Goal: Task Accomplishment & Management: Manage account settings

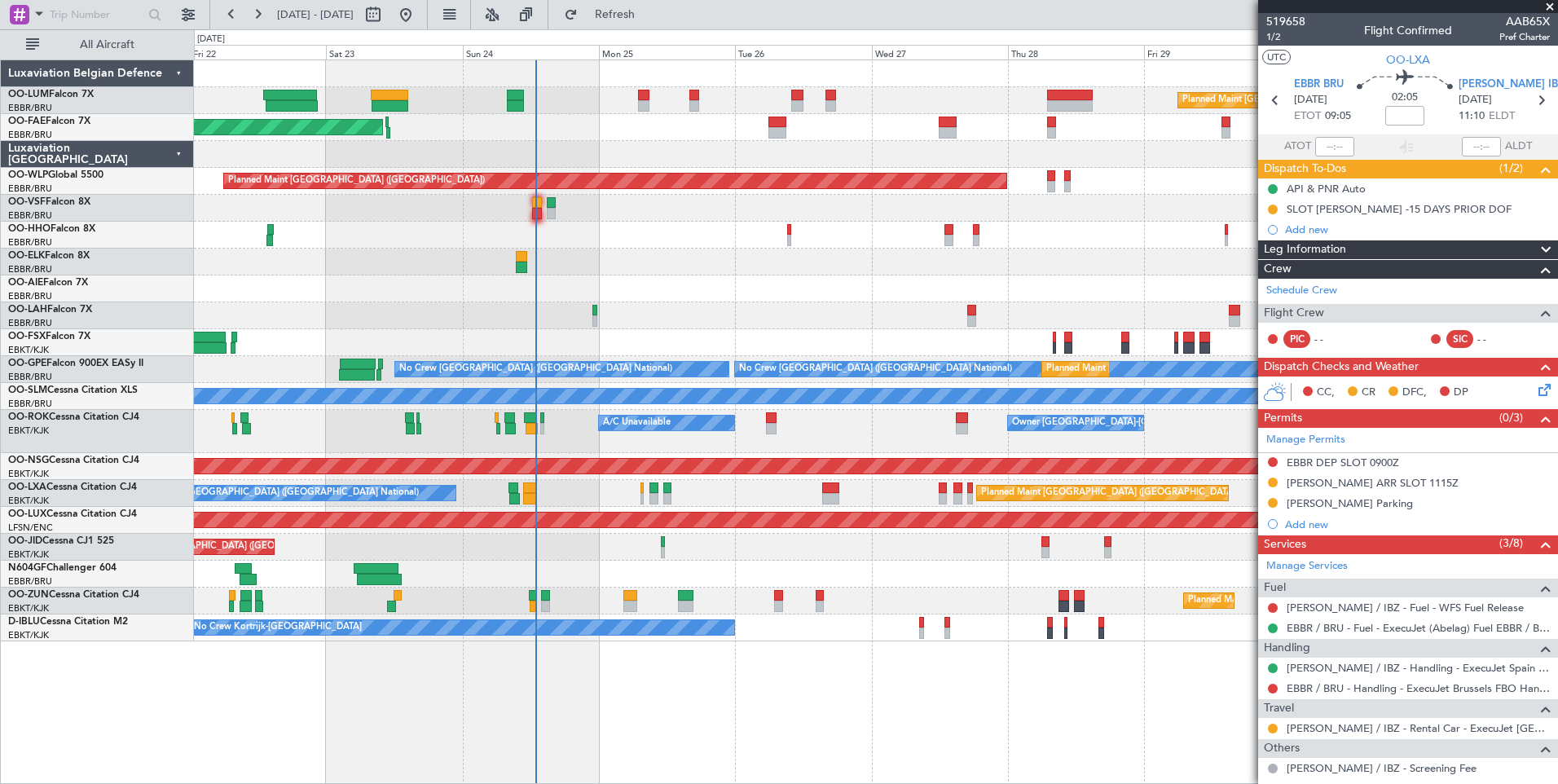
scroll to position [326, 0]
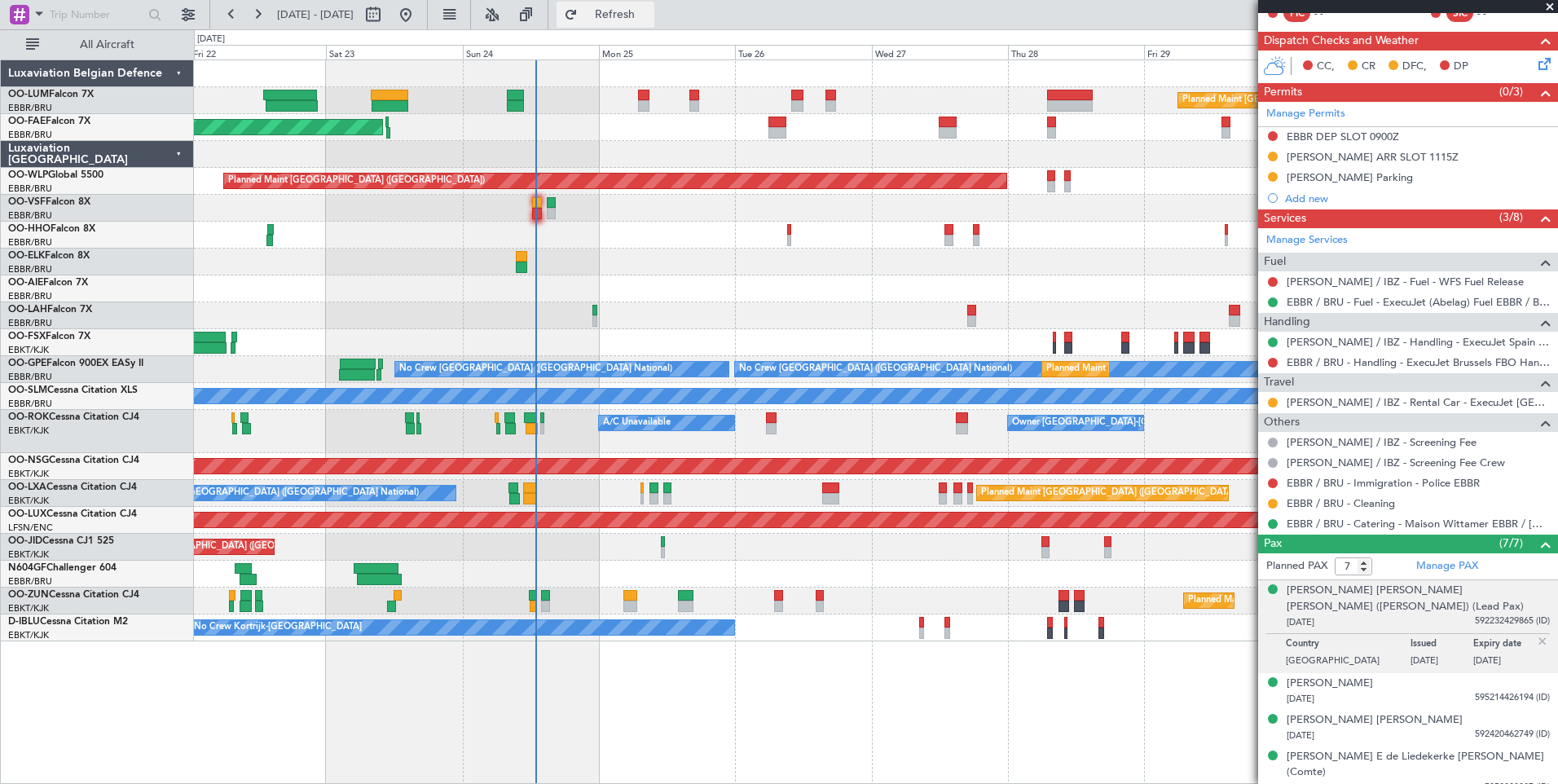
click at [649, 21] on span "Refresh" at bounding box center [615, 14] width 68 height 11
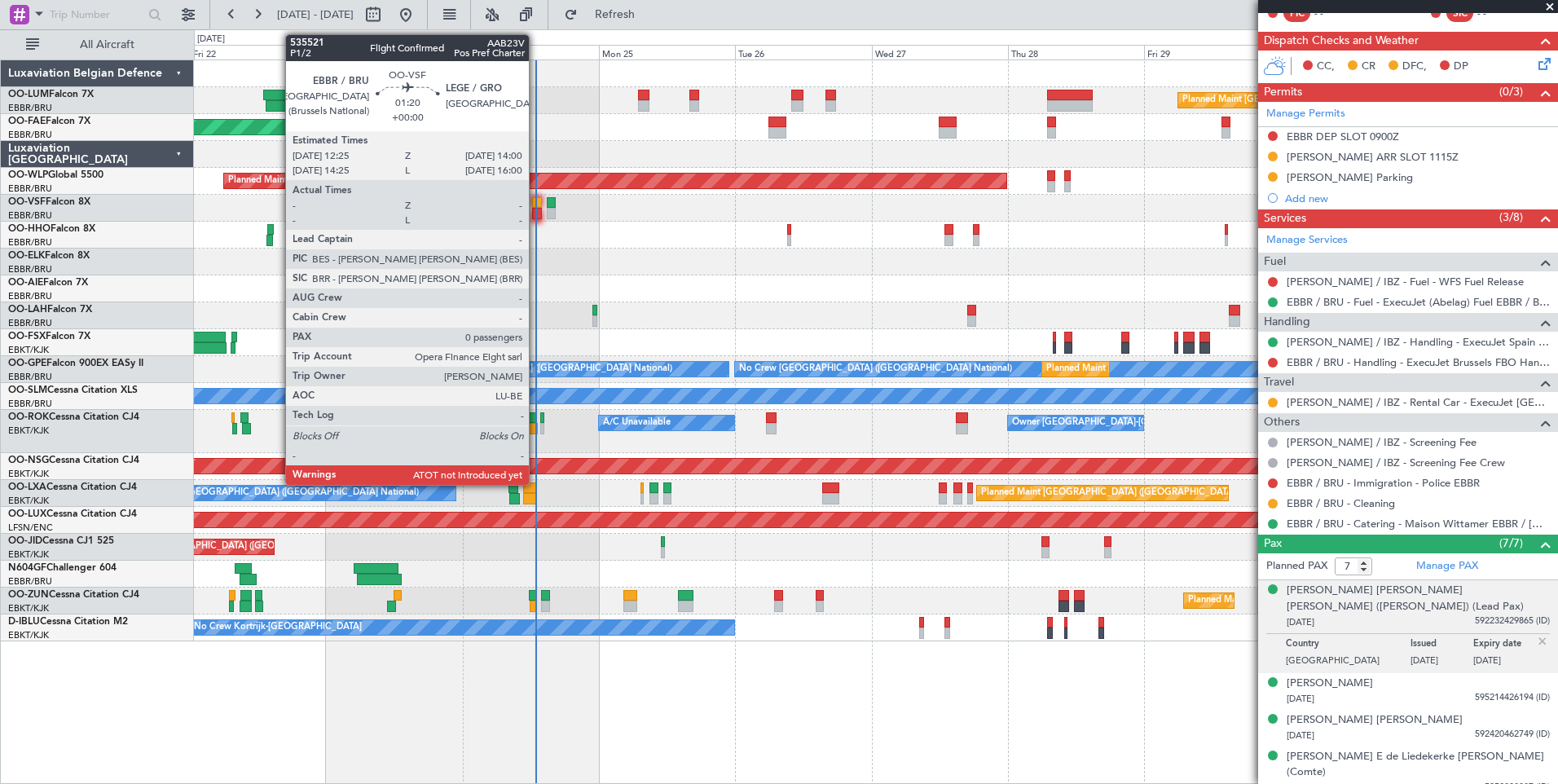
click at [538, 205] on div at bounding box center [537, 202] width 10 height 11
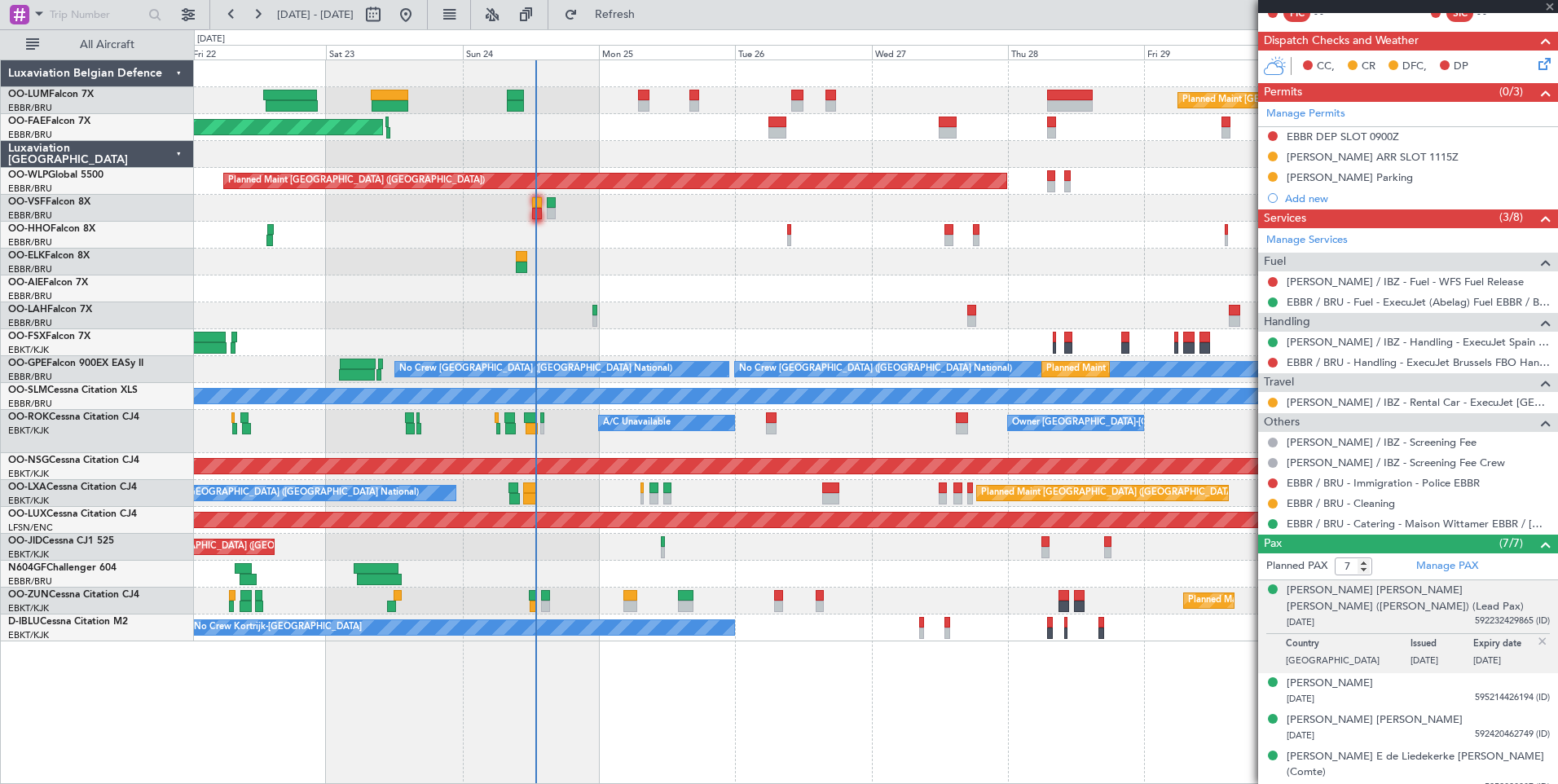
type input "0"
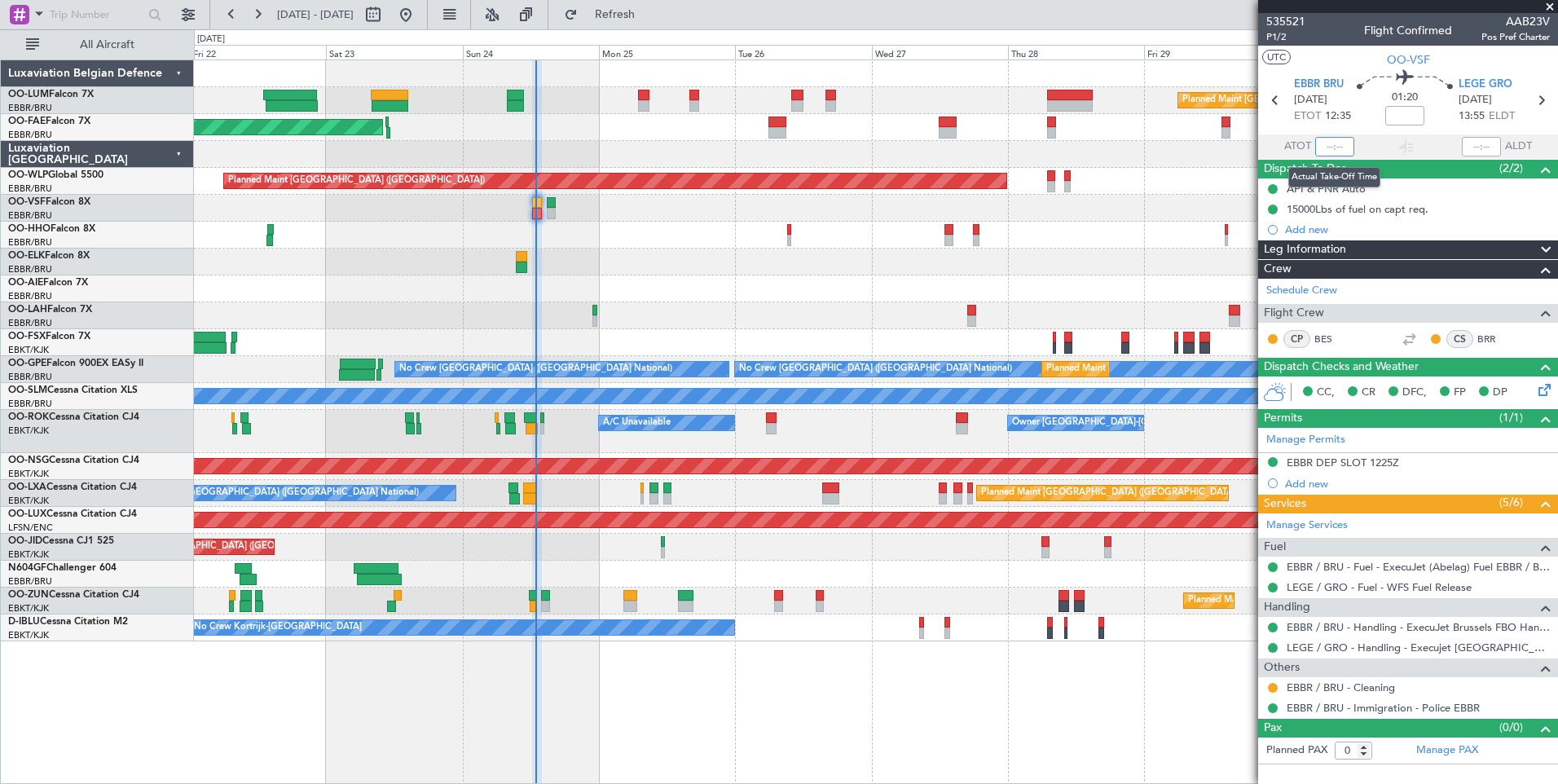
click at [1328, 143] on input "text" at bounding box center [1334, 146] width 39 height 20
click at [1364, 64] on section "UTC OO-VSF" at bounding box center [1407, 58] width 299 height 24
type input "12:36"
click at [1555, 8] on span at bounding box center [1549, 7] width 16 height 15
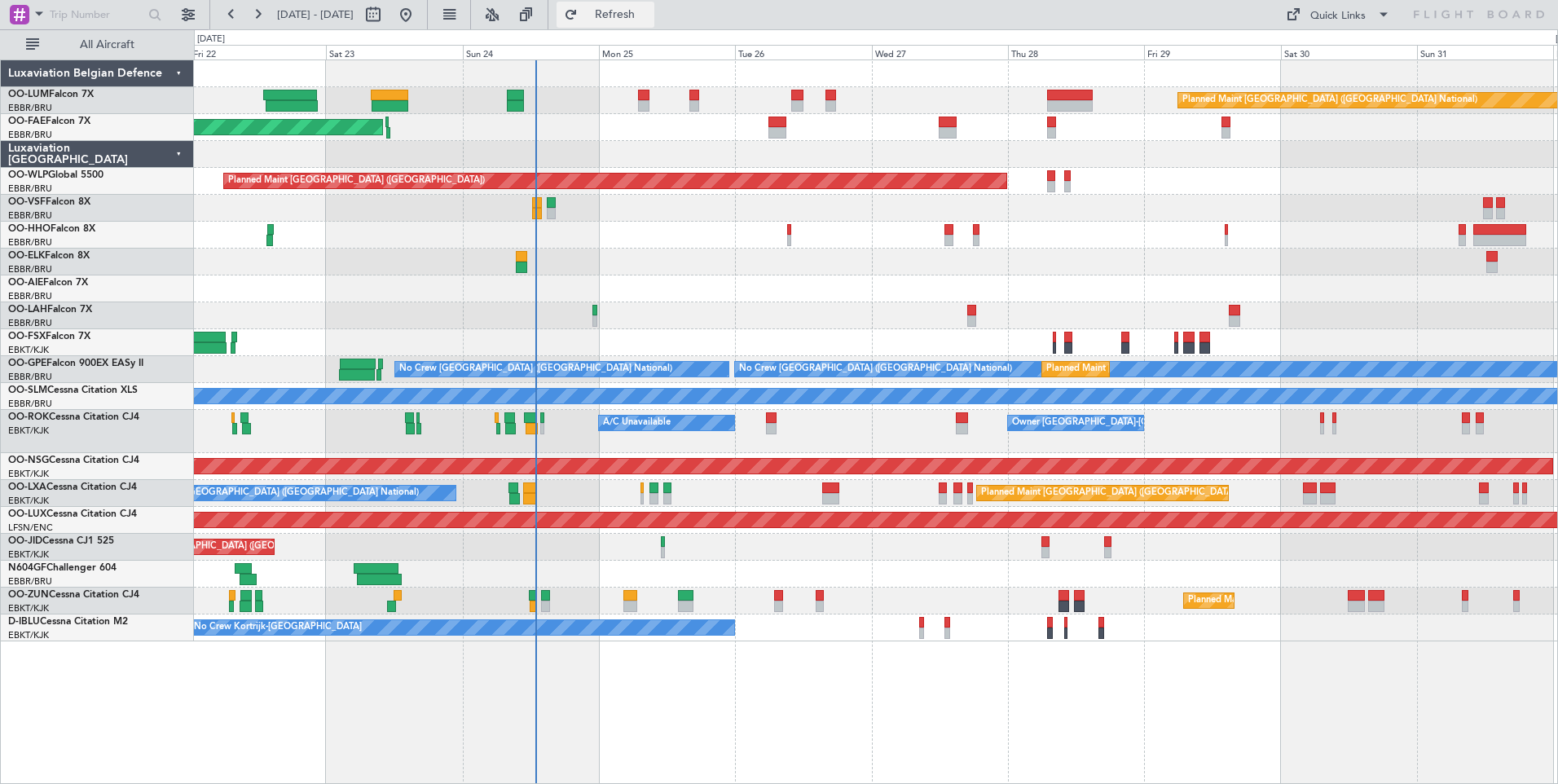
click at [649, 10] on span "Refresh" at bounding box center [615, 14] width 68 height 11
click at [639, 15] on span "Refresh" at bounding box center [615, 14] width 68 height 11
click at [785, 170] on div "Planned Maint [GEOGRAPHIC_DATA] ([GEOGRAPHIC_DATA])" at bounding box center [875, 181] width 1363 height 27
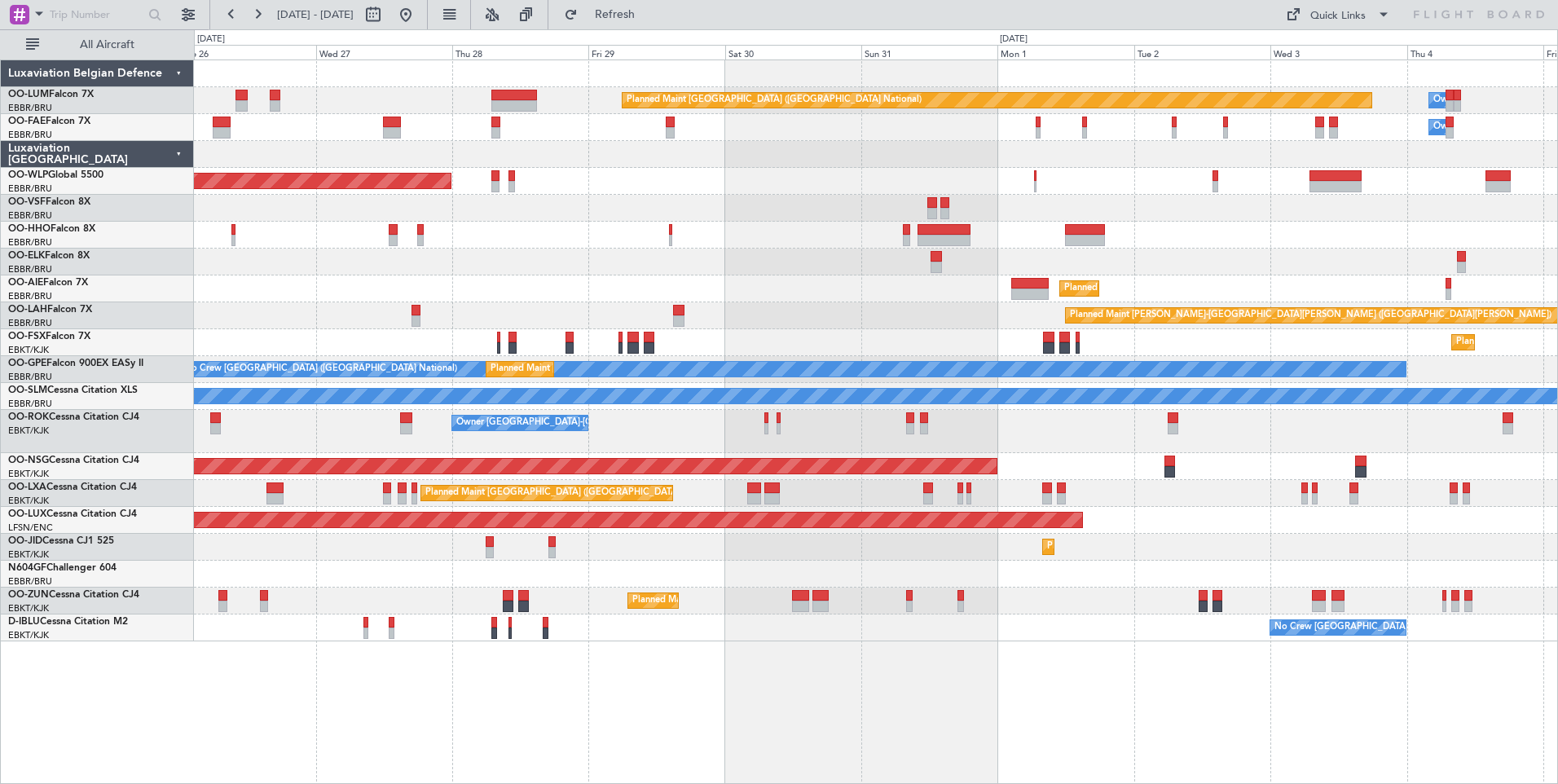
click at [684, 184] on div "Planned Maint [GEOGRAPHIC_DATA] ([GEOGRAPHIC_DATA])" at bounding box center [875, 181] width 1363 height 27
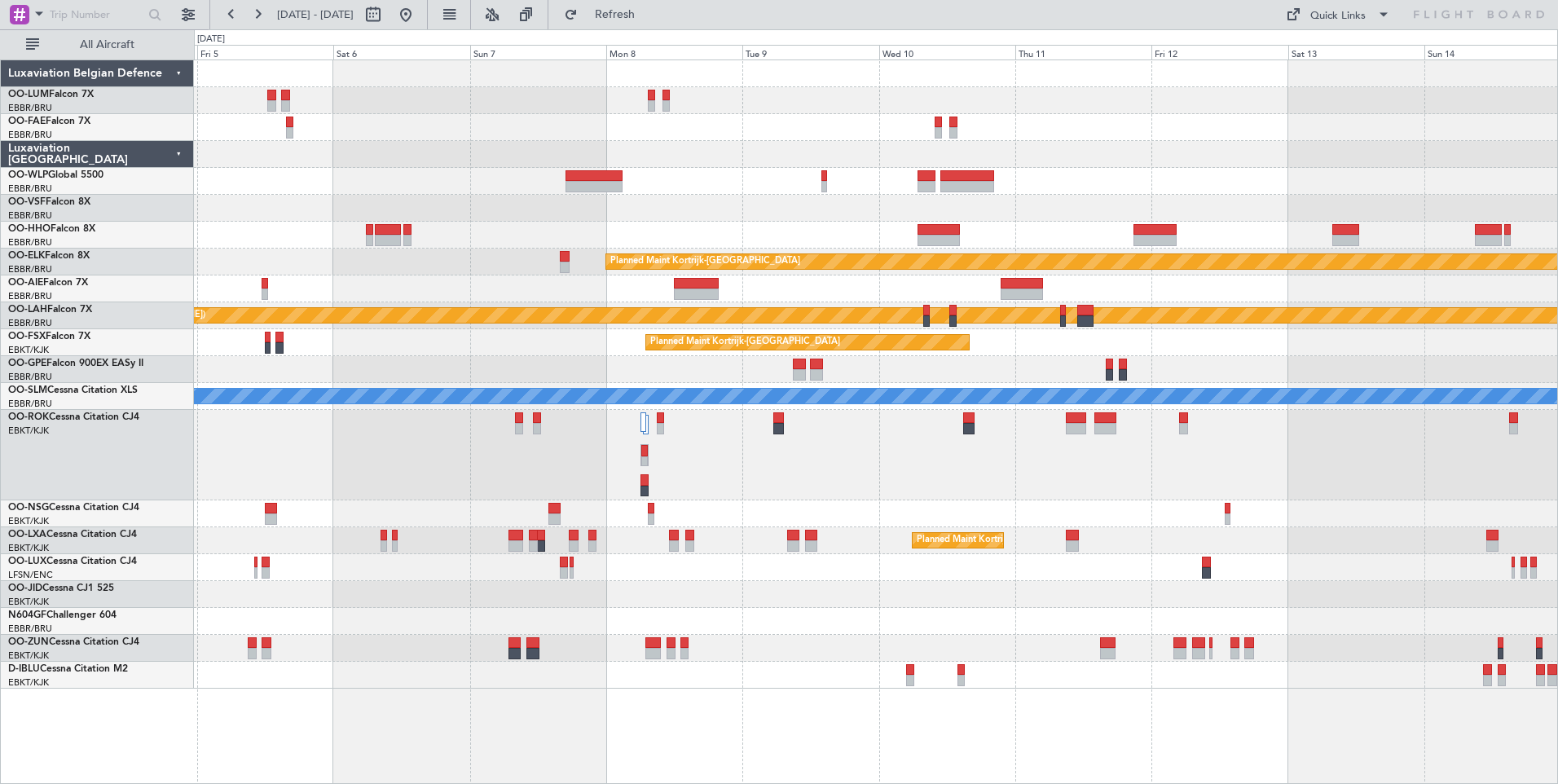
click at [765, 620] on div "Owner Melsbroek Air Base Planned Maint [GEOGRAPHIC_DATA] ([GEOGRAPHIC_DATA]) Ow…" at bounding box center [875, 375] width 1363 height 628
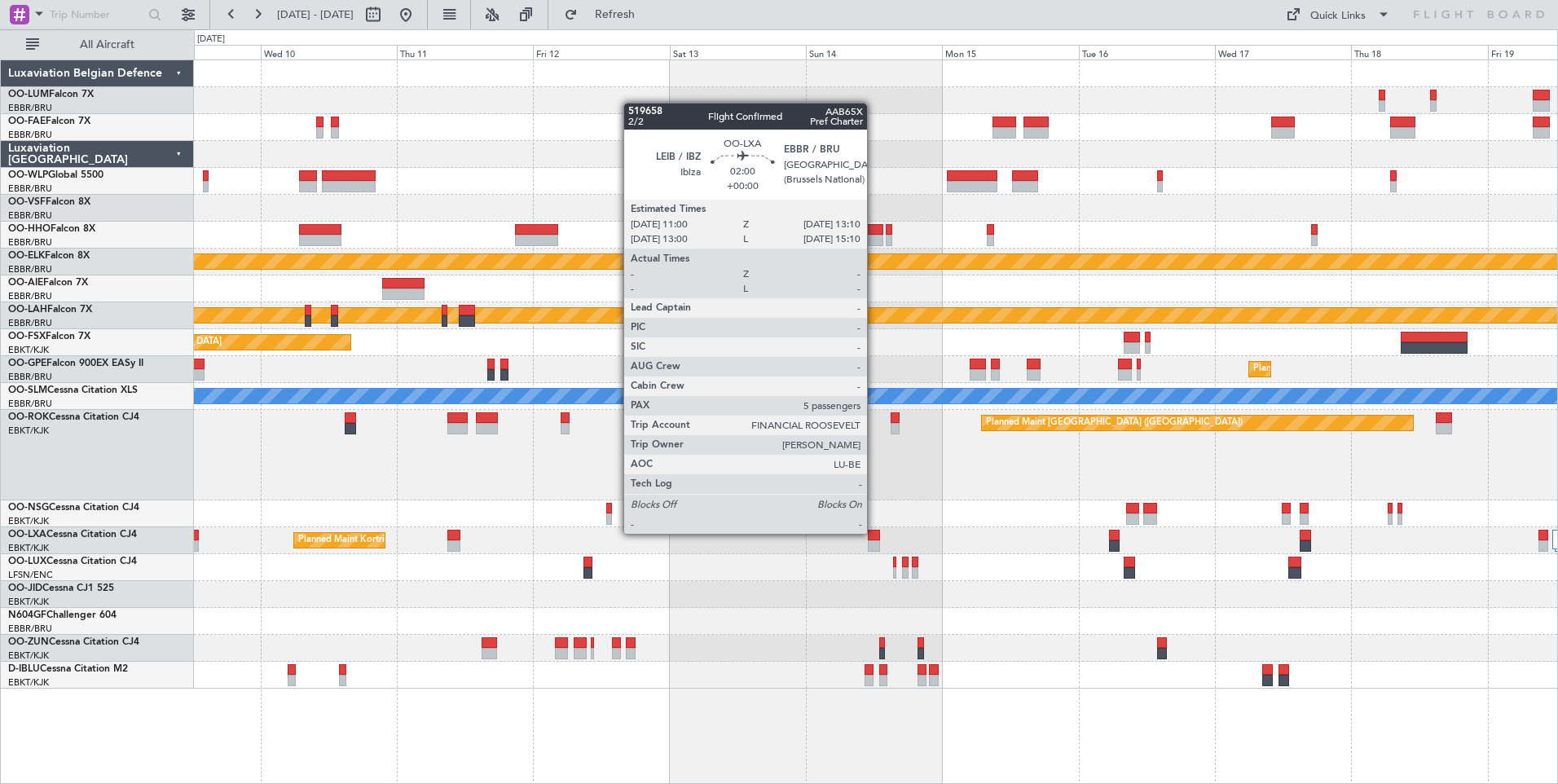
click at [874, 534] on div at bounding box center [873, 535] width 13 height 11
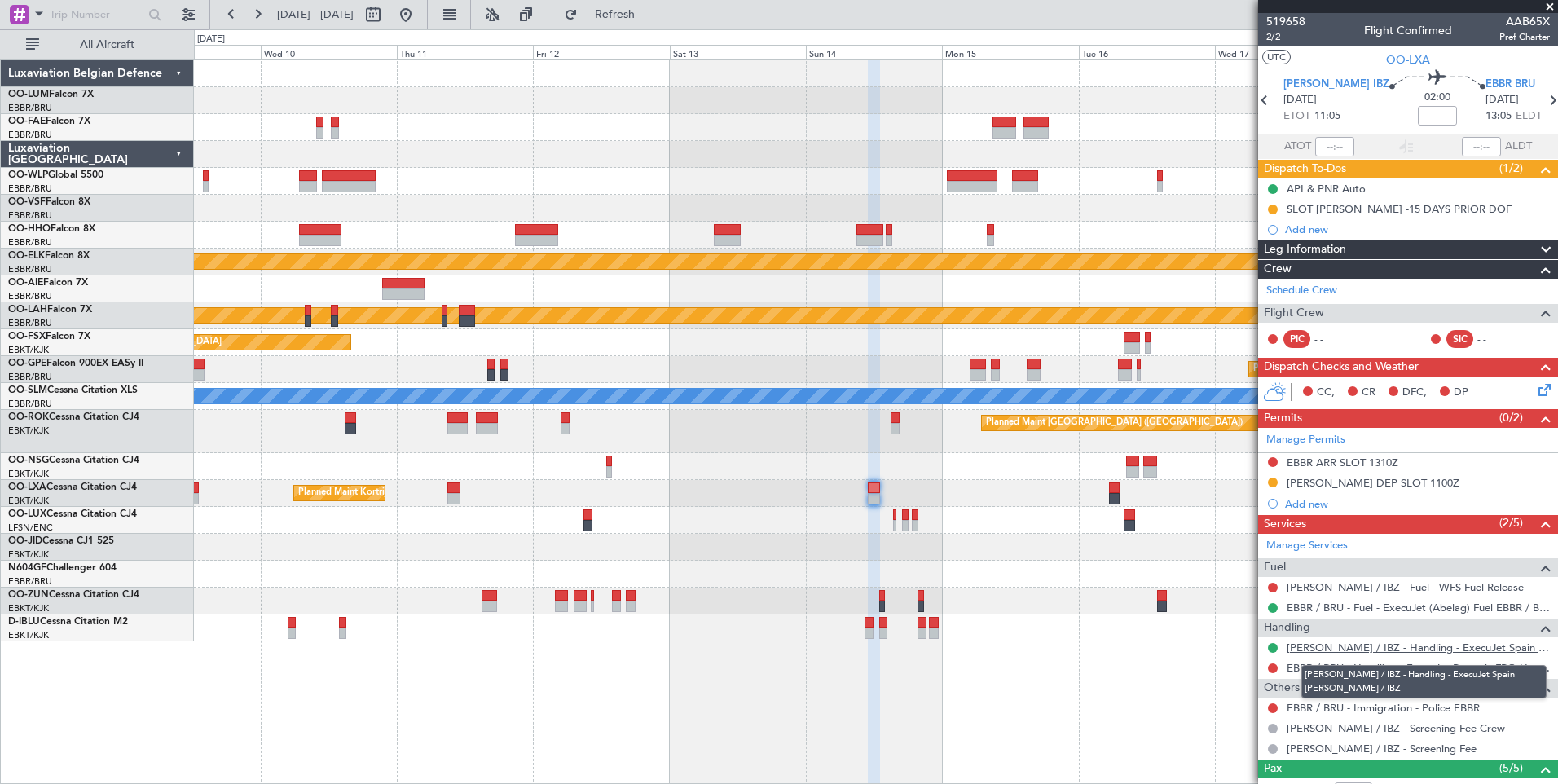
click at [1371, 640] on link "[PERSON_NAME] / IBZ - Handling - ExecuJet Spain [PERSON_NAME] / IBZ" at bounding box center [1418, 647] width 263 height 14
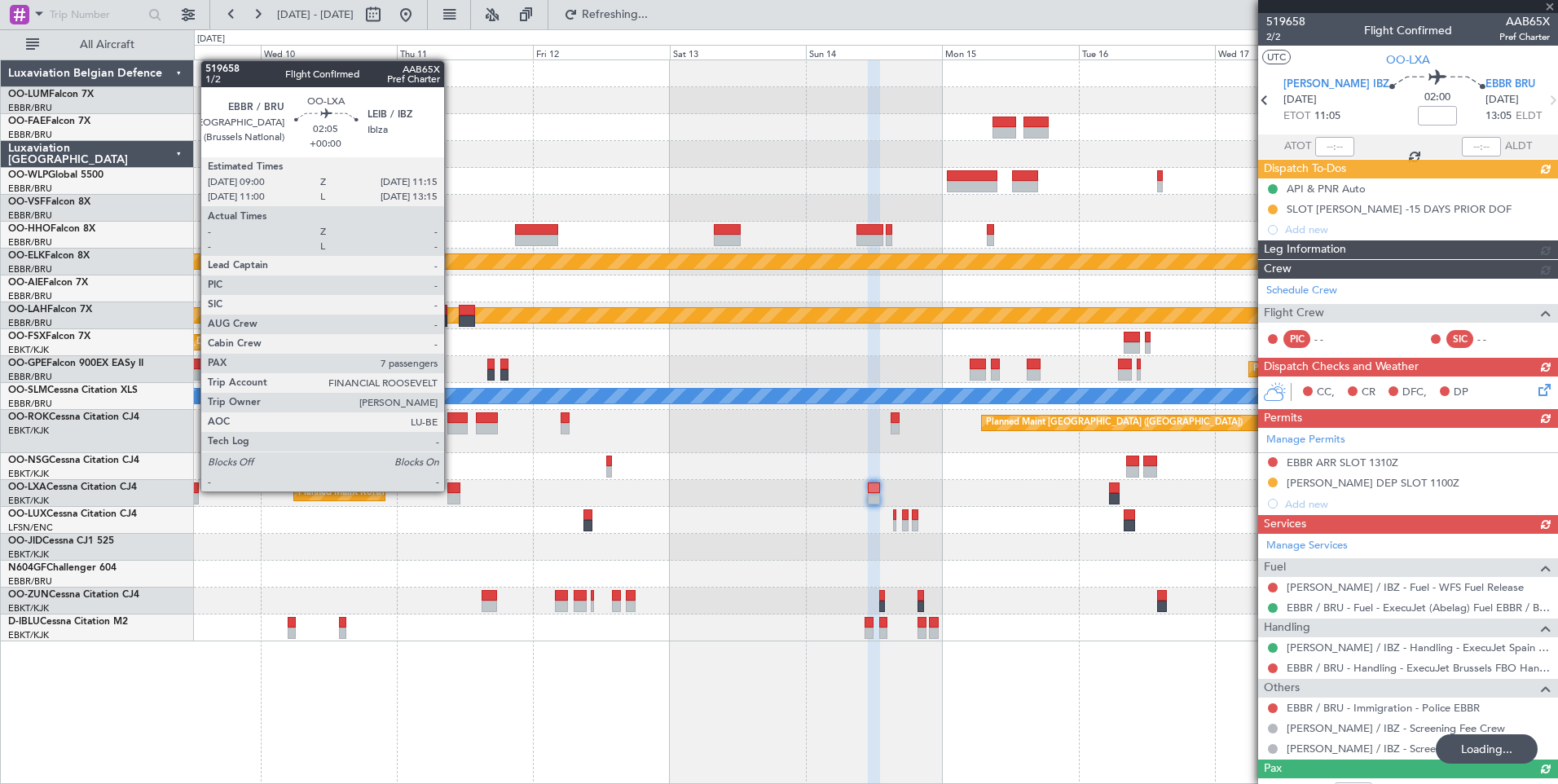
click at [451, 492] on div at bounding box center [454, 487] width 13 height 11
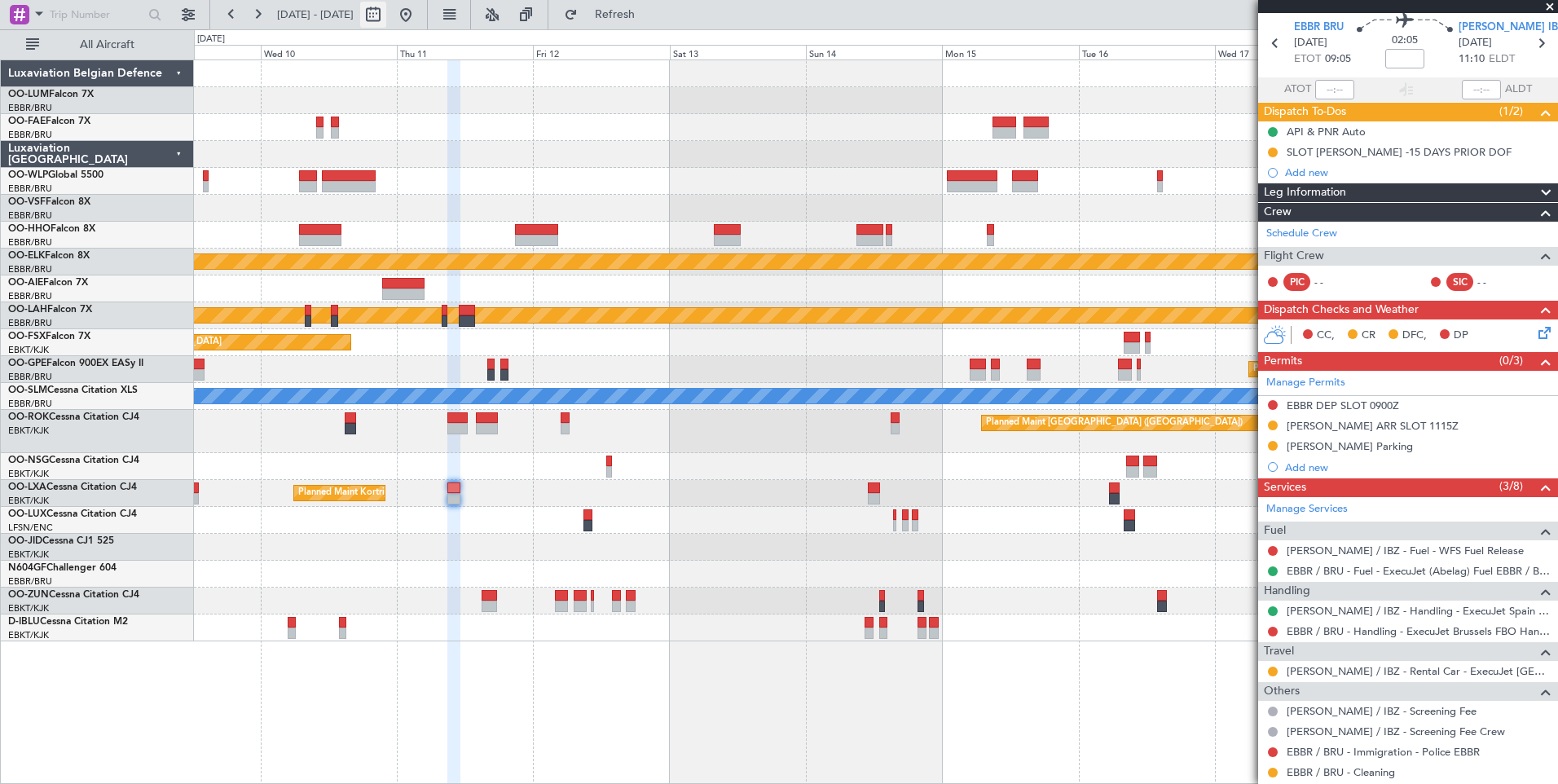
scroll to position [81, 0]
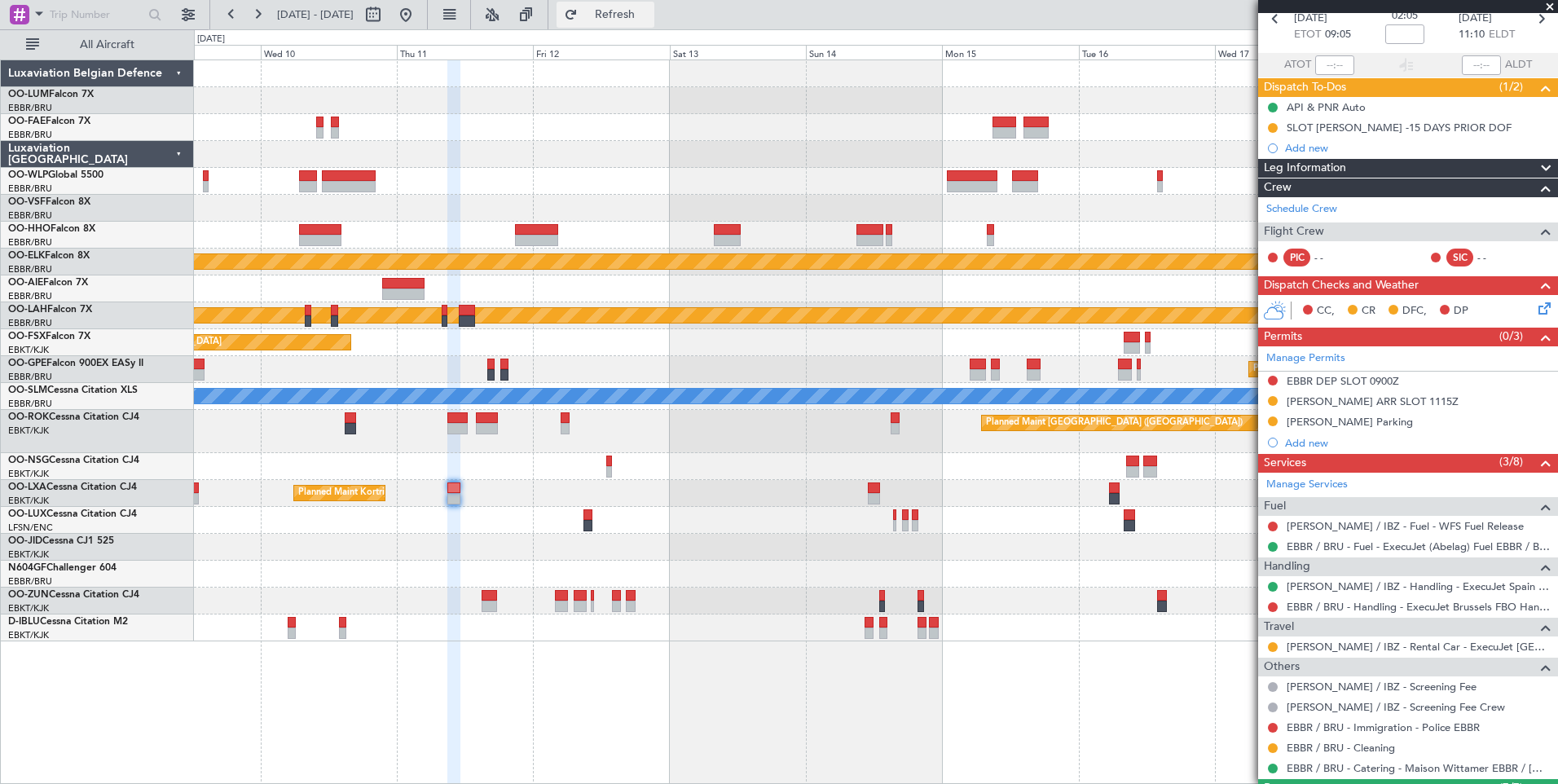
drag, startPoint x: 675, startPoint y: 12, endPoint x: 667, endPoint y: 16, distance: 8.9
click at [649, 12] on span "Refresh" at bounding box center [615, 14] width 68 height 11
click at [419, 18] on button at bounding box center [406, 15] width 26 height 26
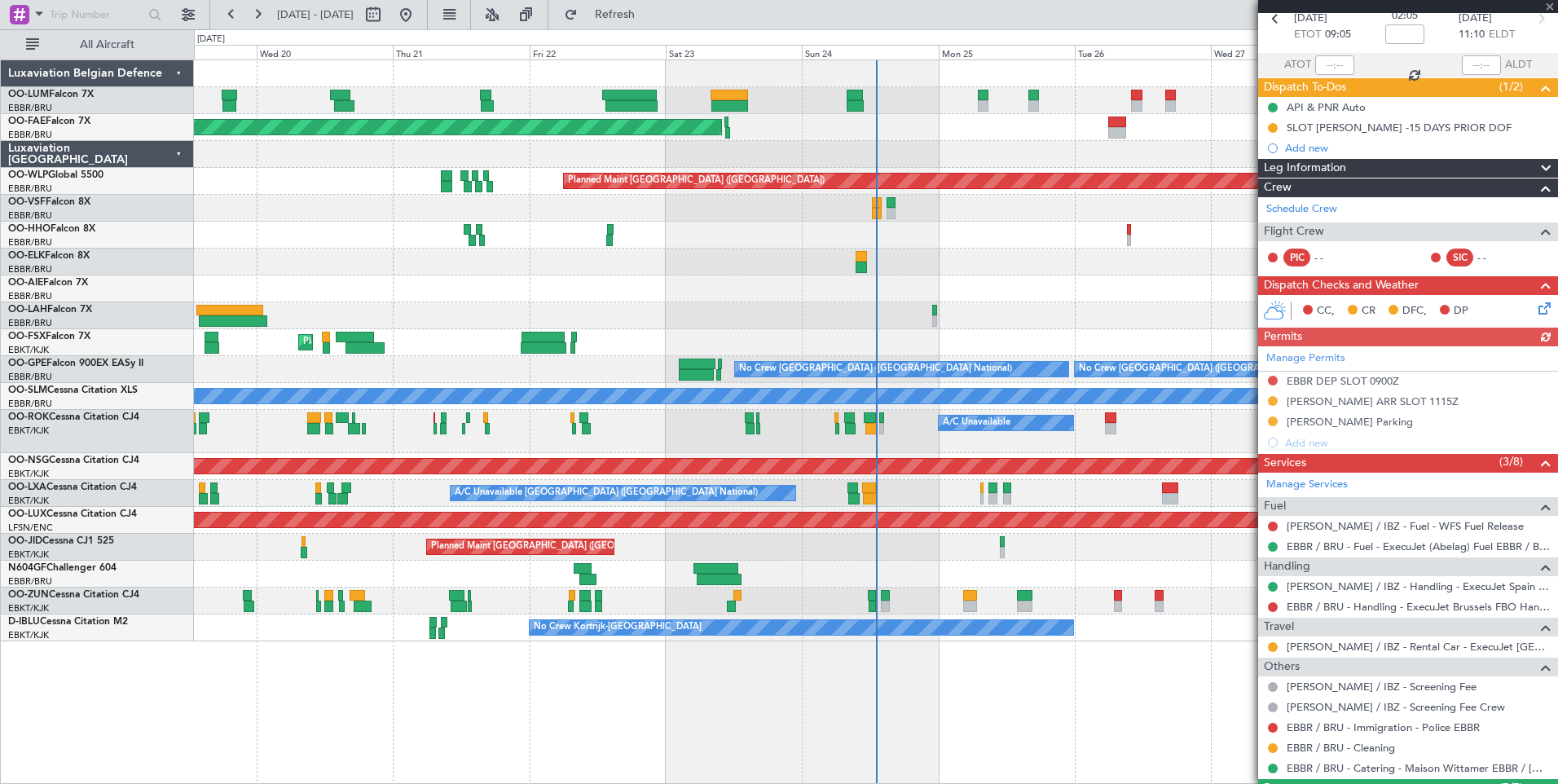
click at [815, 683] on div "Planned Maint [GEOGRAPHIC_DATA] ([GEOGRAPHIC_DATA] National) Planned Maint [GEO…" at bounding box center [876, 421] width 1364 height 724
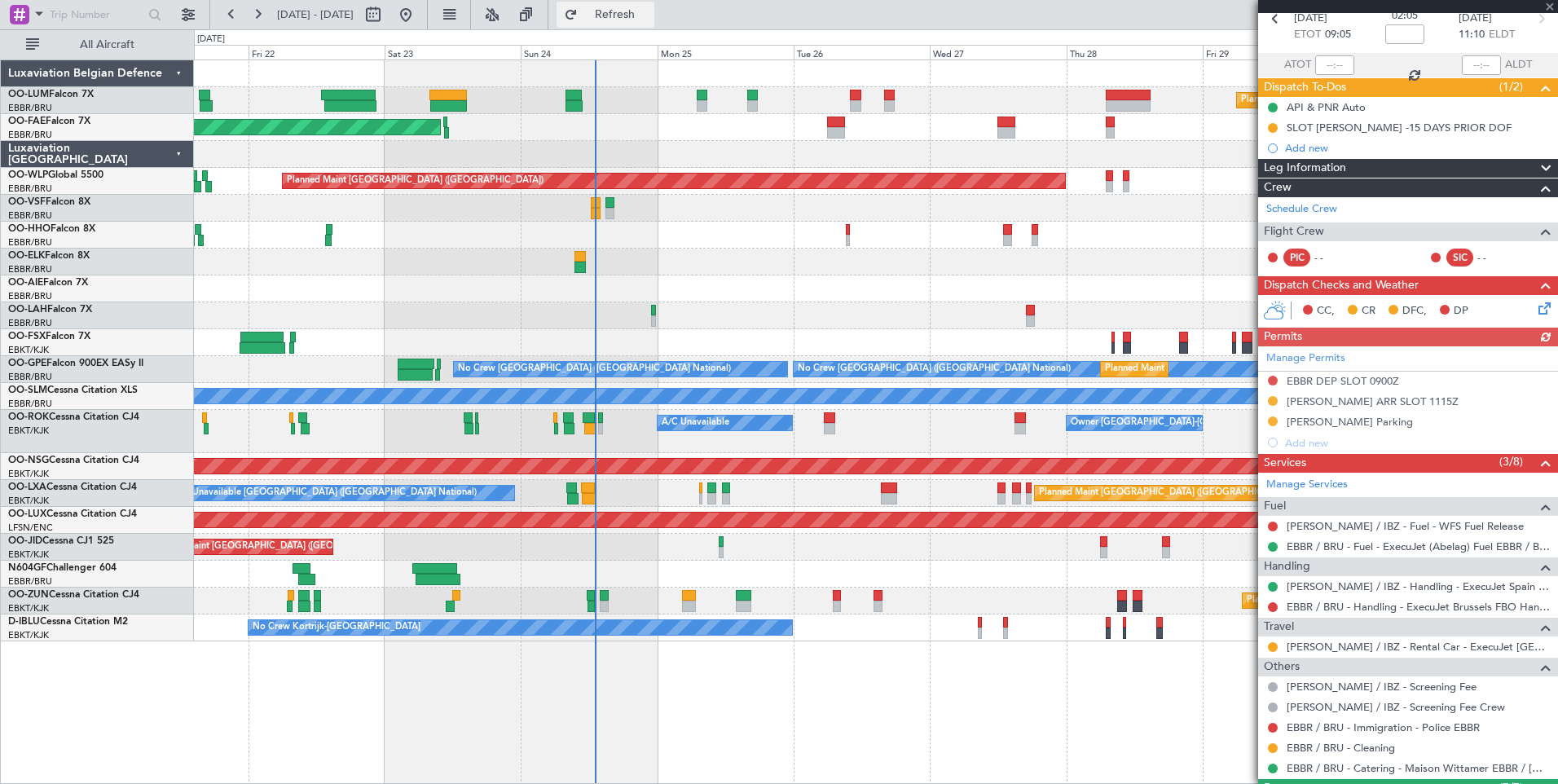
click at [649, 19] on span "Refresh" at bounding box center [615, 14] width 68 height 11
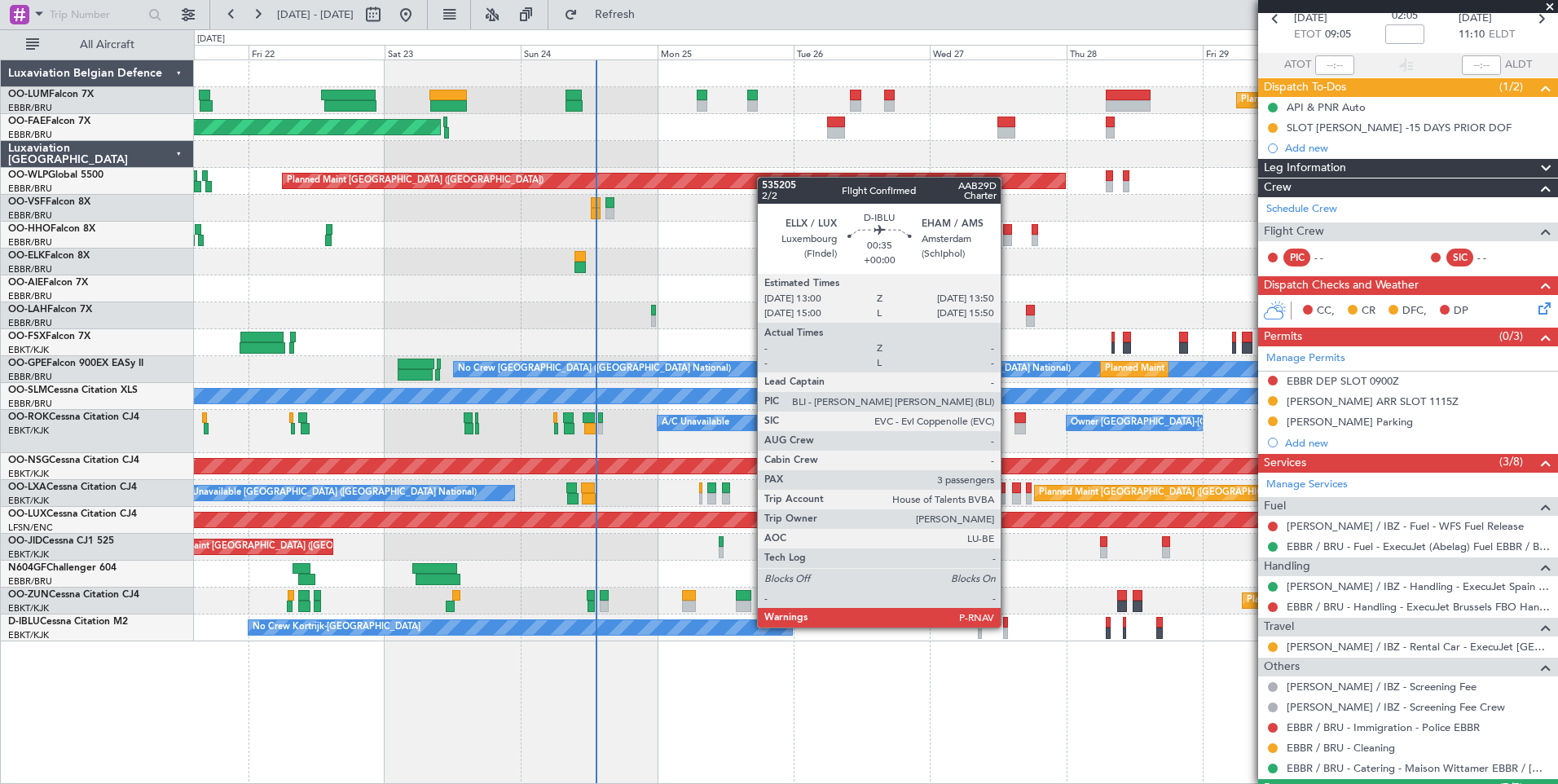
click at [1008, 626] on div at bounding box center [1006, 622] width 5 height 11
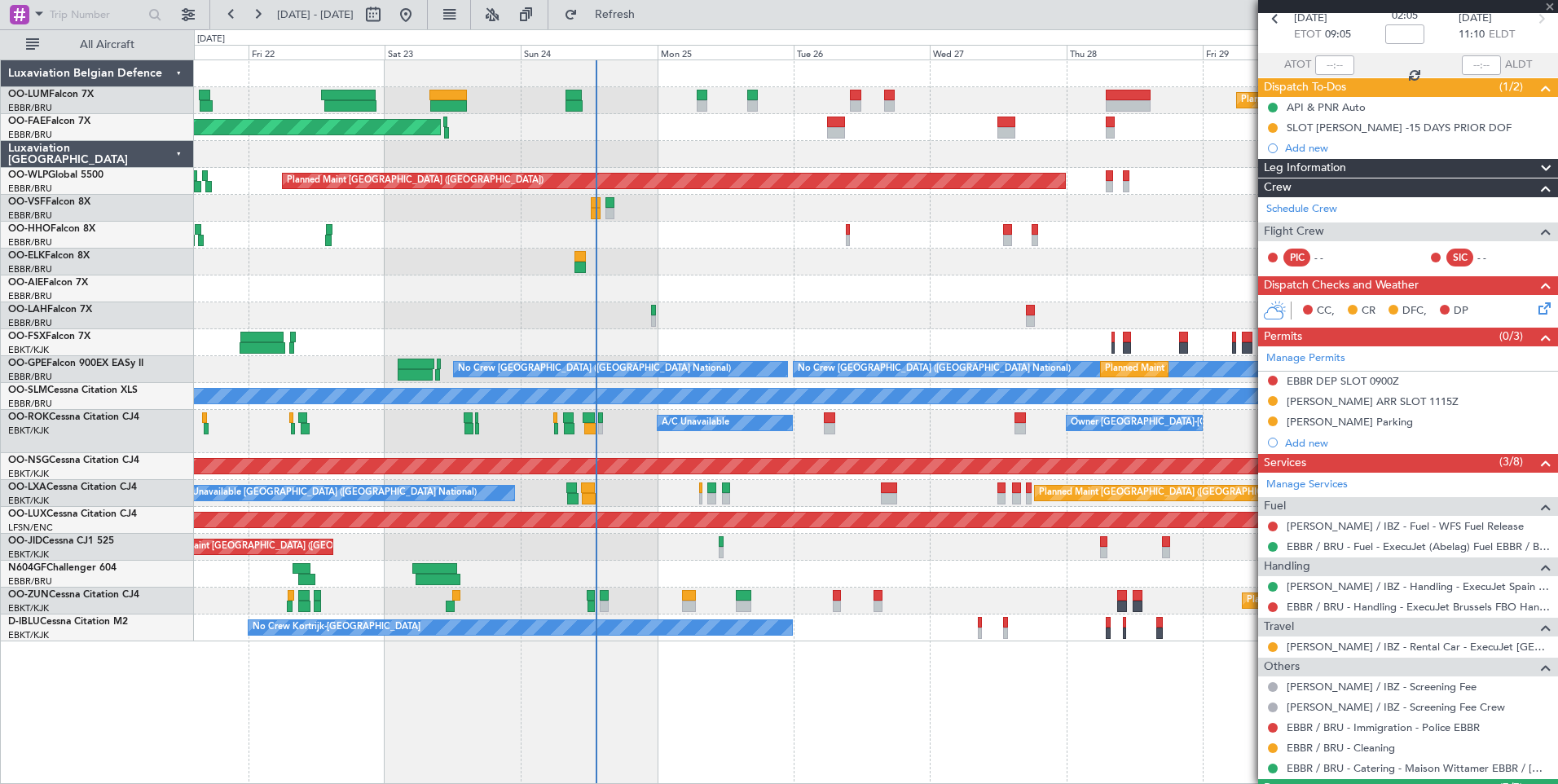
type input "3"
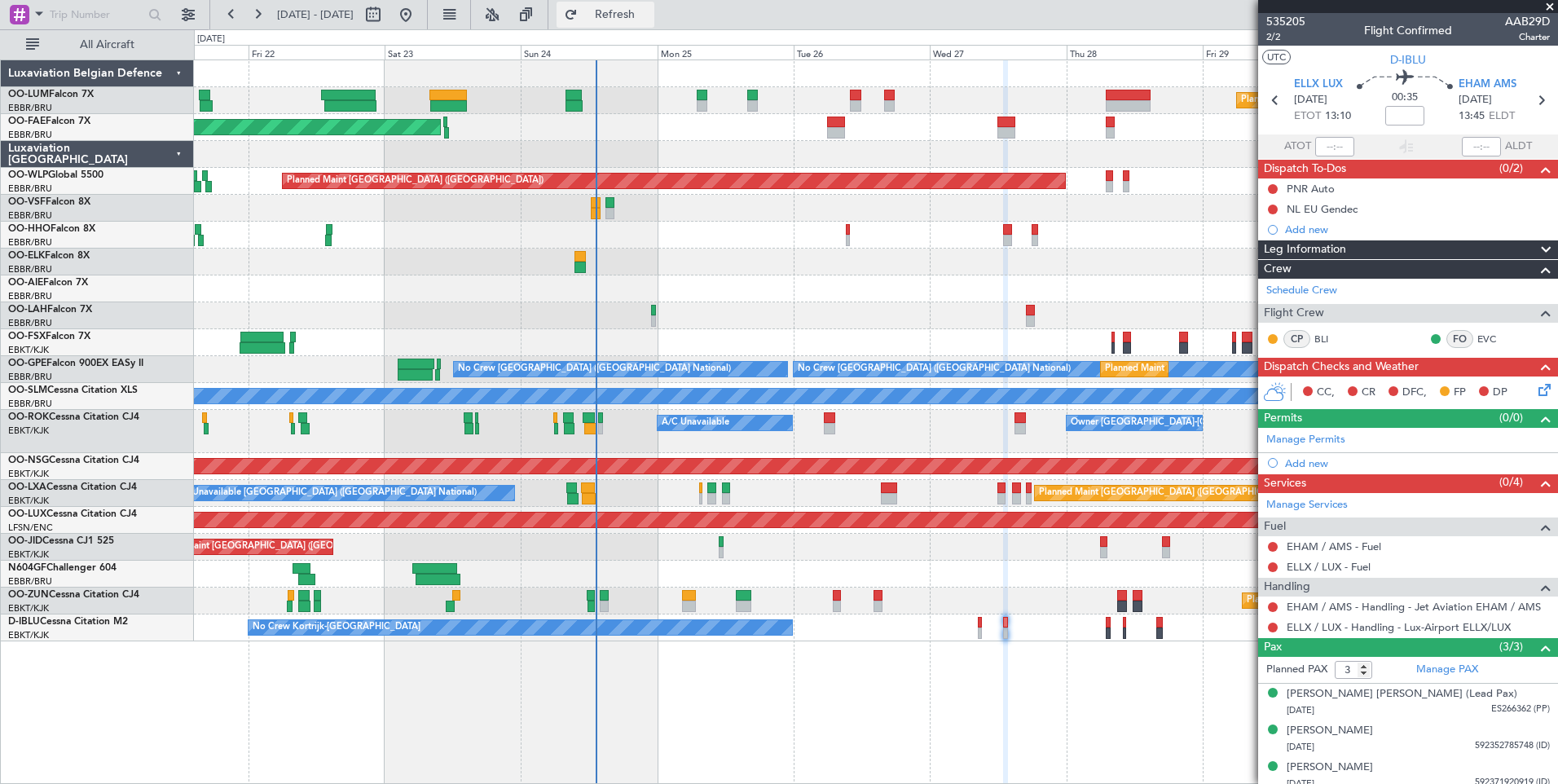
click at [649, 17] on span "Refresh" at bounding box center [615, 14] width 68 height 11
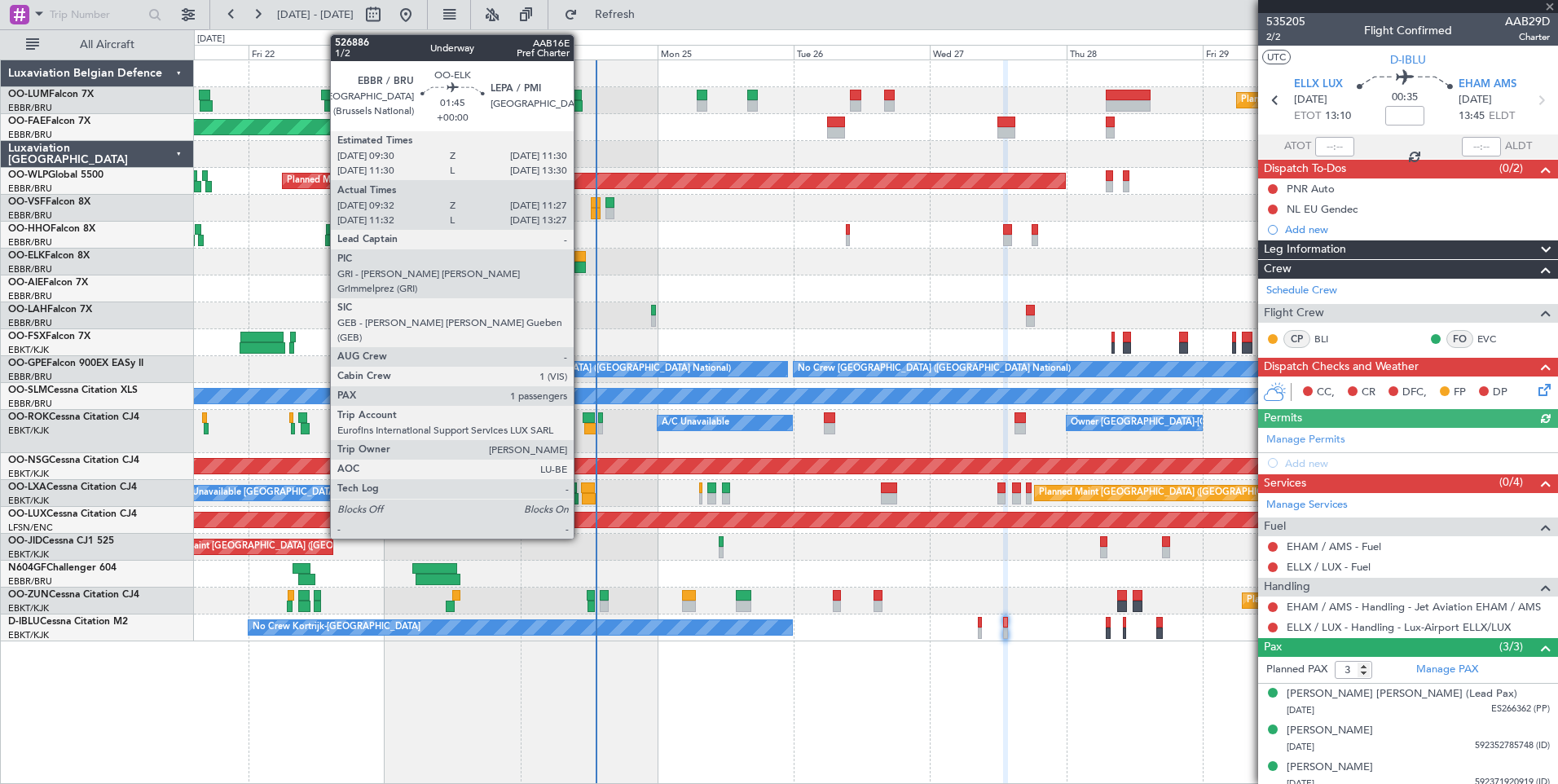
click at [581, 263] on div at bounding box center [580, 267] width 11 height 11
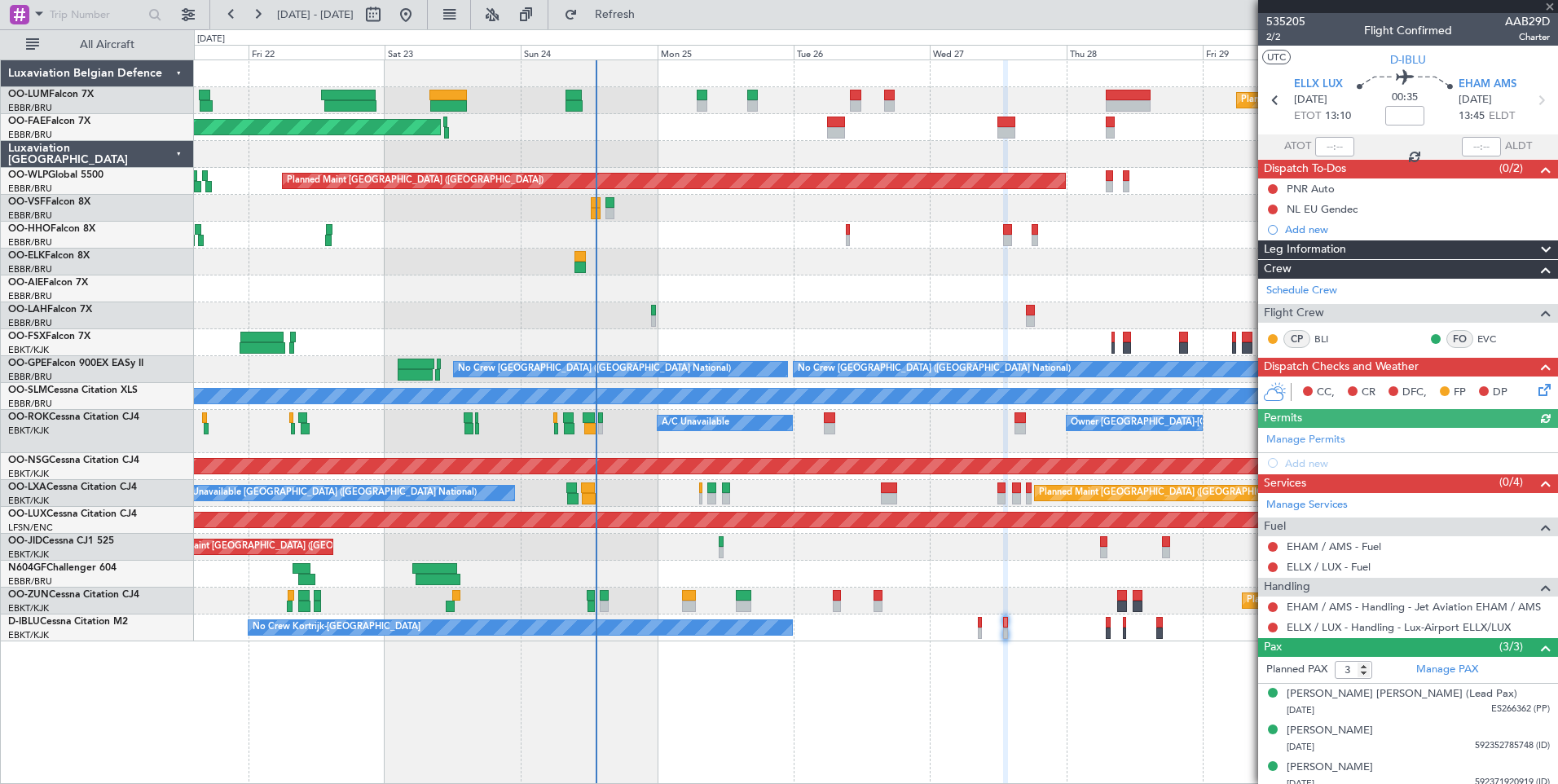
type input "09:42"
type input "11:22"
type input "1"
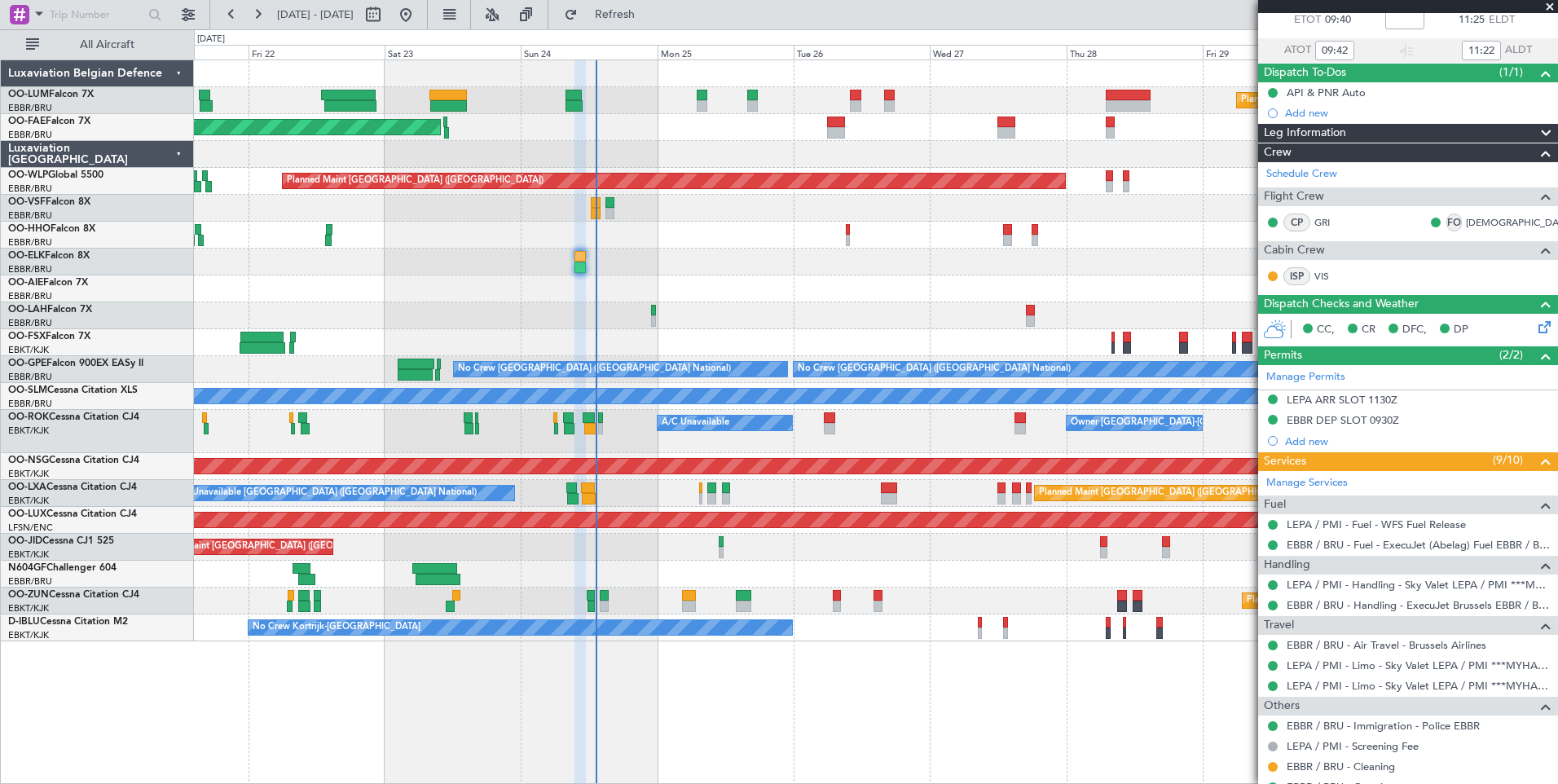
scroll to position [191, 0]
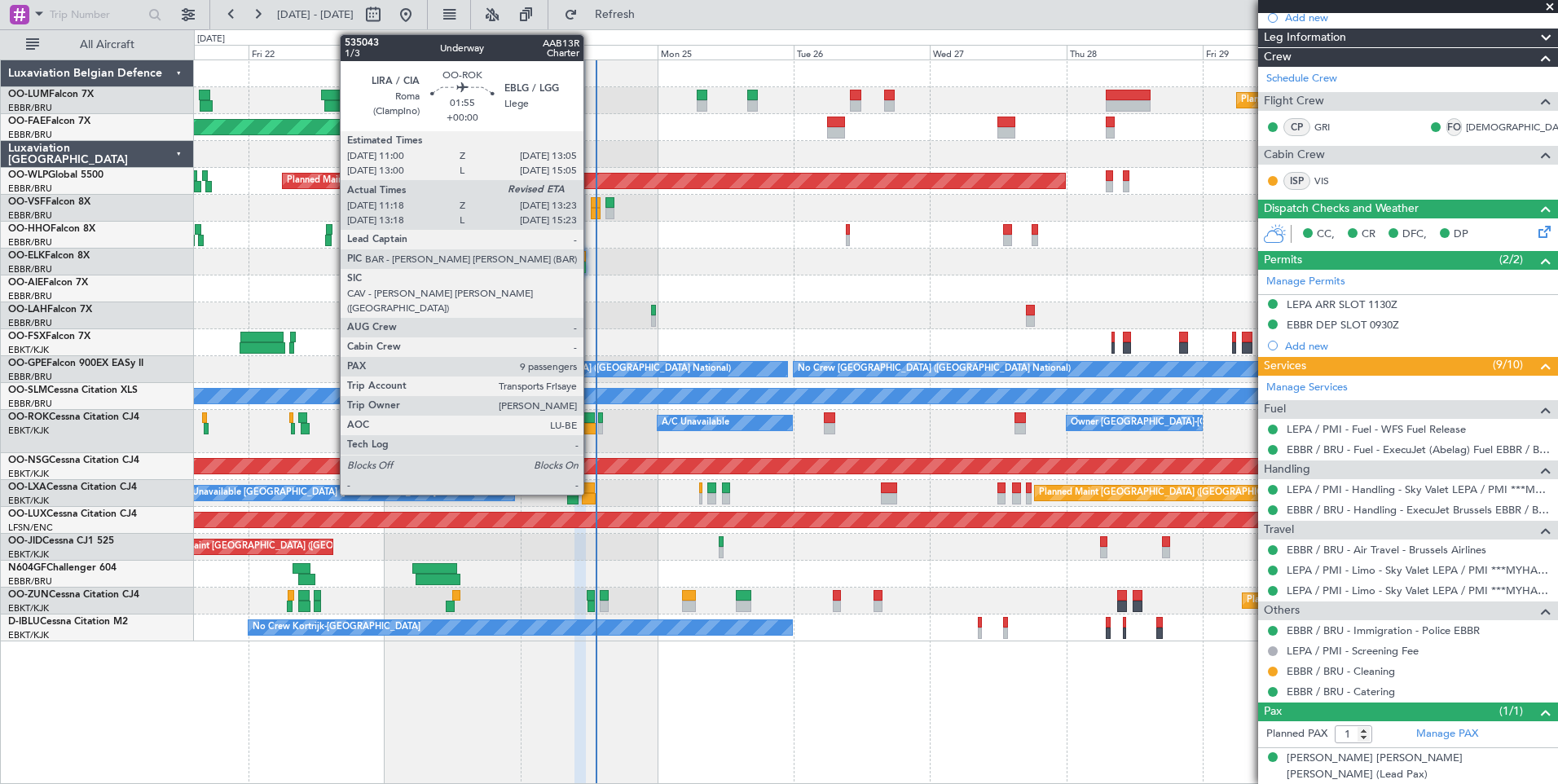
click at [590, 422] on div at bounding box center [589, 417] width 12 height 11
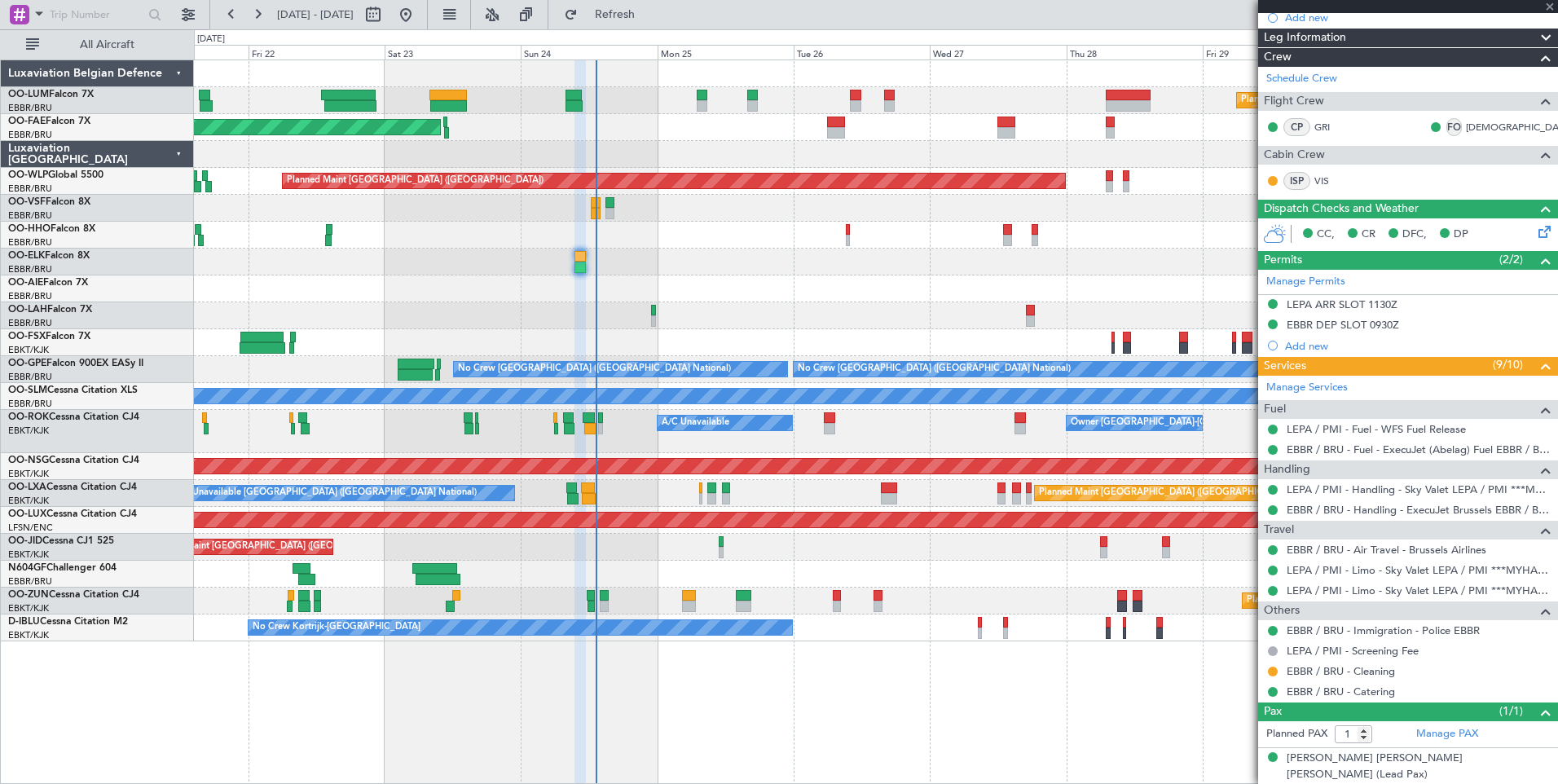
type input "11:23"
type input "9"
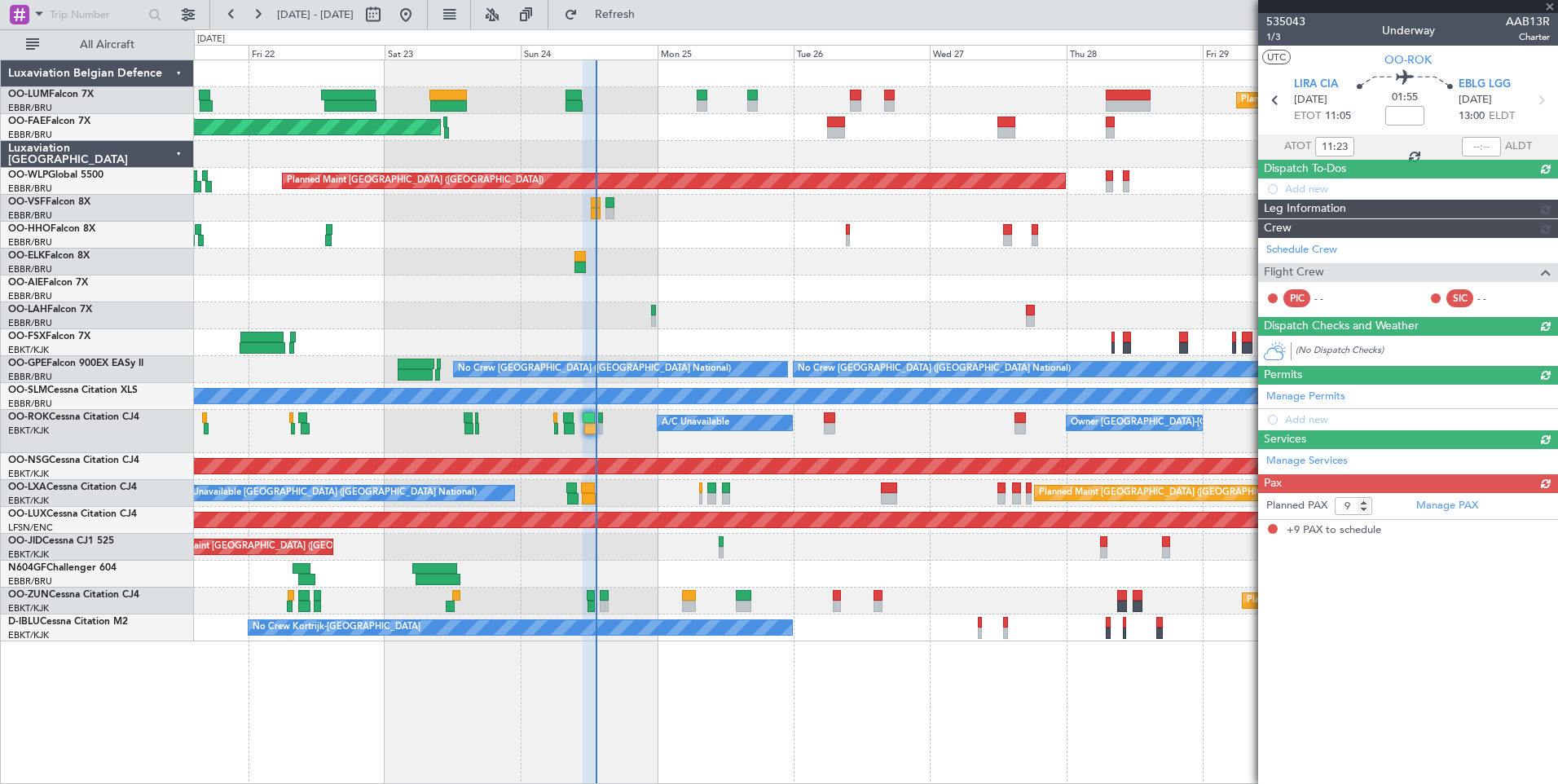
scroll to position [0, 0]
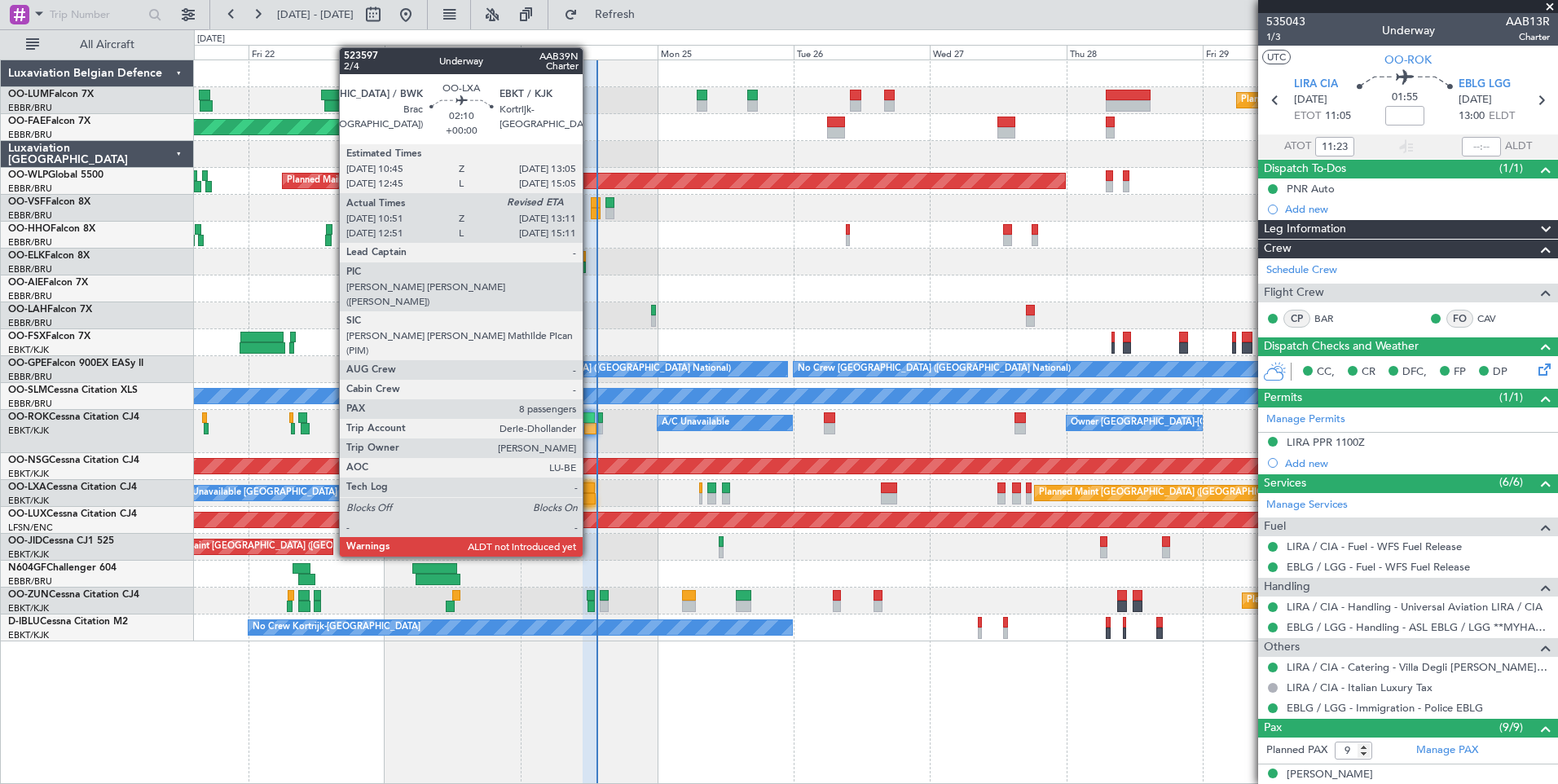
click at [589, 496] on div at bounding box center [589, 498] width 14 height 11
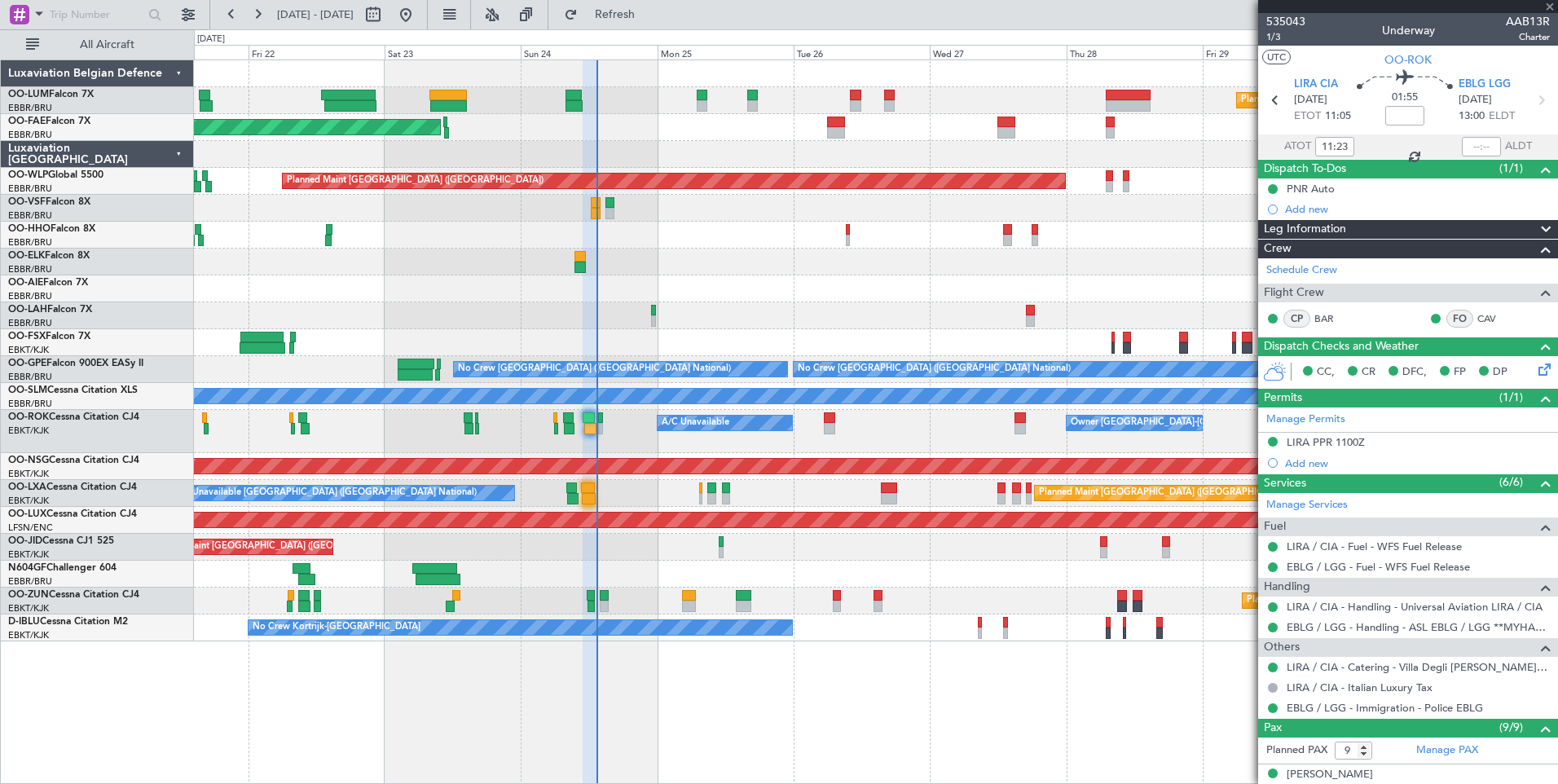
type input "10:56"
type input "8"
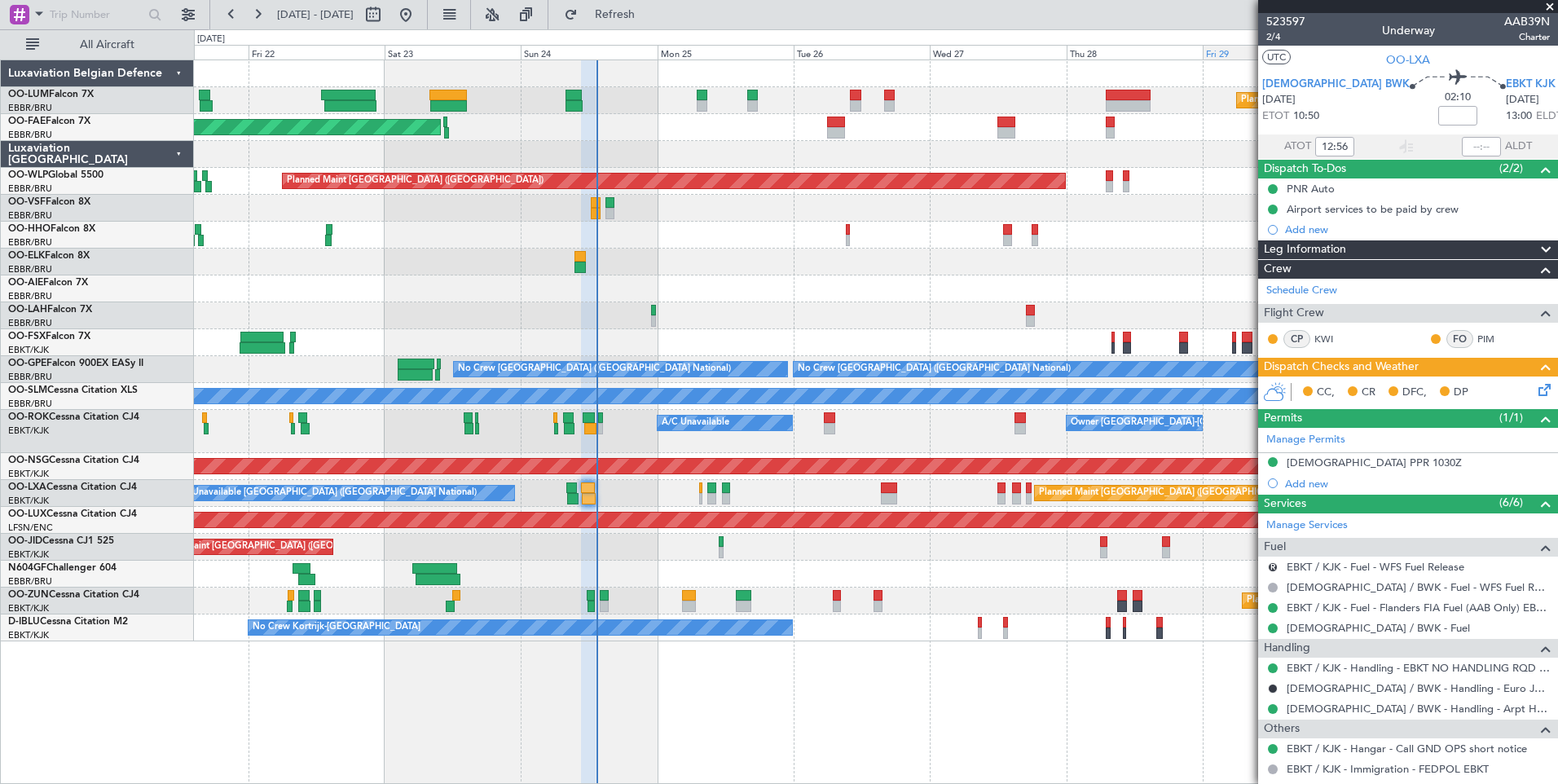
type input "10:56"
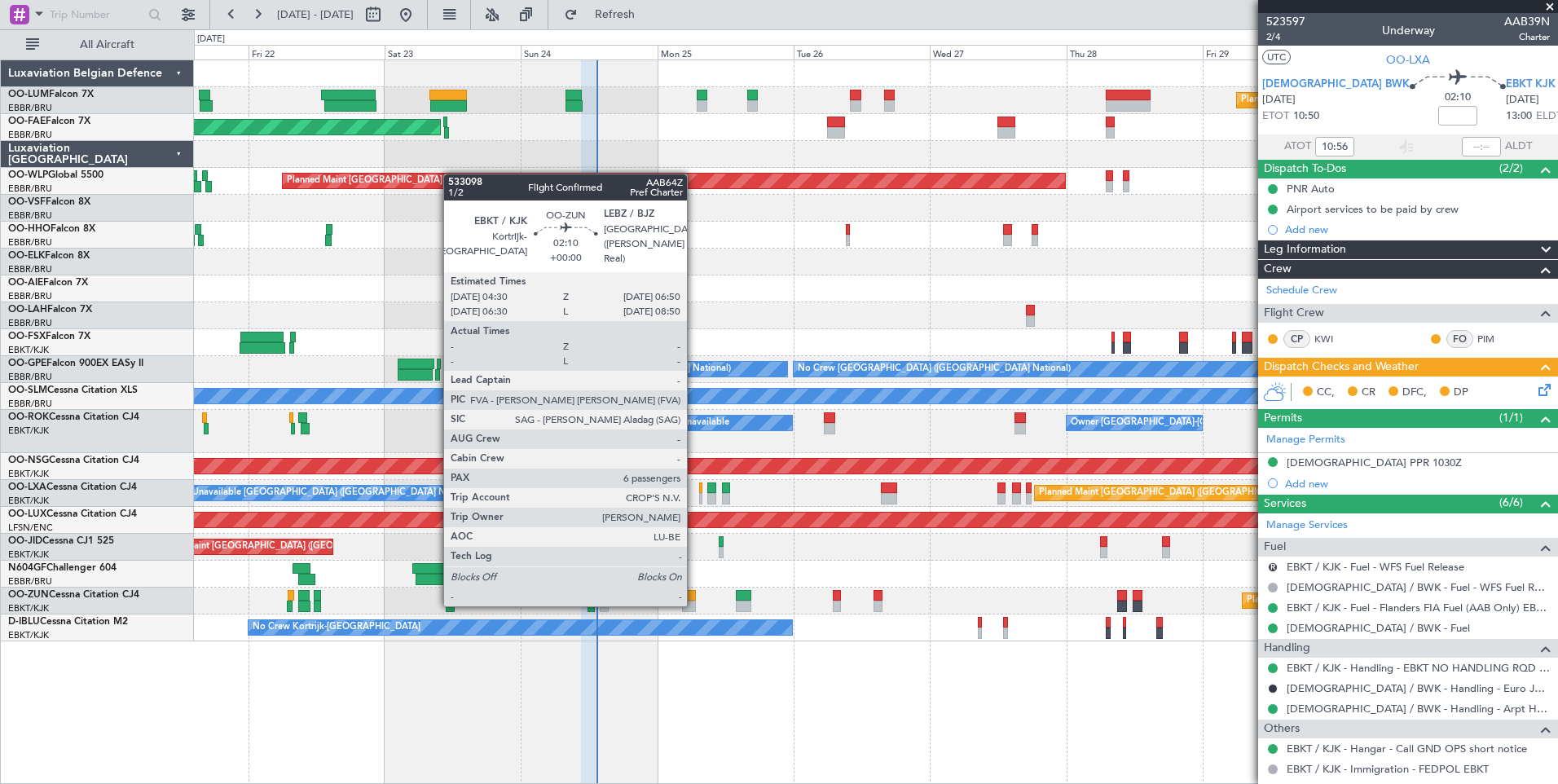
click at [694, 604] on div at bounding box center [689, 606] width 14 height 11
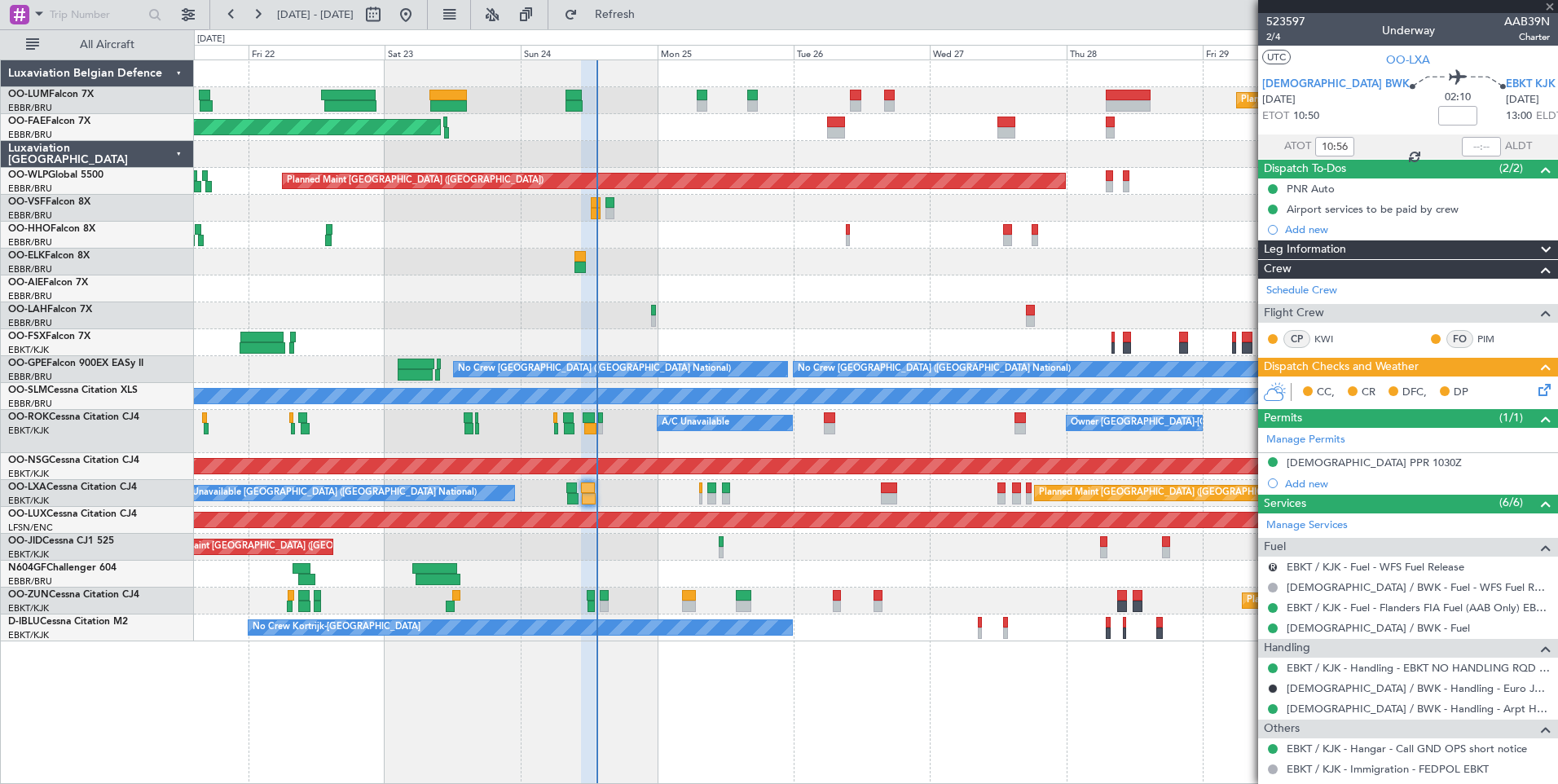
type input "6"
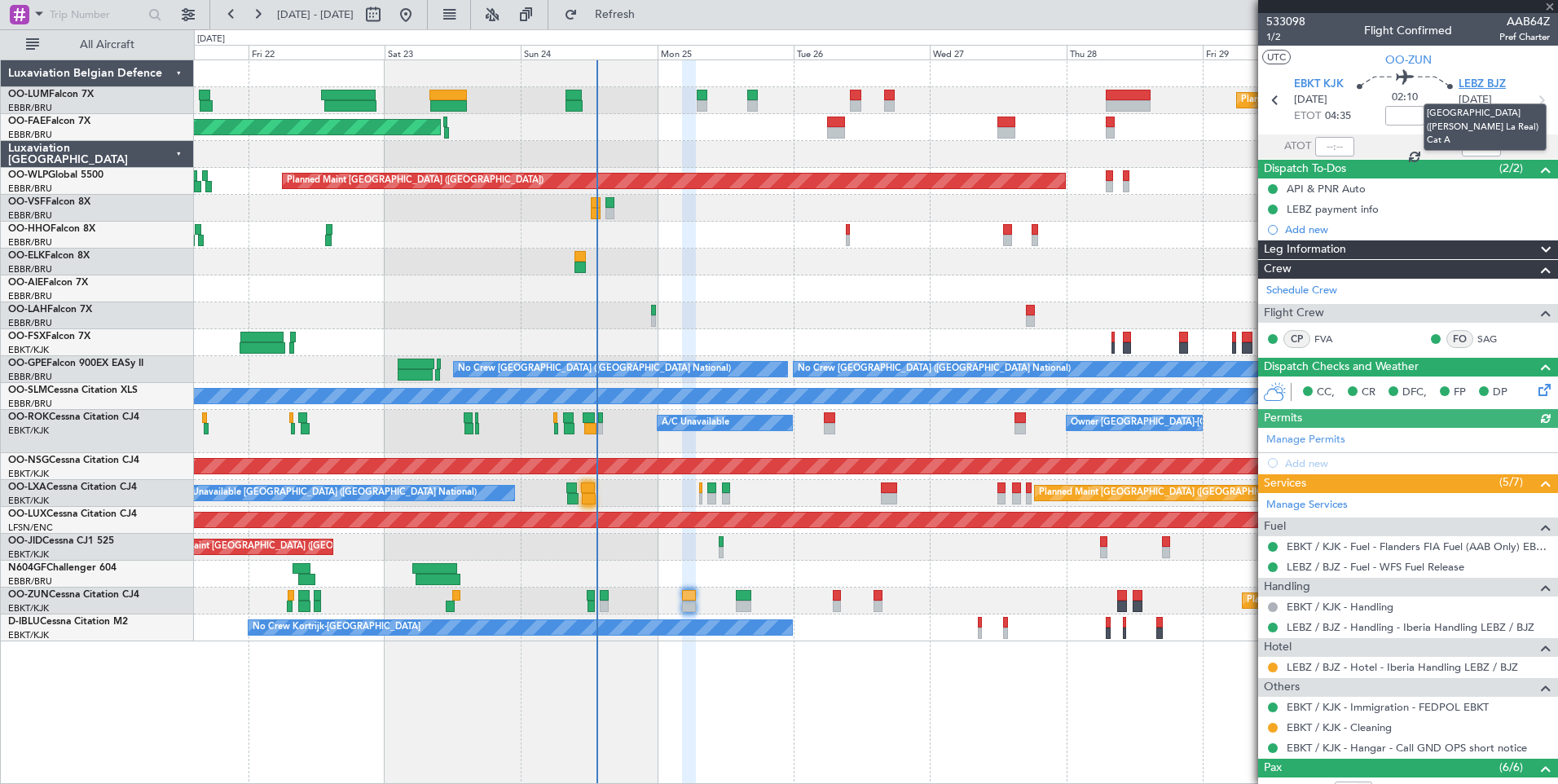
click at [1489, 87] on span "LEBZ BJZ" at bounding box center [1482, 84] width 48 height 16
click at [1407, 673] on div "LEBZ / BJZ - Hotel - Iberia Handling LEBZ / BJZ" at bounding box center [1407, 667] width 299 height 21
click at [1404, 665] on link "LEBZ / BJZ - Hotel - Iberia Handling LEBZ / BJZ" at bounding box center [1401, 666] width 231 height 14
click at [1495, 86] on span "LEBZ BJZ" at bounding box center [1482, 84] width 48 height 16
click at [1417, 53] on span "OO-ZUN" at bounding box center [1408, 60] width 47 height 17
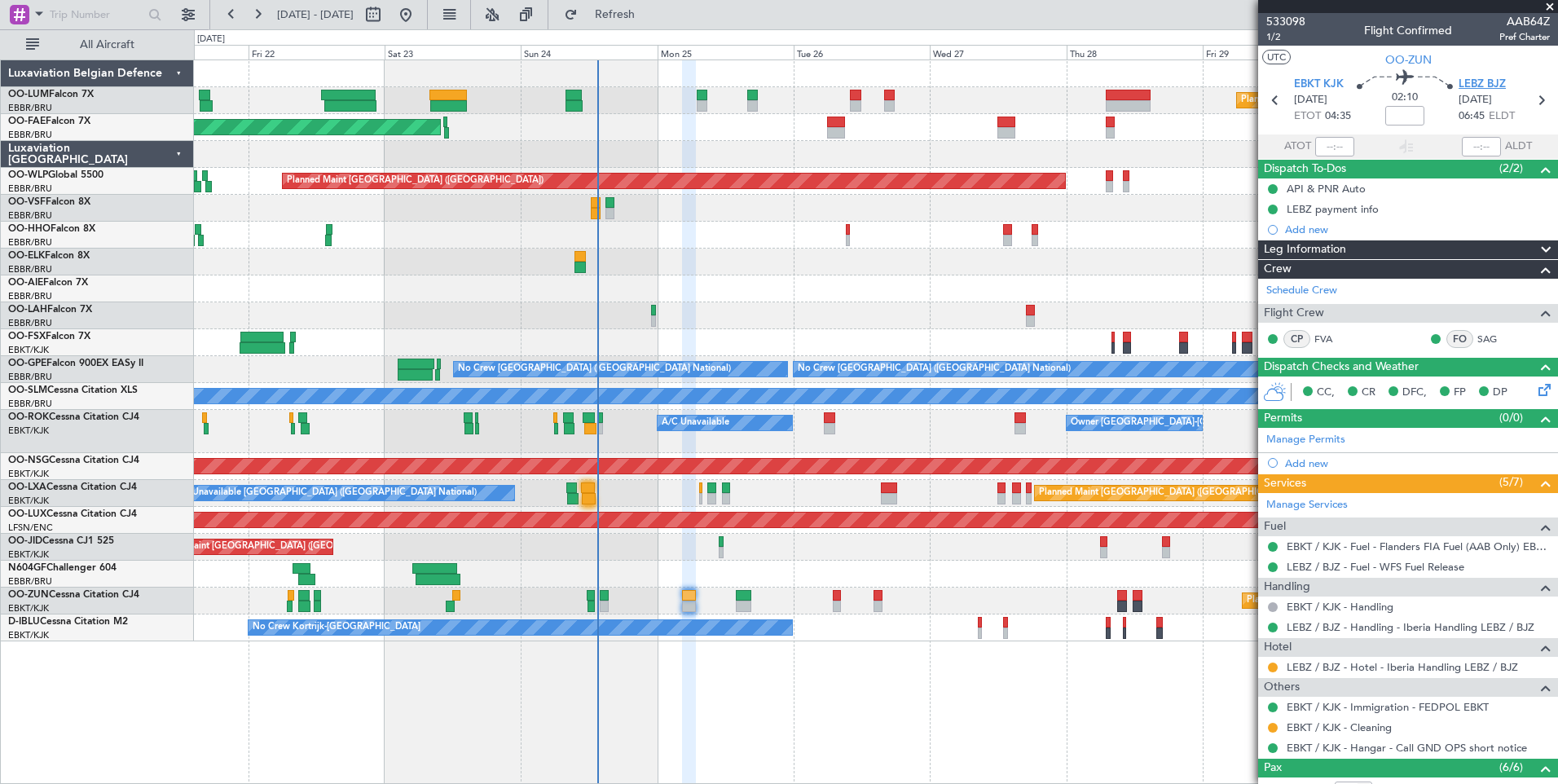
click at [1458, 80] on span "LEBZ BJZ" at bounding box center [1482, 84] width 48 height 16
click at [312, 629] on div "Planned Maint [GEOGRAPHIC_DATA] ([GEOGRAPHIC_DATA] National) Planned Maint [GEO…" at bounding box center [876, 421] width 1364 height 724
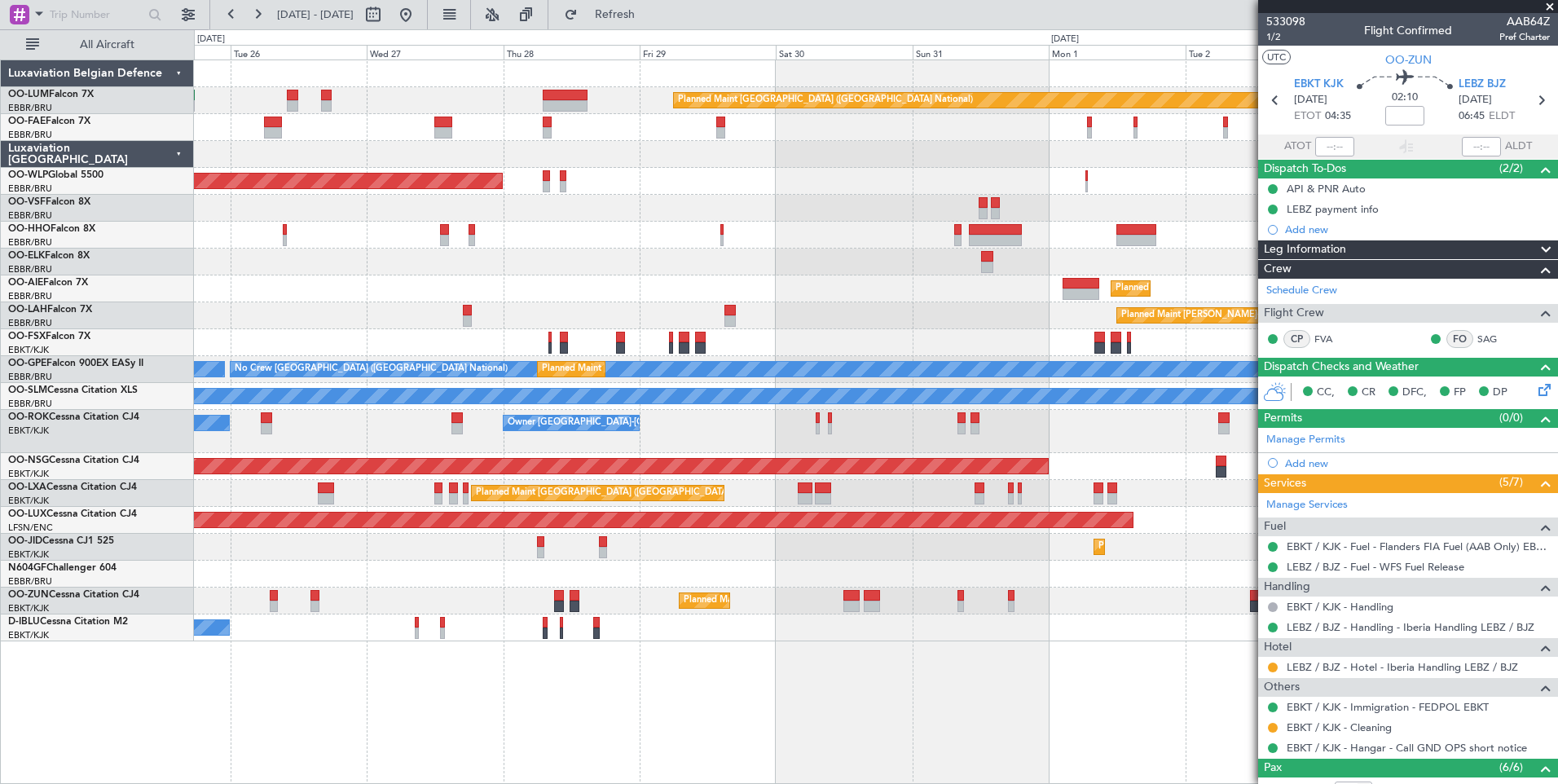
click at [473, 657] on div "Planned Maint [GEOGRAPHIC_DATA] ([GEOGRAPHIC_DATA] National) Owner [GEOGRAPHIC_…" at bounding box center [876, 421] width 1364 height 724
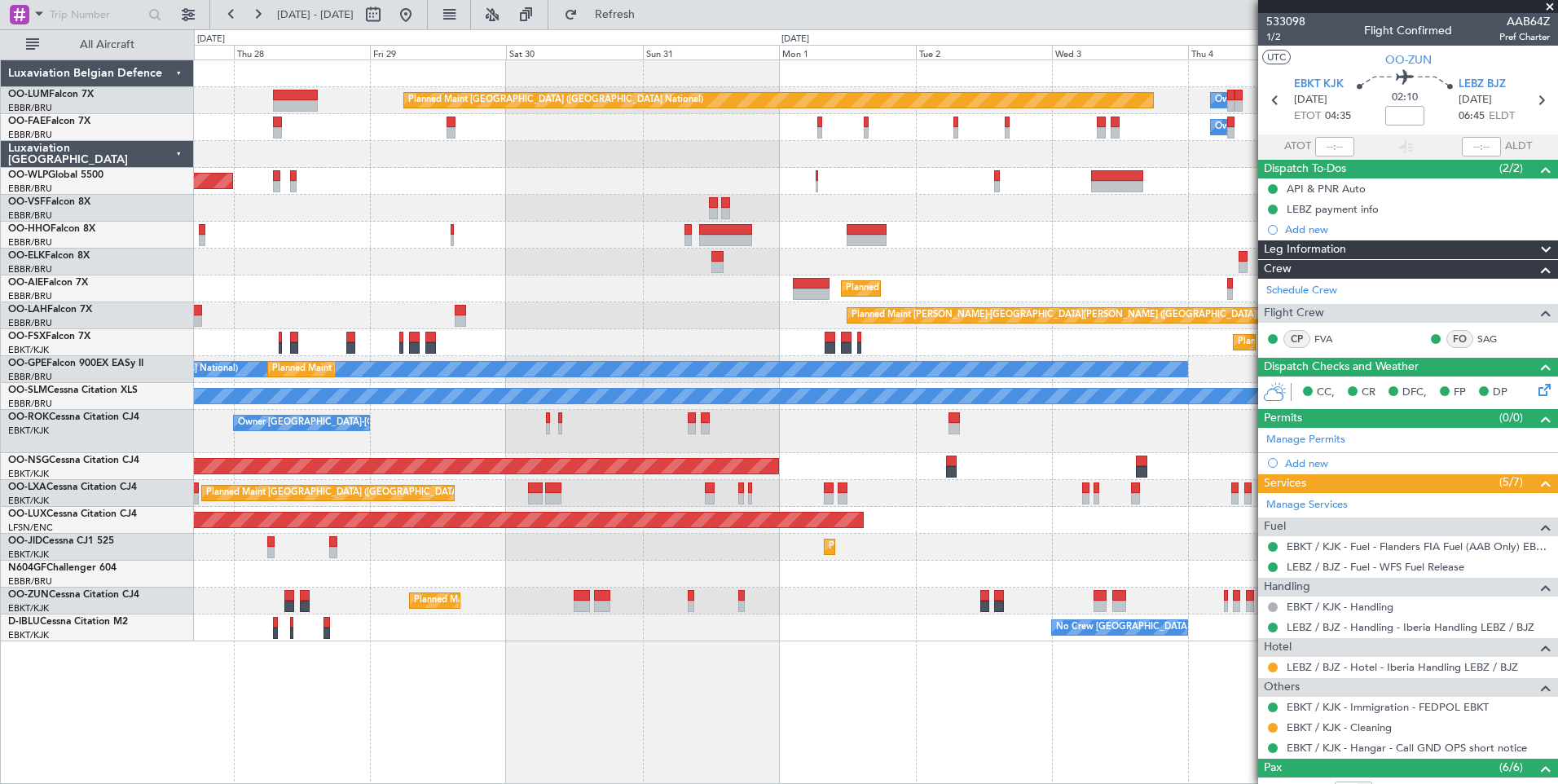
click at [386, 604] on div "Planned Maint [GEOGRAPHIC_DATA] ([GEOGRAPHIC_DATA] National) Owner [GEOGRAPHIC_…" at bounding box center [876, 421] width 1364 height 724
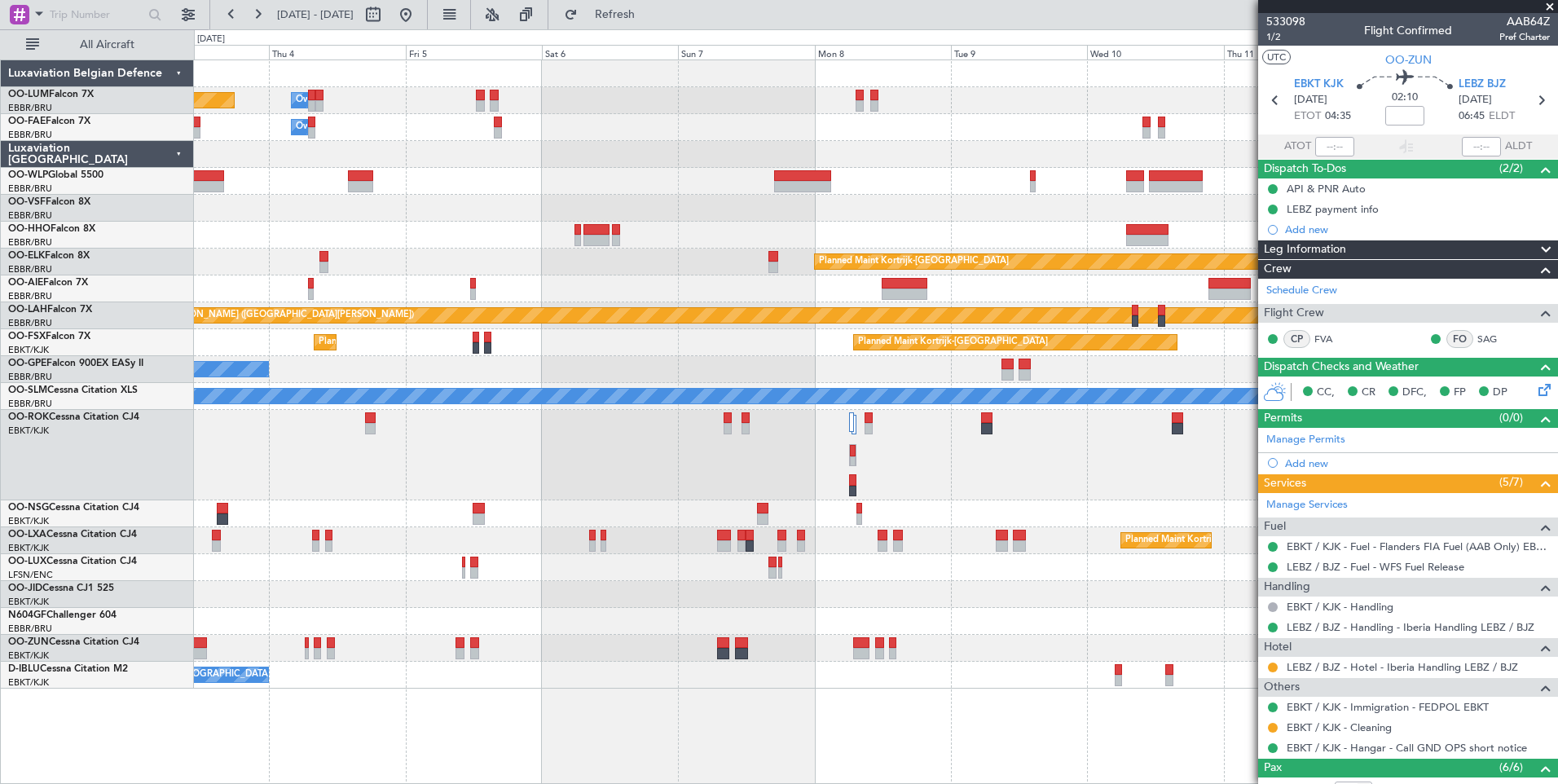
click at [717, 698] on div "Planned Maint [GEOGRAPHIC_DATA] ([GEOGRAPHIC_DATA] National) Owner [GEOGRAPHIC_…" at bounding box center [876, 421] width 1364 height 724
click at [731, 698] on div "Planned Maint [GEOGRAPHIC_DATA] ([GEOGRAPHIC_DATA] National) Owner [GEOGRAPHIC_…" at bounding box center [876, 421] width 1364 height 724
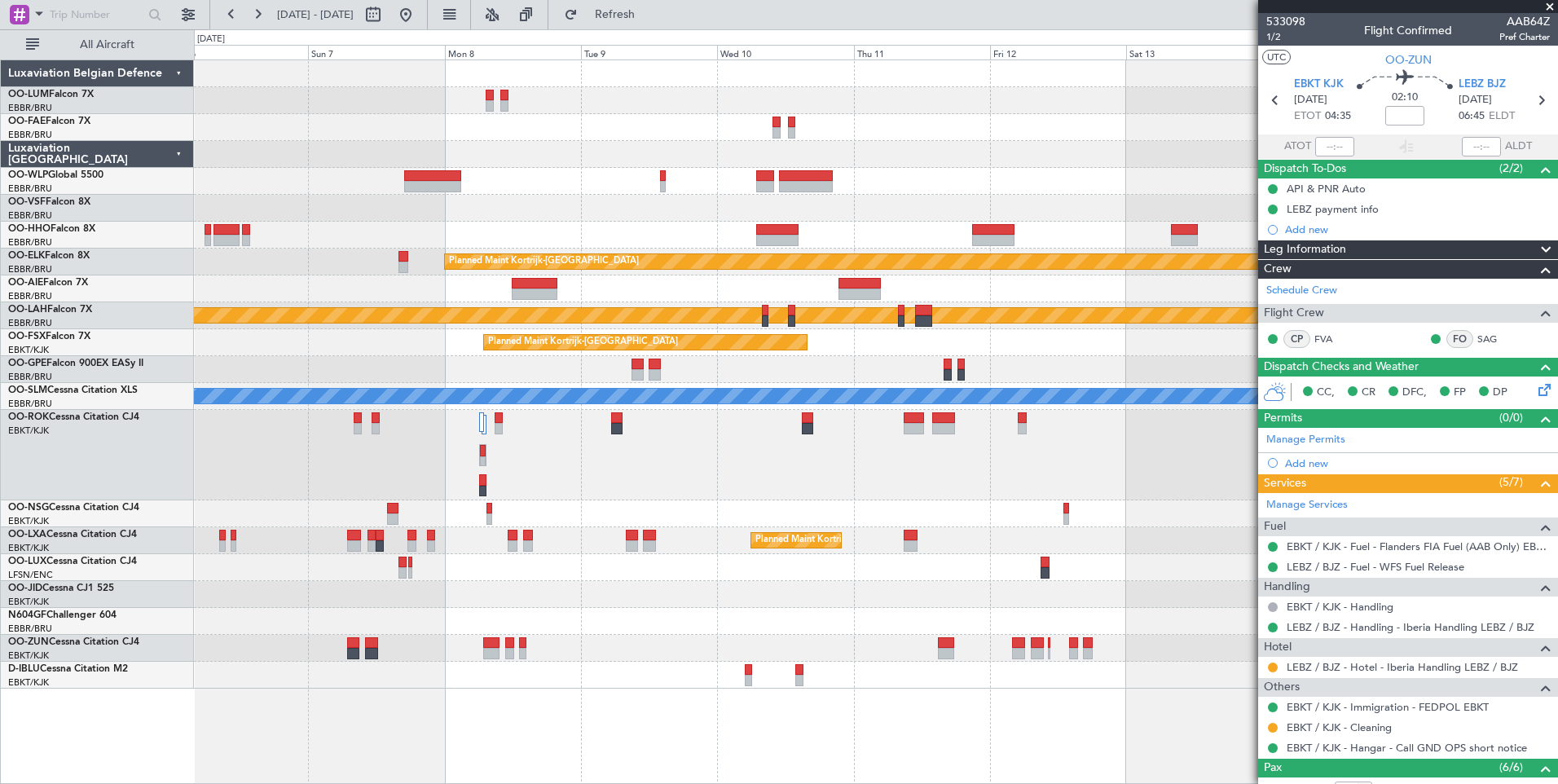
click at [748, 698] on div "Owner Melsbroek Air Base Planned Maint [GEOGRAPHIC_DATA] ([GEOGRAPHIC_DATA]) Ow…" at bounding box center [876, 421] width 1364 height 724
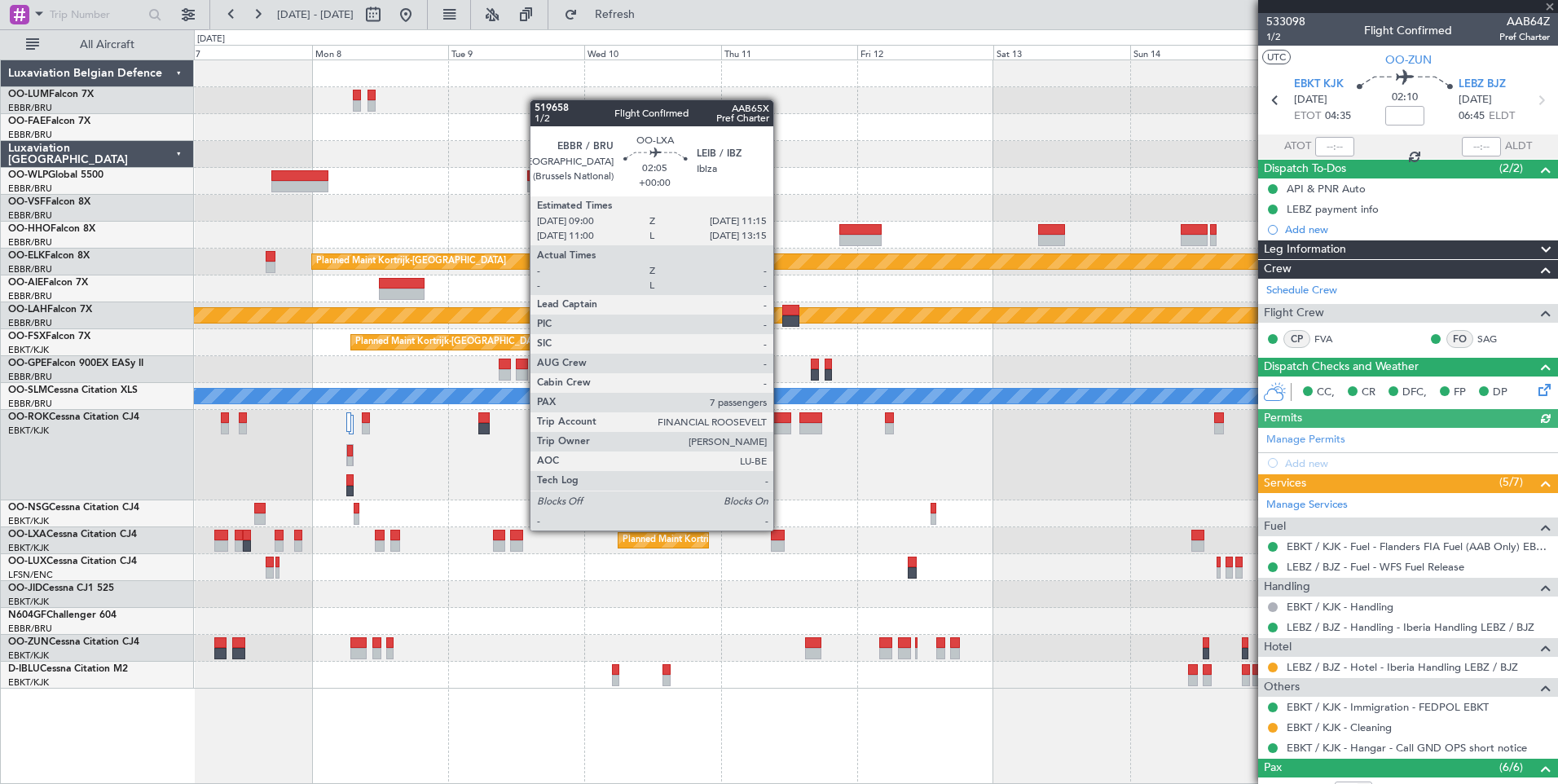
click at [781, 530] on div at bounding box center [776, 535] width 13 height 11
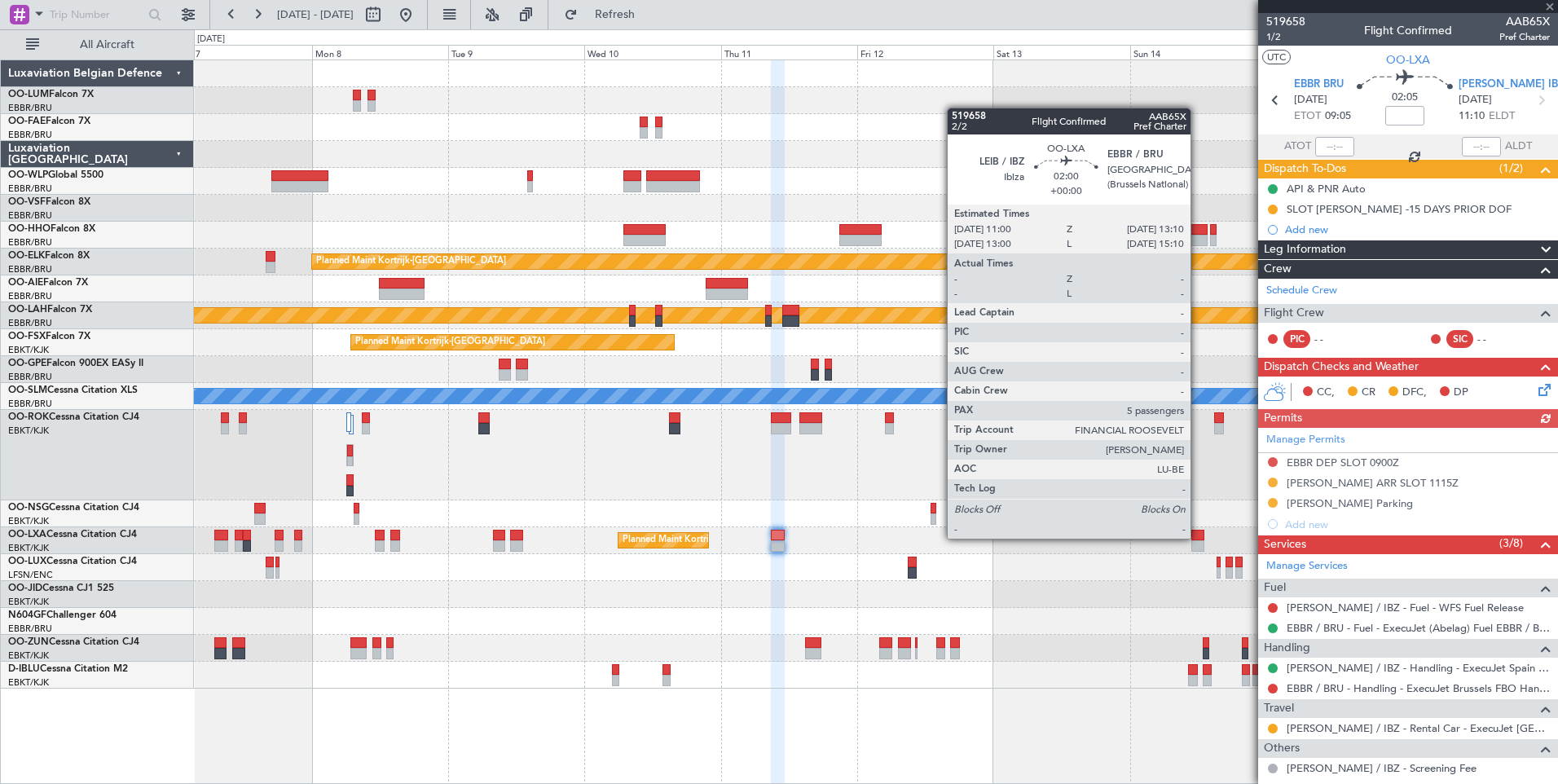
click at [1198, 538] on div at bounding box center [1197, 535] width 13 height 11
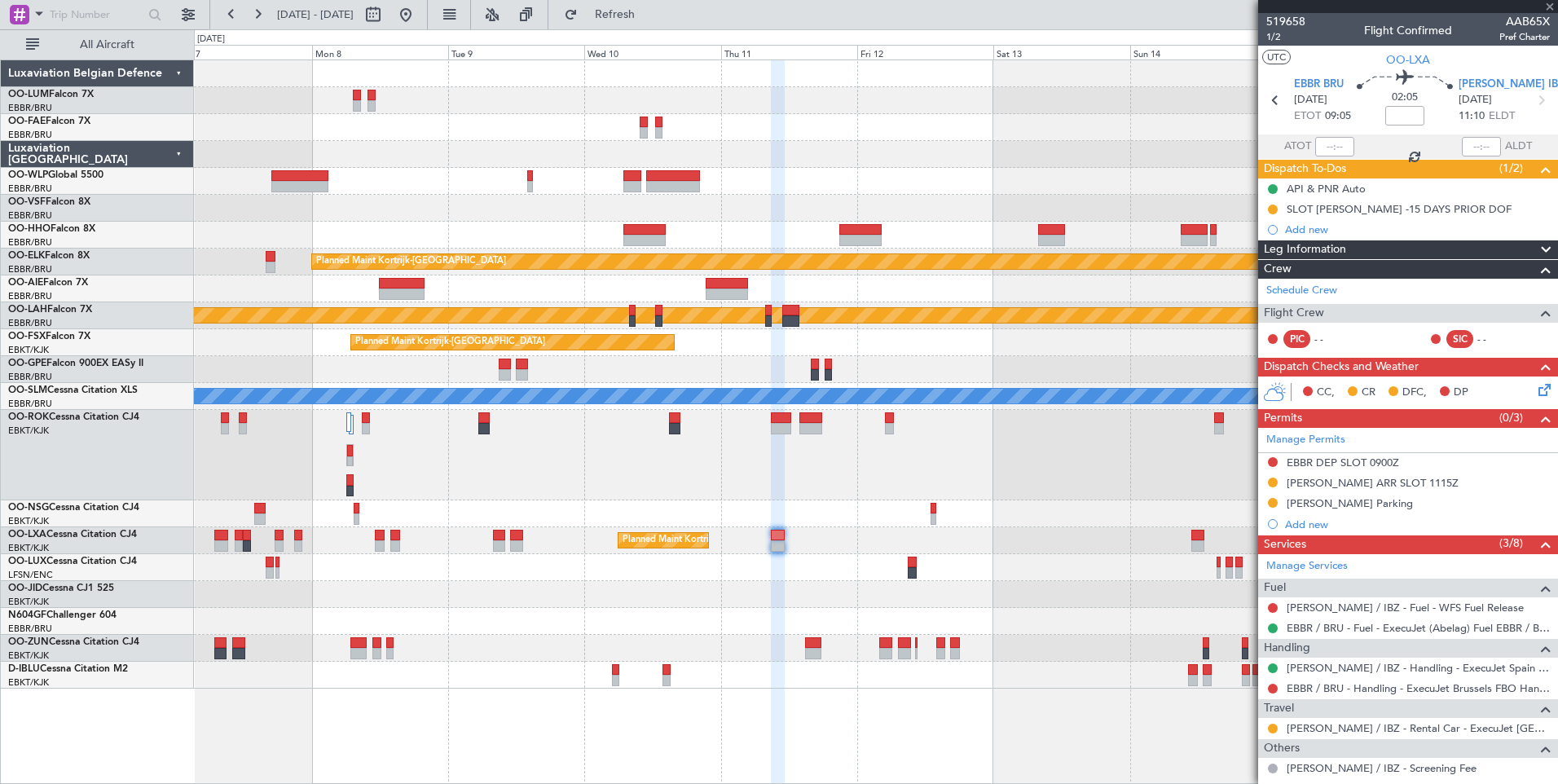
click at [769, 533] on div "Planned Maint Kortrijk-[GEOGRAPHIC_DATA]" at bounding box center [875, 540] width 1363 height 27
click at [1381, 679] on fb-app "07 Sep 2025 - 17 Sep 2025 Refresh Quick Links All Aircraft Planned Maint Kortri…" at bounding box center [779, 397] width 1558 height 771
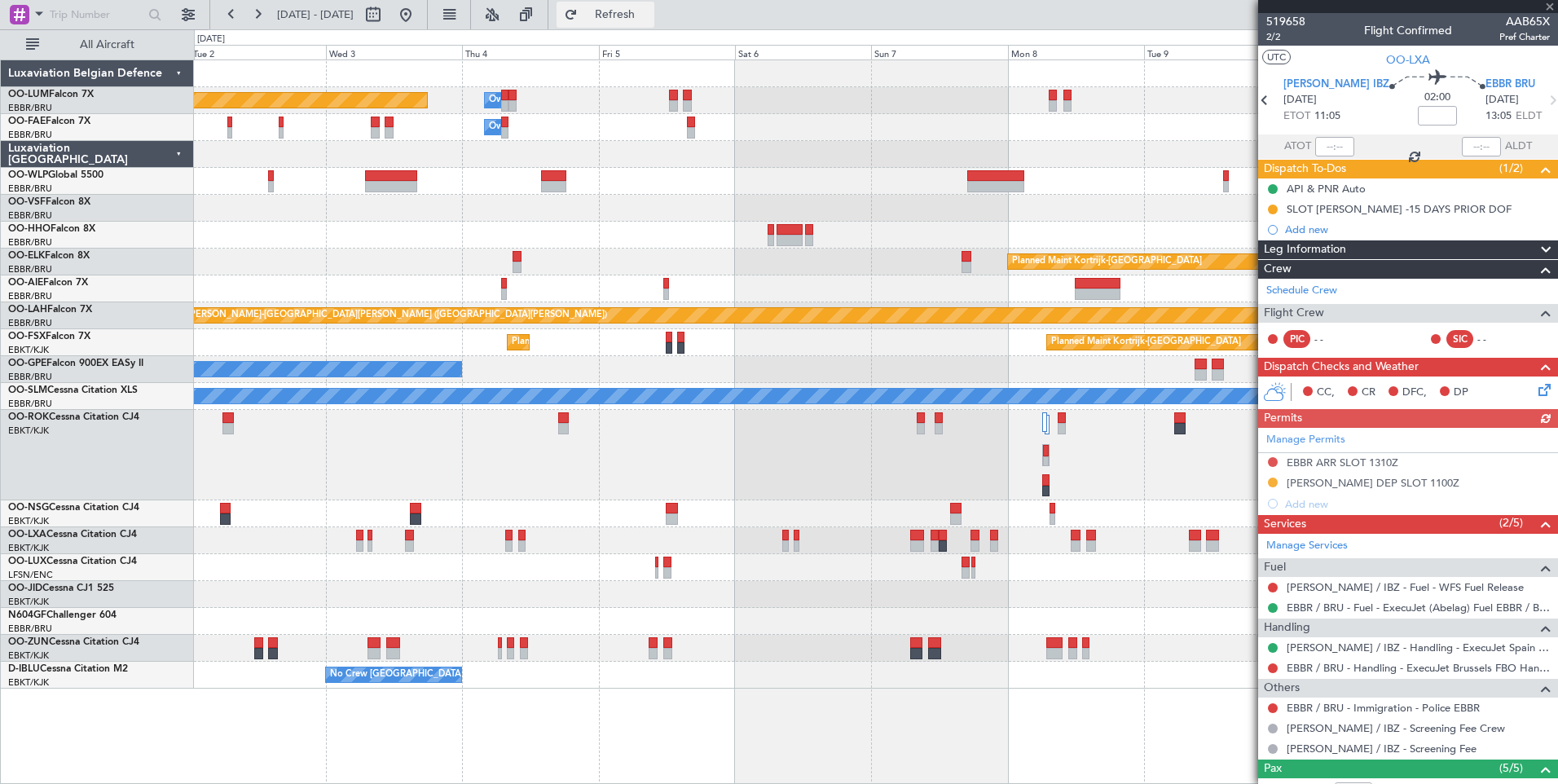
click at [654, 21] on button "Refresh" at bounding box center [605, 15] width 98 height 26
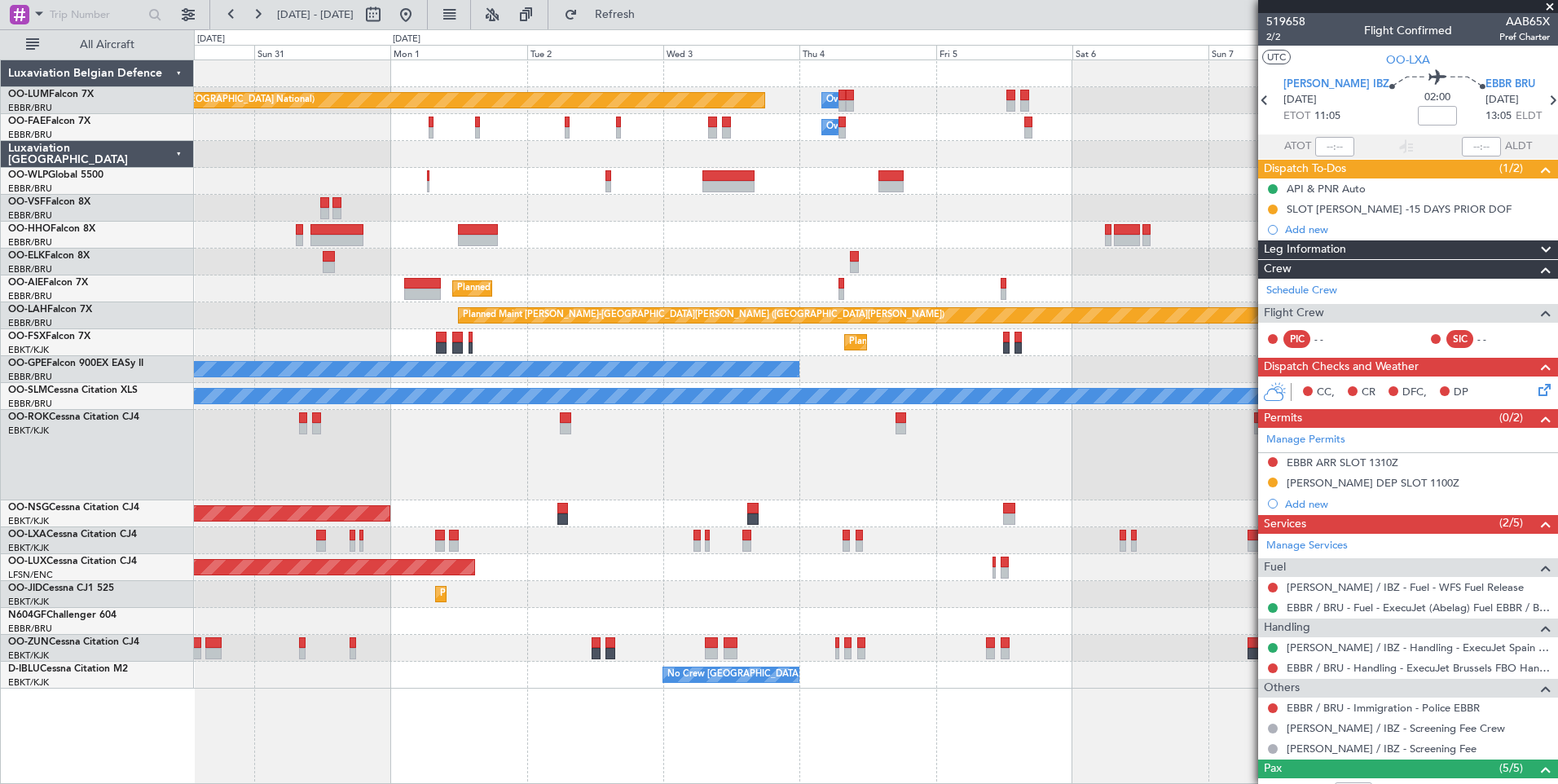
click at [858, 693] on div "Planned Maint Brussels (Brussels National) Owner Melsbroek Air Base Owner Melsb…" at bounding box center [876, 421] width 1364 height 724
click at [1485, 81] on span "EBBR BRU" at bounding box center [1510, 84] width 49 height 16
click at [646, 10] on span "Refresh" at bounding box center [615, 14] width 68 height 11
drag, startPoint x: 659, startPoint y: 16, endPoint x: 651, endPoint y: 5, distance: 13.6
click at [649, 16] on span "Refresh" at bounding box center [615, 14] width 68 height 11
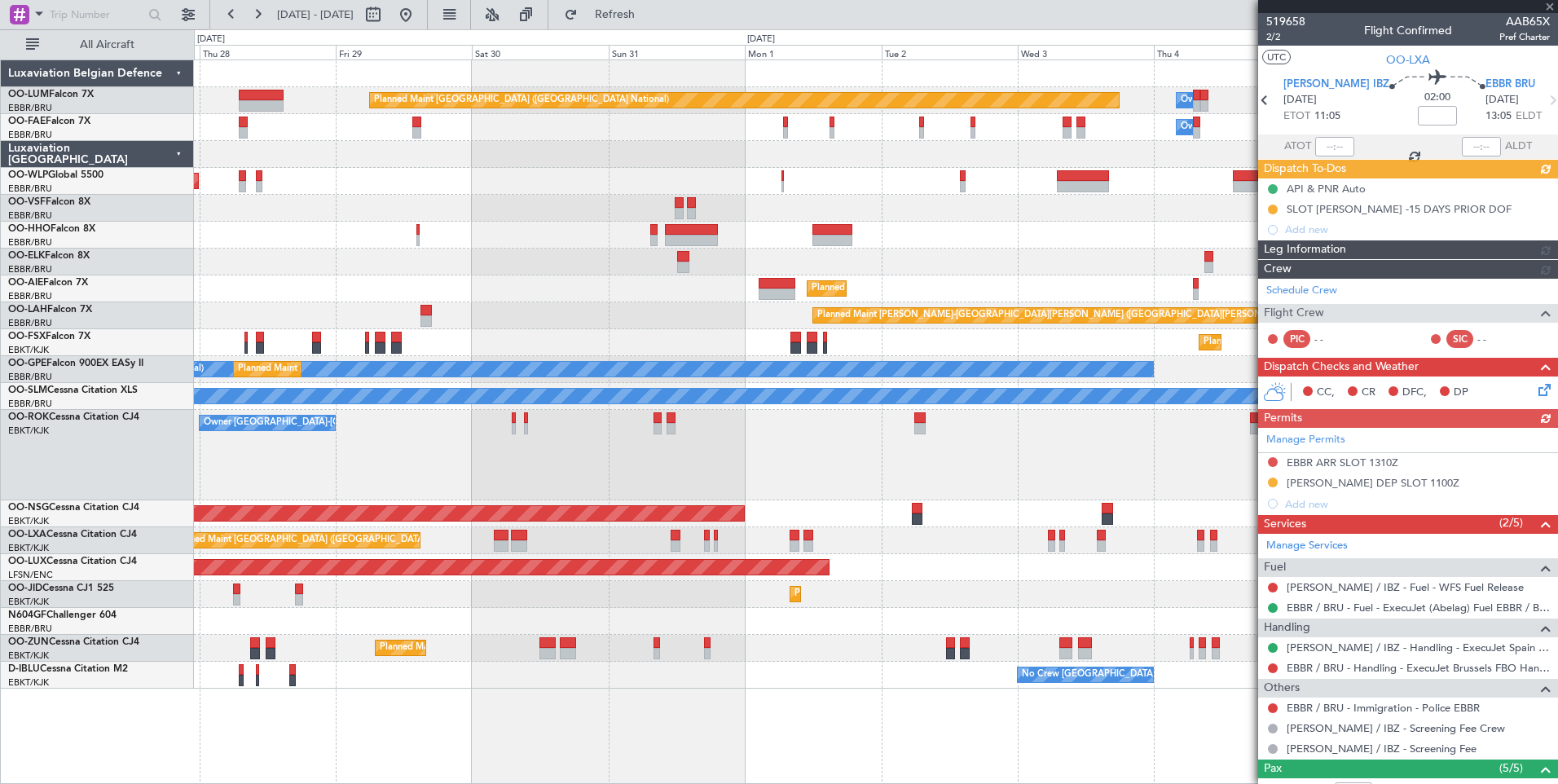
click at [1055, 742] on div "Planned Maint Brussels (Brussels National) Owner Melsbroek Air Base Owner Melsb…" at bounding box center [876, 421] width 1364 height 724
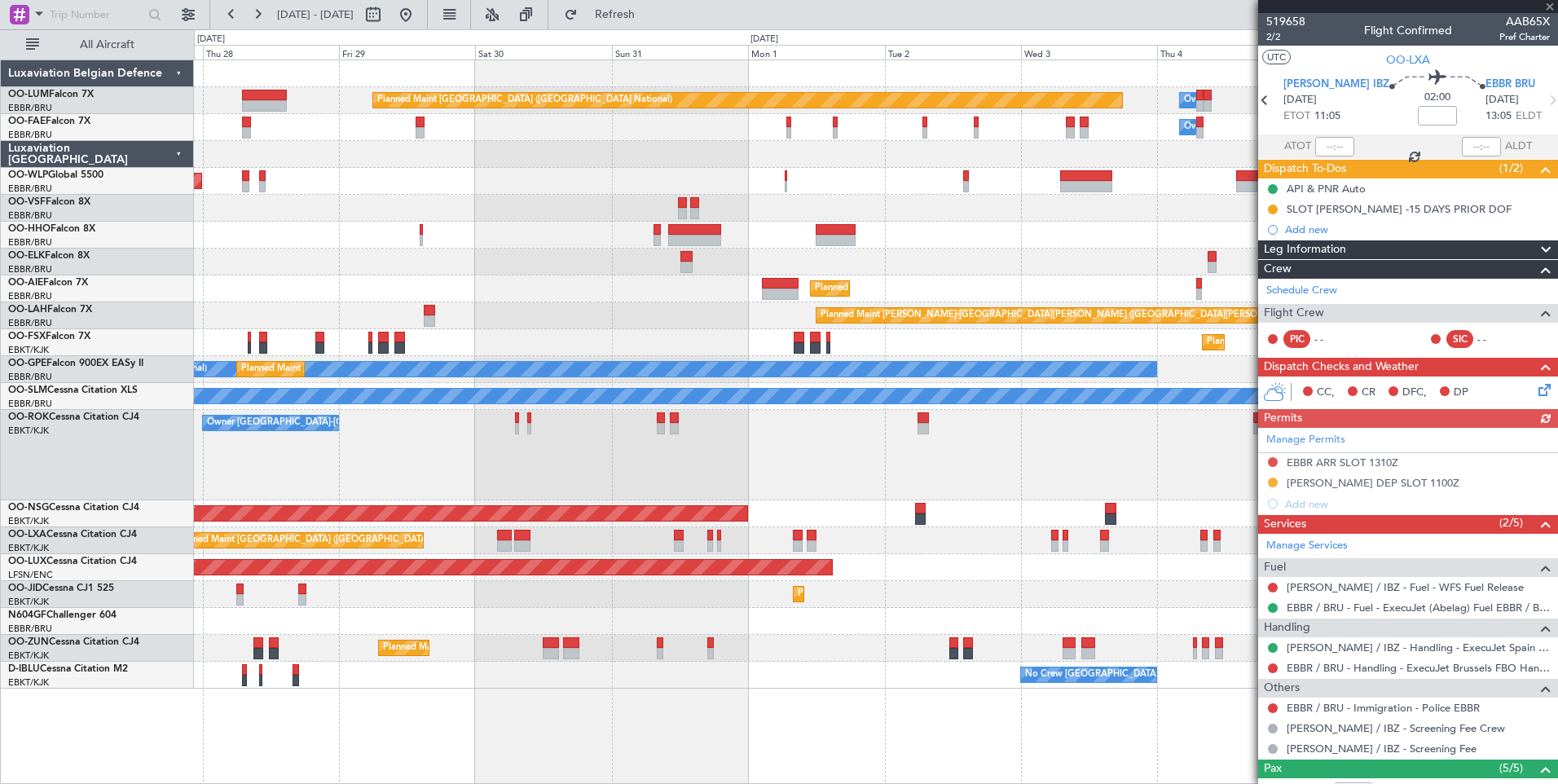
click at [930, 737] on div "Planned Maint Brussels (Brussels National) Owner Melsbroek Air Base Owner Melsb…" at bounding box center [876, 421] width 1364 height 724
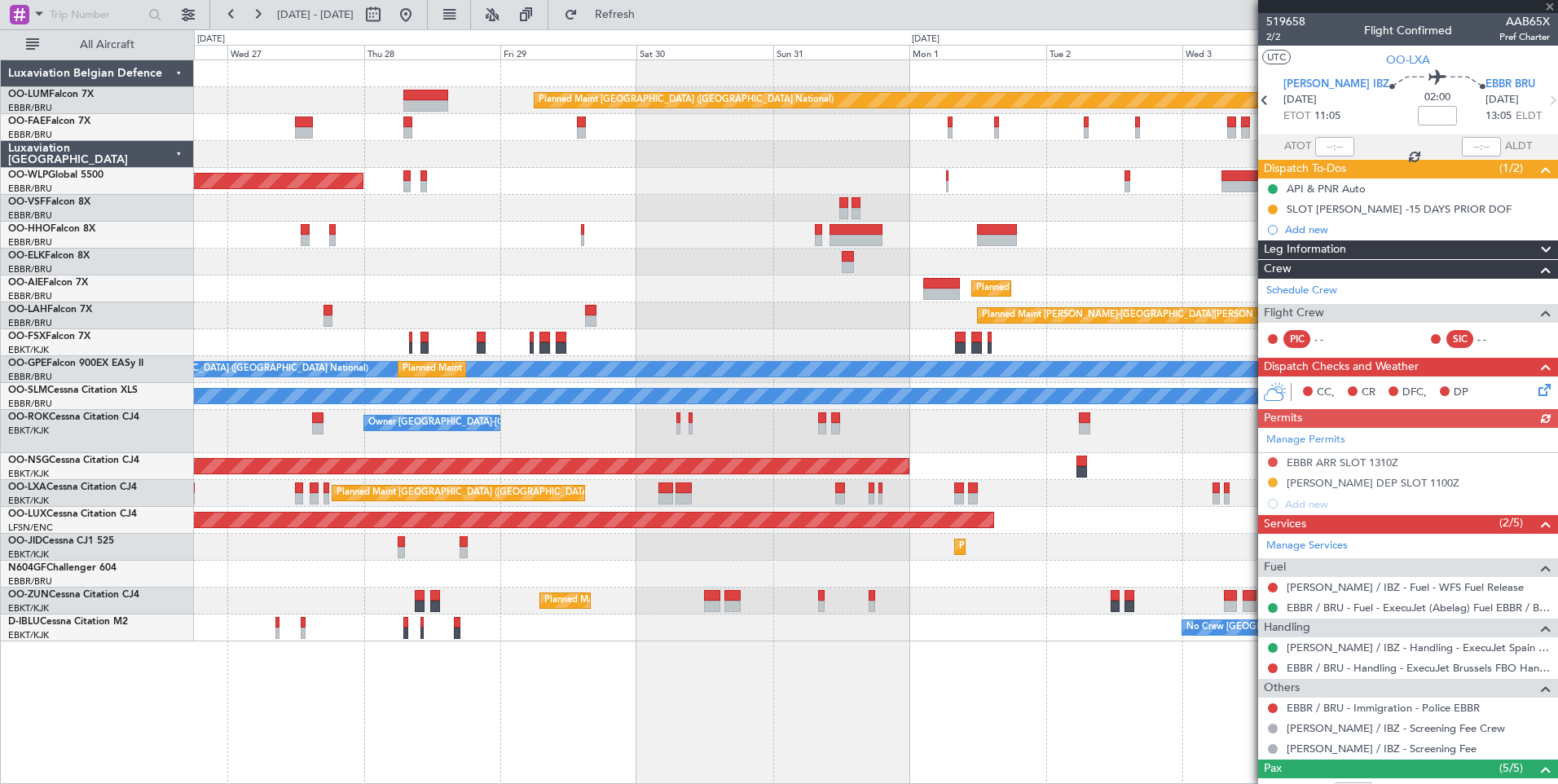
click at [830, 746] on div "Planned Maint Brussels (Brussels National) Owner Melsbroek Air Base Owner Melsb…" at bounding box center [876, 421] width 1364 height 724
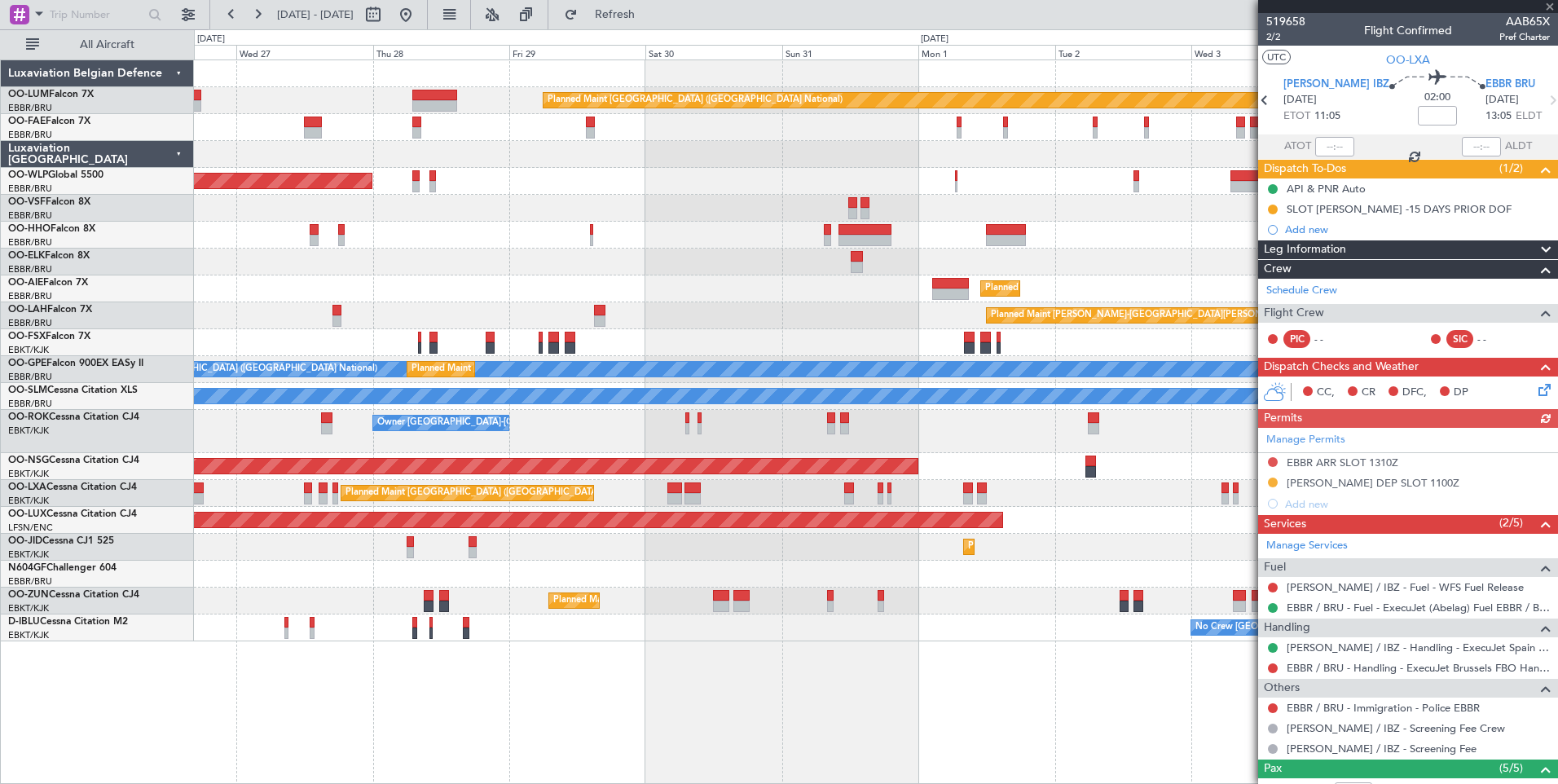
click at [1139, 703] on div "Planned Maint Brussels (Brussels National) Owner Melsbroek Air Base Owner Melsb…" at bounding box center [876, 421] width 1364 height 724
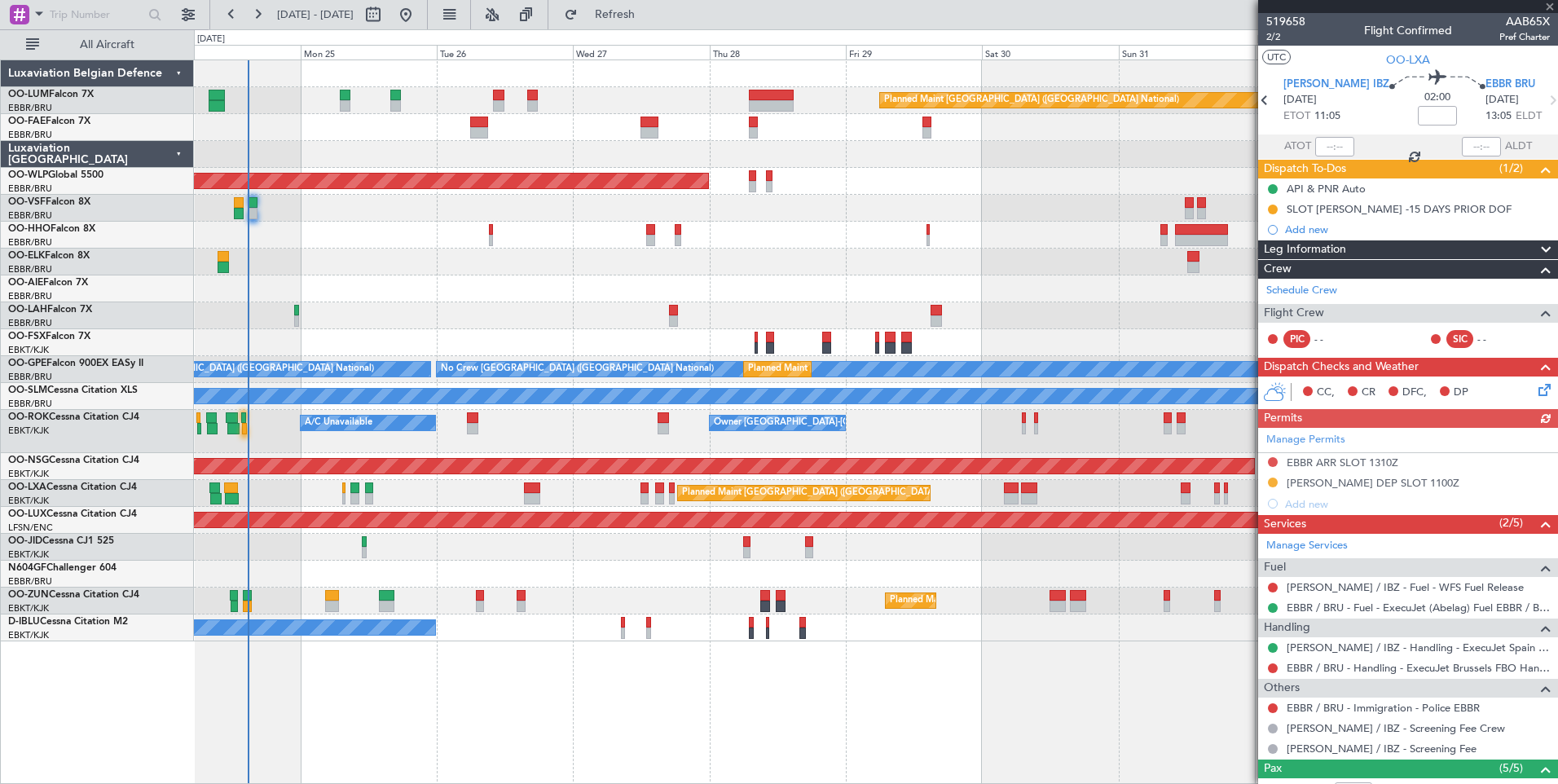
click at [1051, 705] on div "Planned Maint Brussels (Brussels National) Owner Melsbroek Air Base Owner Melsb…" at bounding box center [876, 421] width 1364 height 724
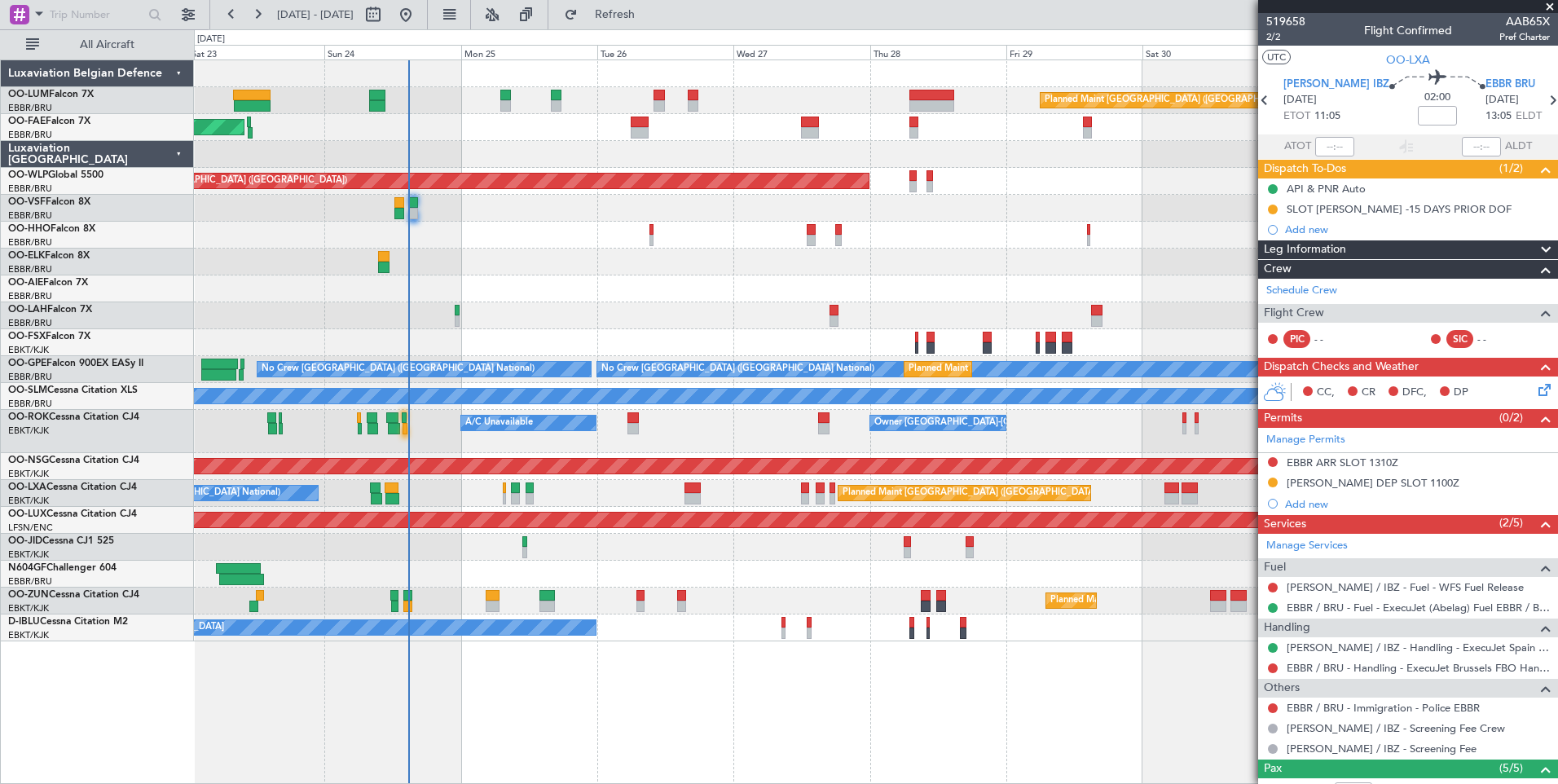
click at [990, 705] on div "Planned Maint Brussels (Brussels National) Owner Melsbroek Air Base Planned Mai…" at bounding box center [876, 421] width 1364 height 724
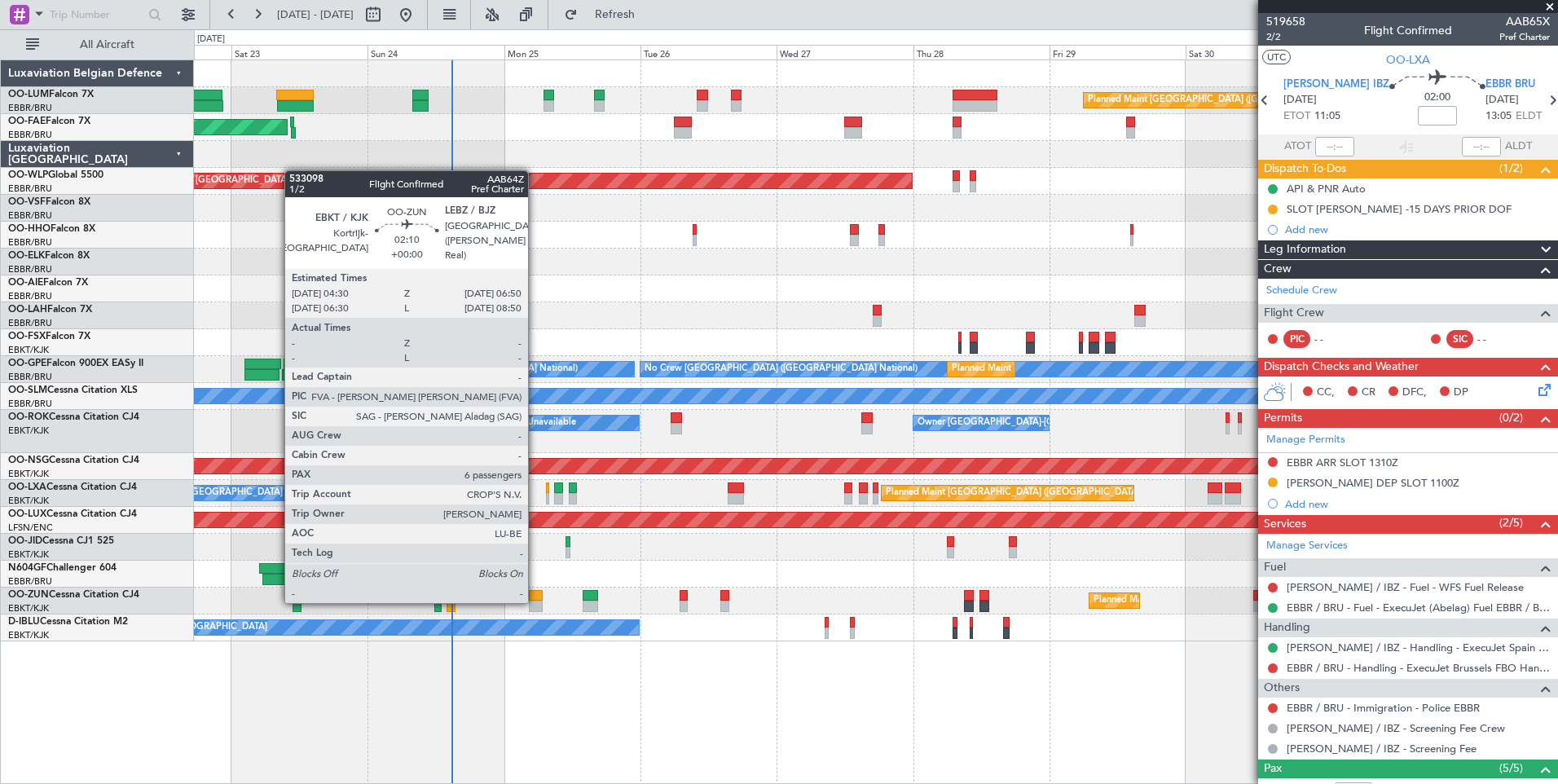
click at [535, 601] on div at bounding box center [536, 606] width 14 height 11
type input "6"
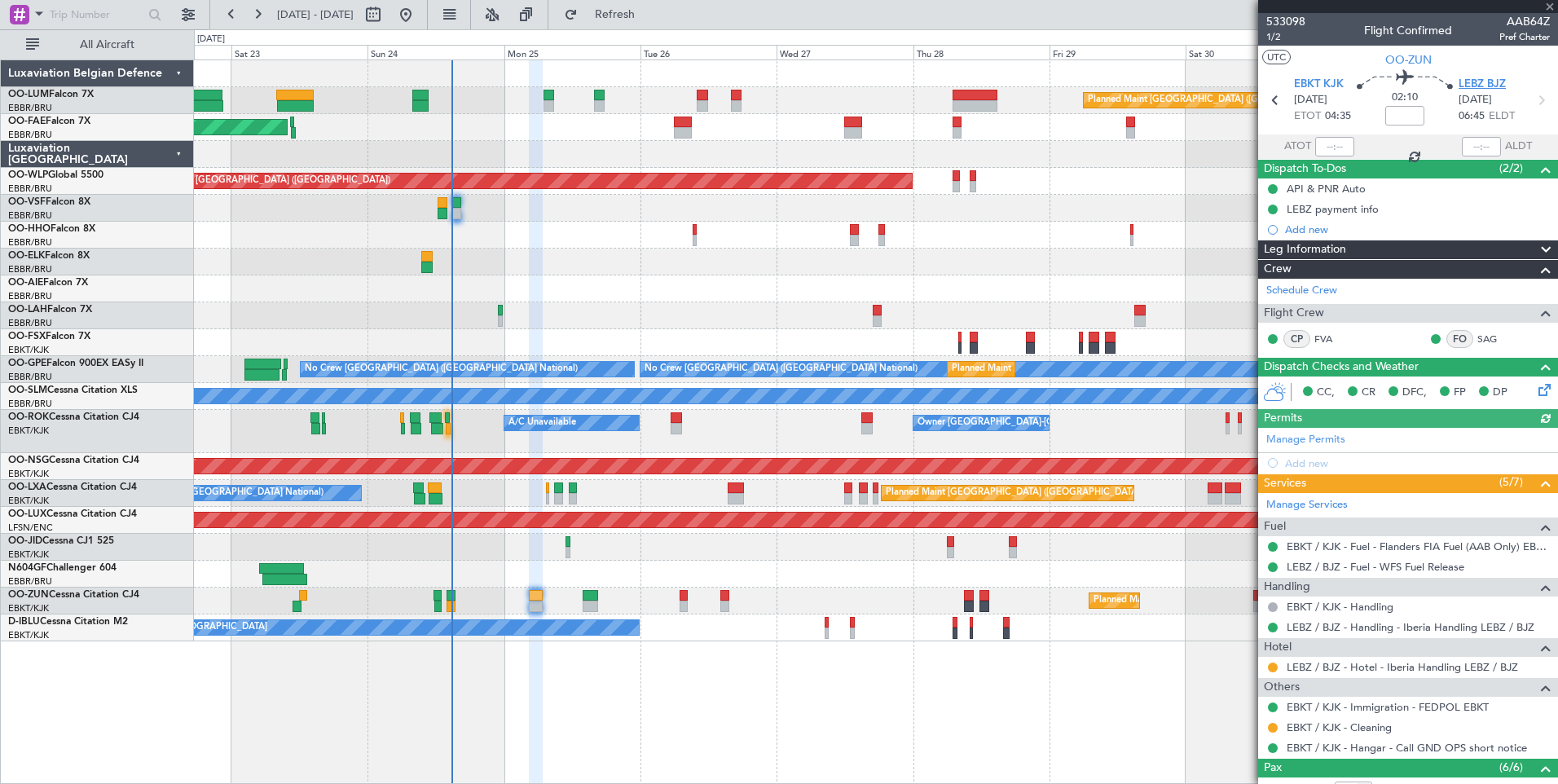
click at [1474, 85] on span "LEBZ BJZ" at bounding box center [1482, 84] width 48 height 16
click at [1394, 664] on link "LEBZ / BJZ - Hotel - Iberia Handling LEBZ / BJZ" at bounding box center [1401, 666] width 231 height 14
click at [648, 15] on span "Refresh" at bounding box center [615, 14] width 68 height 11
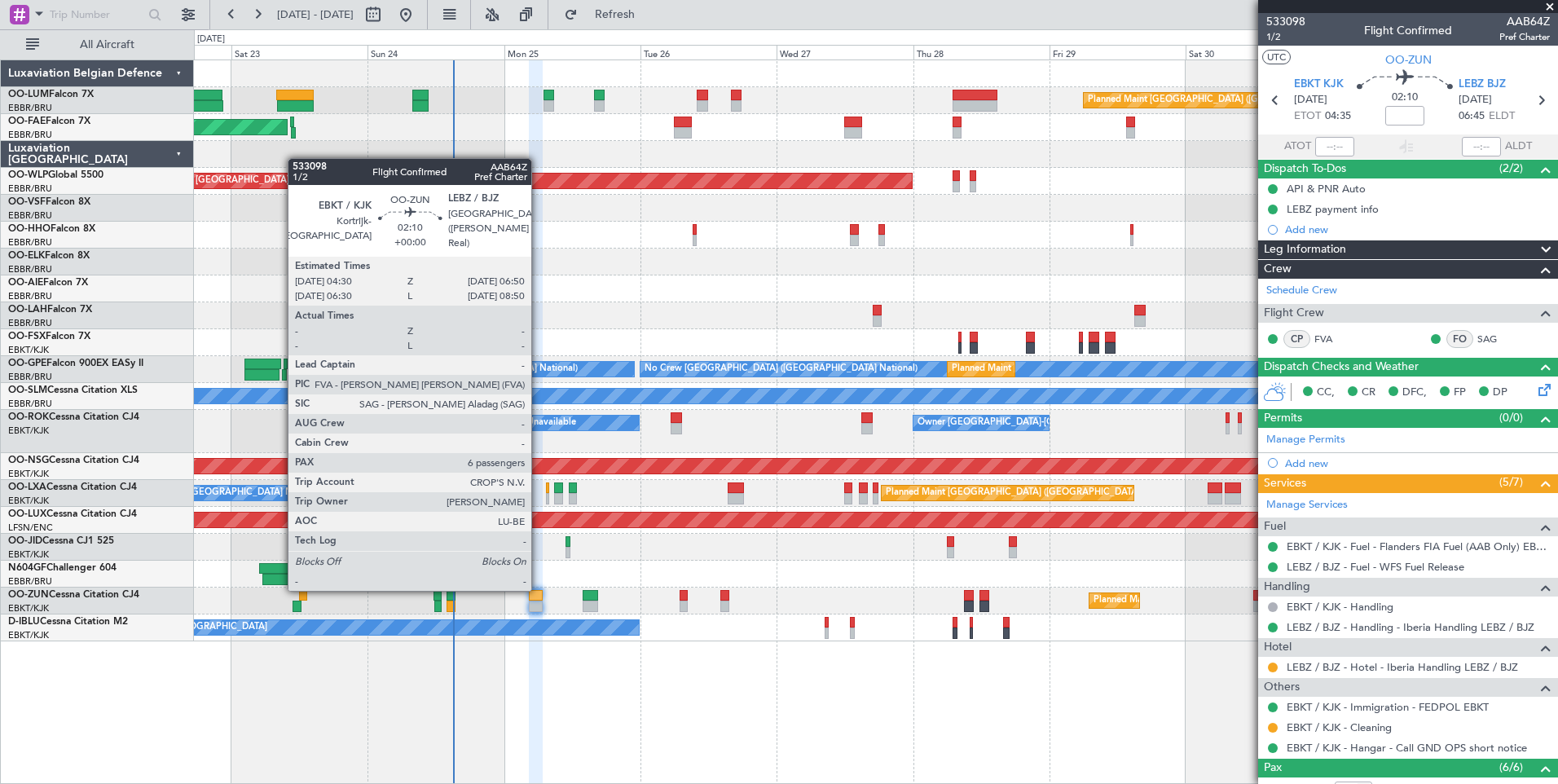
click at [538, 590] on div at bounding box center [536, 595] width 14 height 11
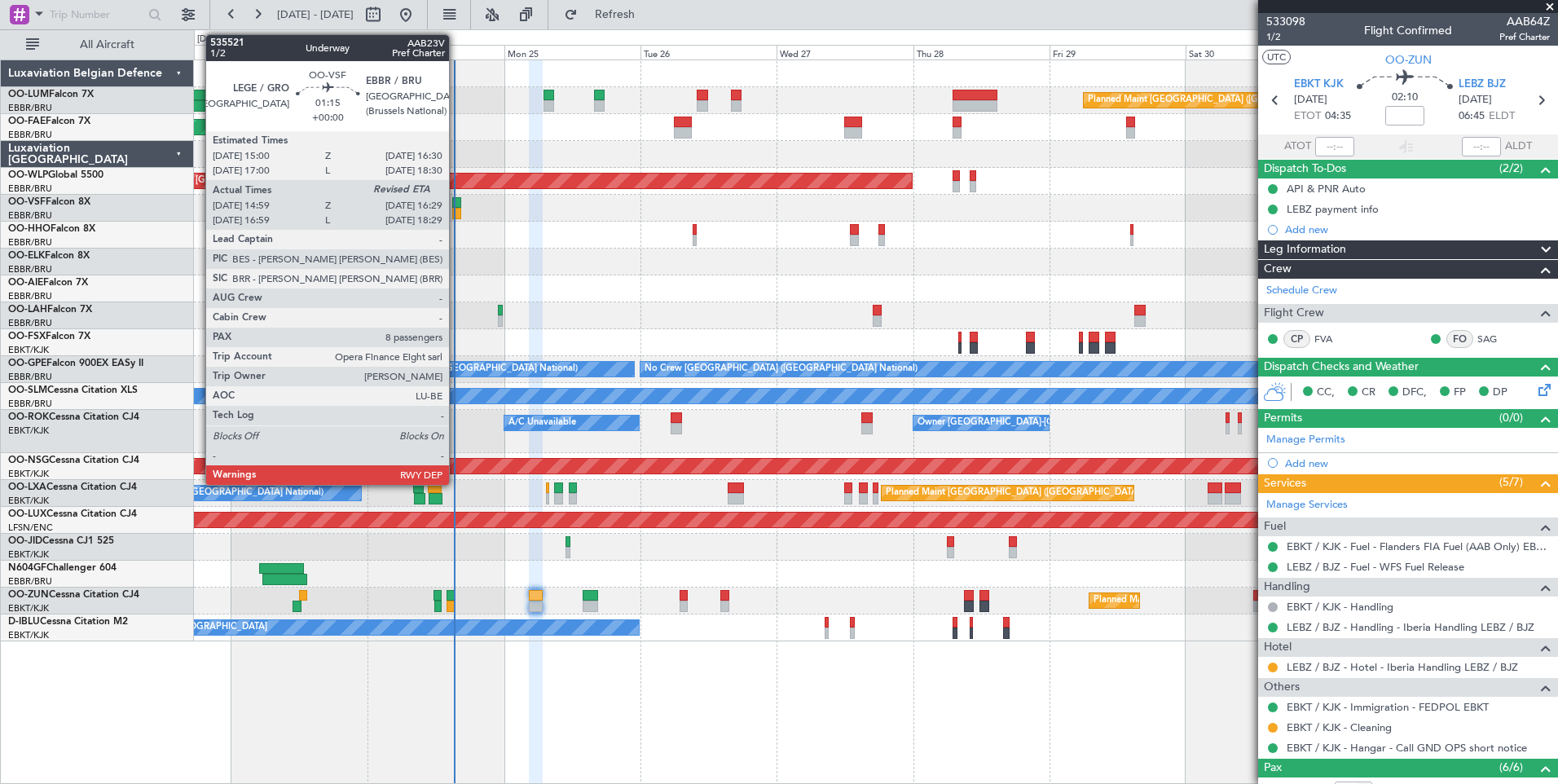
click at [455, 209] on div at bounding box center [456, 213] width 9 height 11
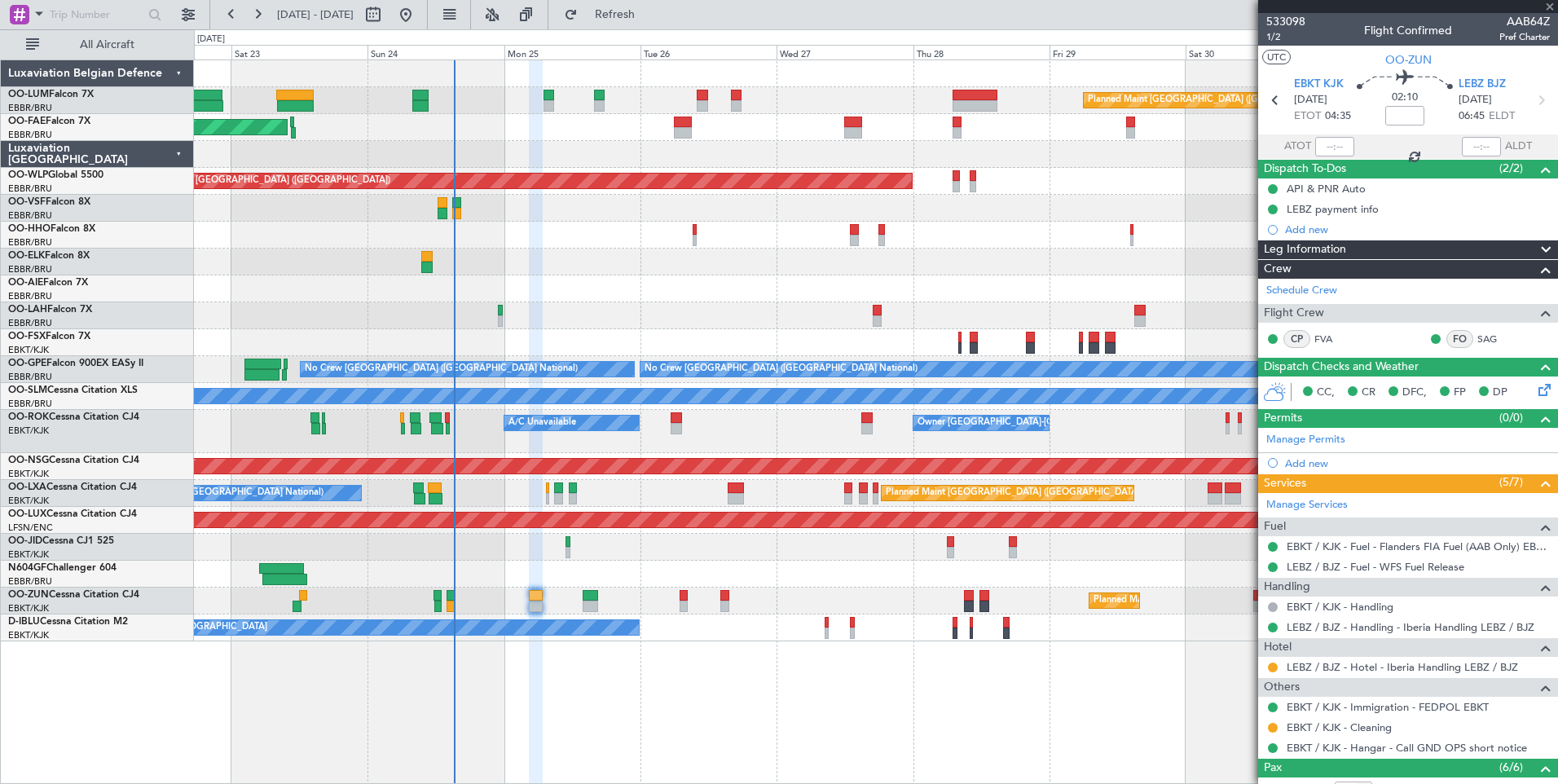
type input "15:09"
type input "8"
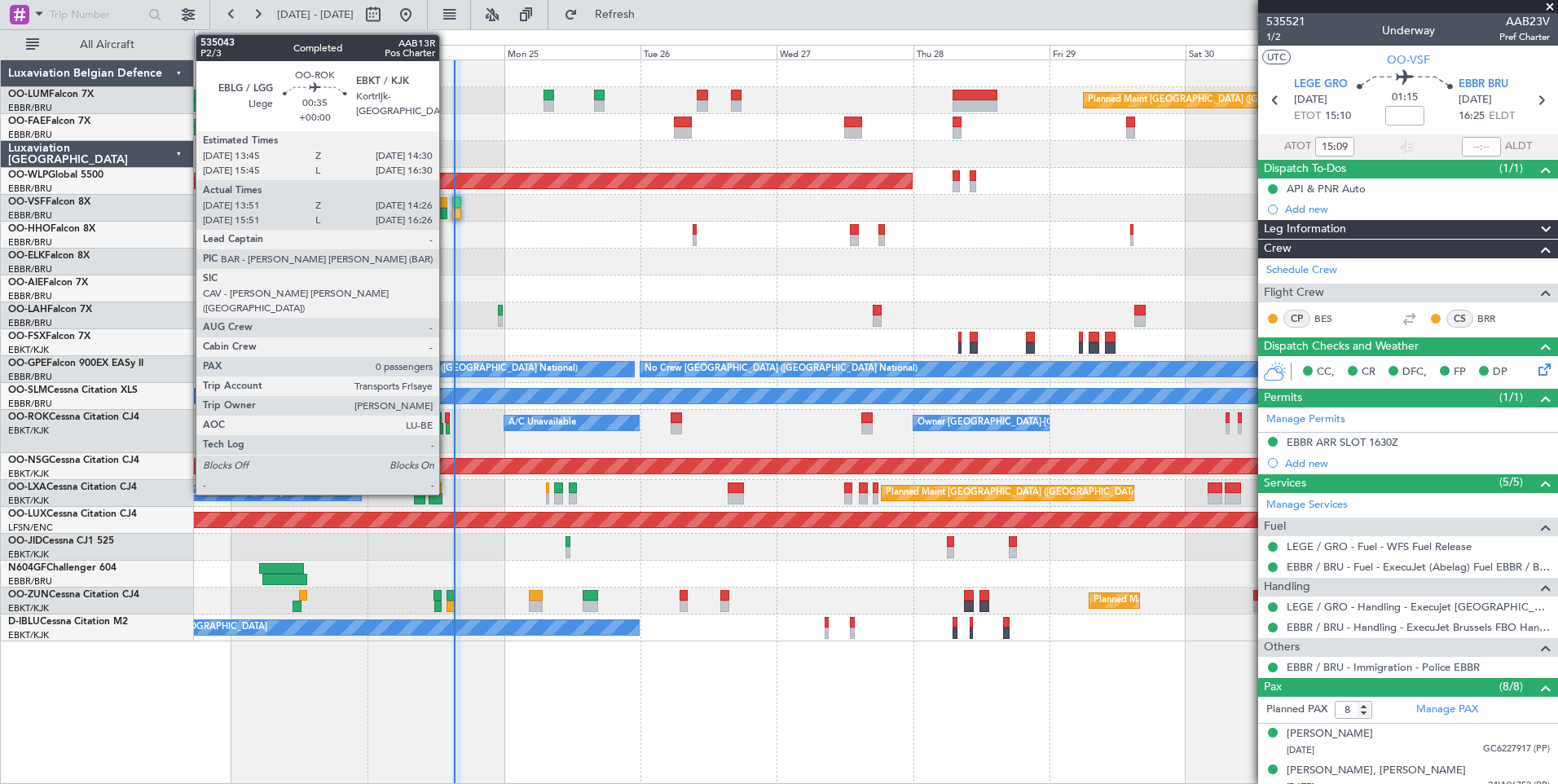
click at [447, 414] on div at bounding box center [447, 417] width 5 height 11
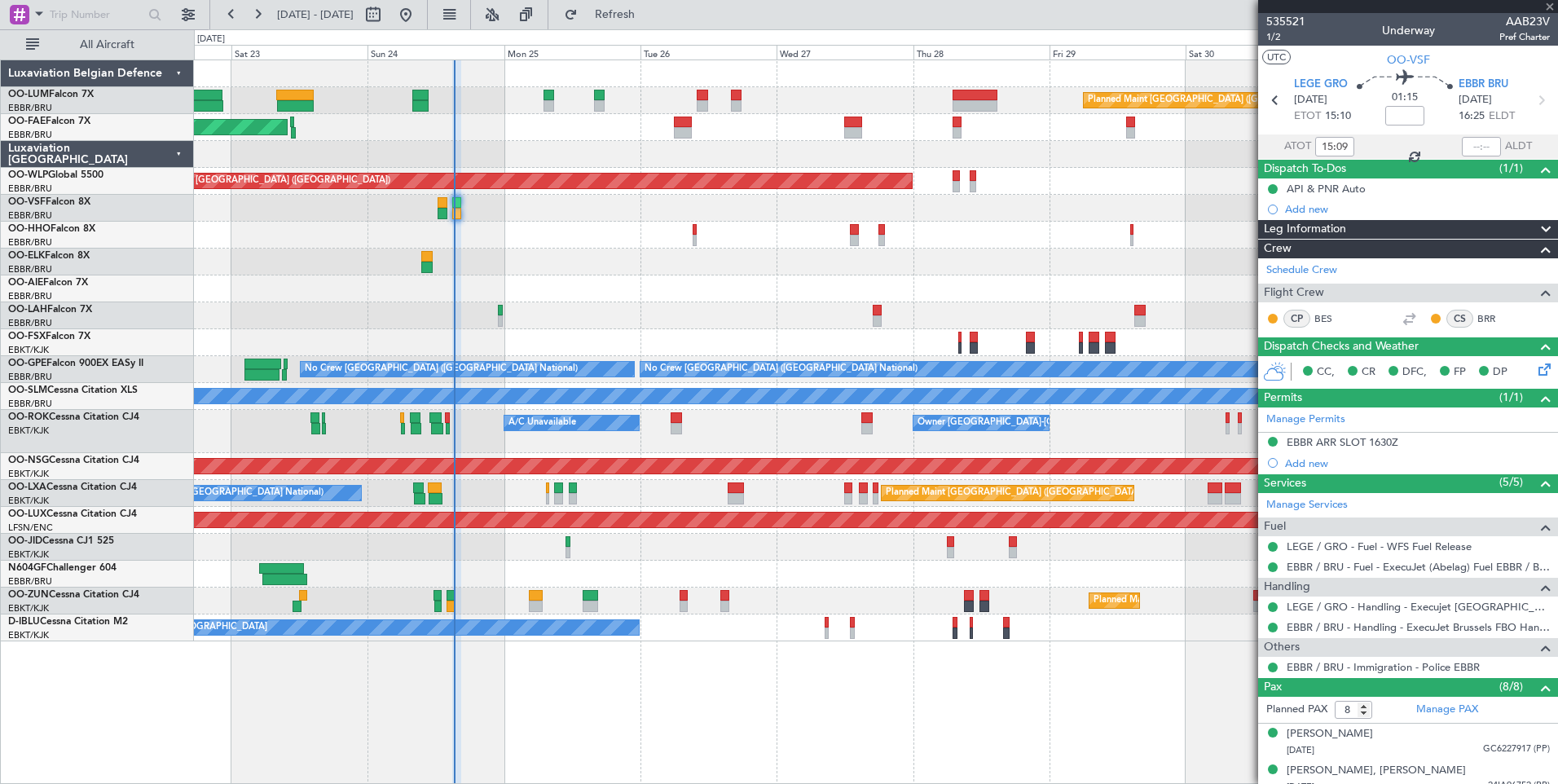
type input "13:56"
type input "14:21"
type input "0"
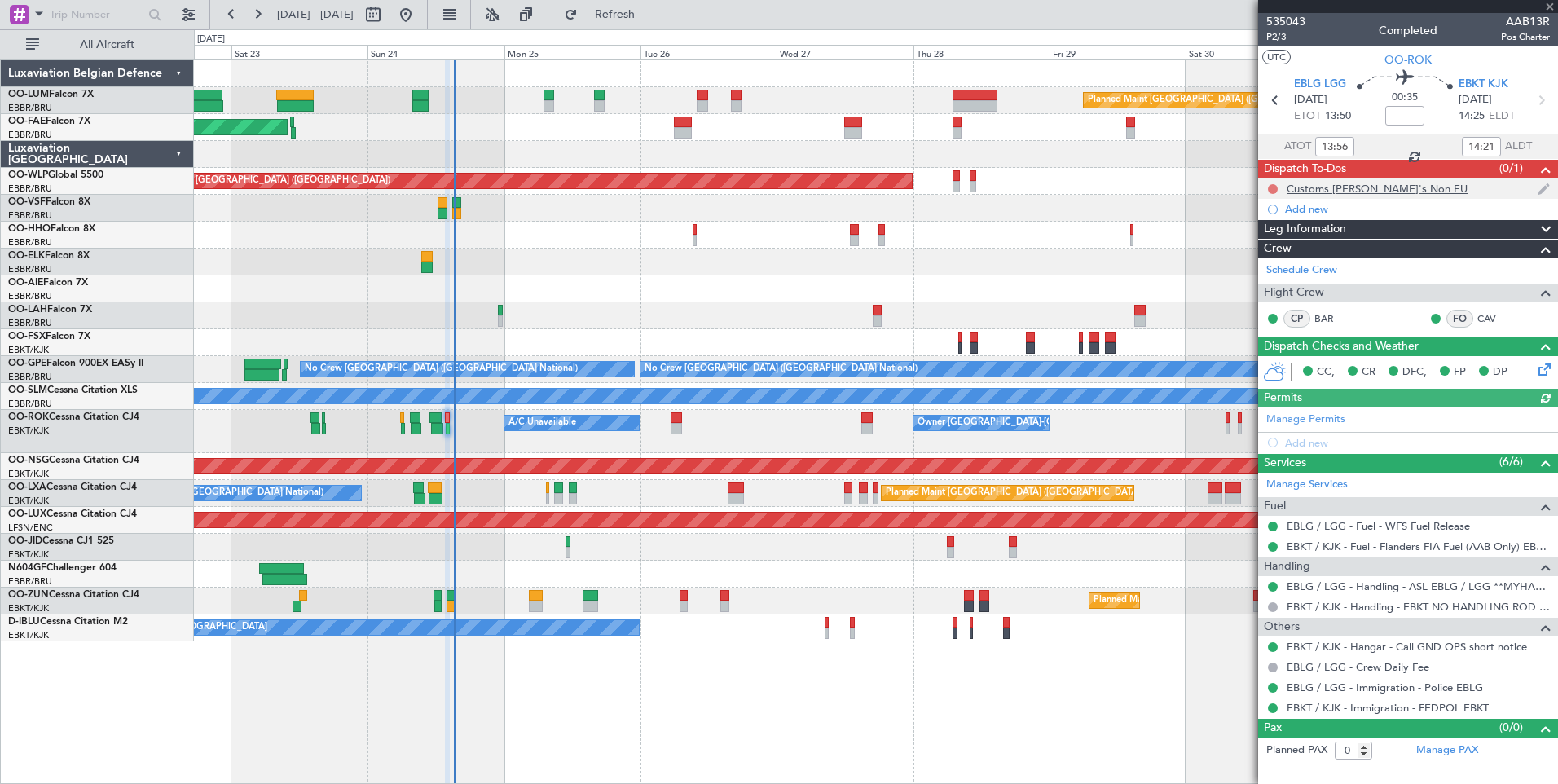
click at [1271, 185] on button at bounding box center [1272, 189] width 10 height 10
click at [1270, 281] on span "Cancelled" at bounding box center [1277, 285] width 47 height 16
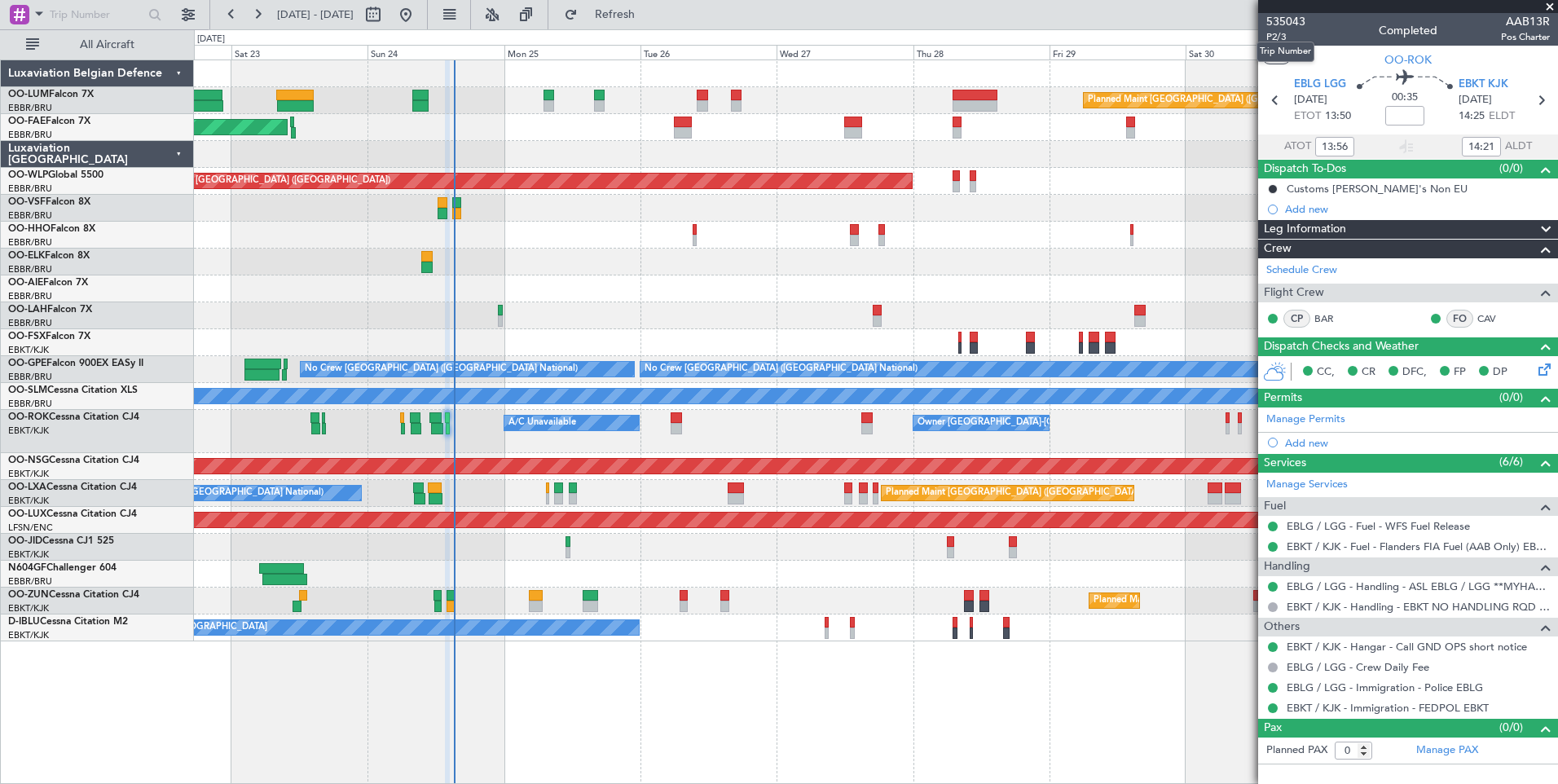
click at [1280, 39] on mat-tooltip-component "Trip Number" at bounding box center [1284, 52] width 80 height 43
type input "15:56"
type input "16:21"
type input "13:56"
type input "14:21"
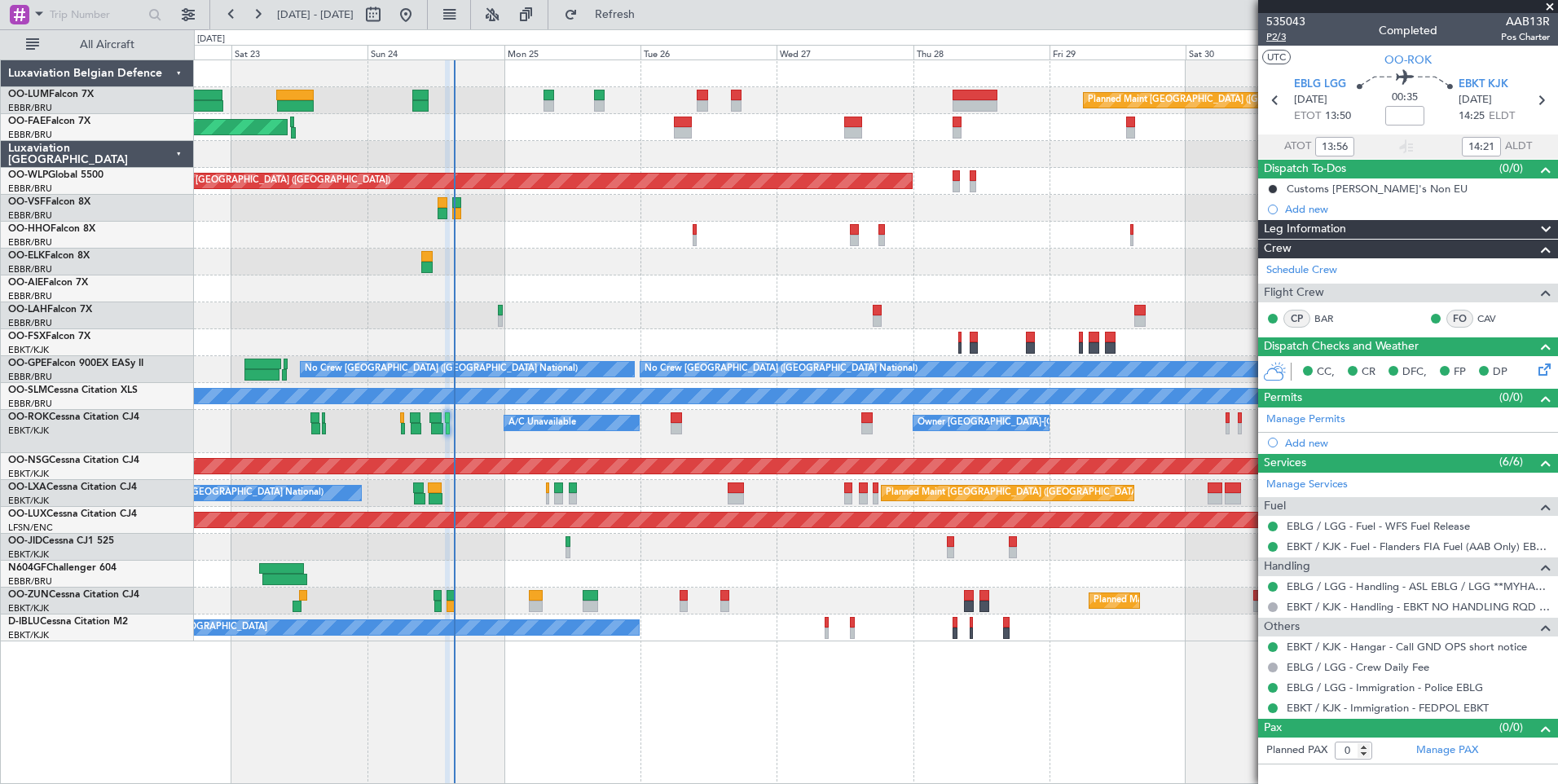
click at [1277, 36] on span "P2/3" at bounding box center [1285, 37] width 39 height 14
click at [628, 17] on button "Refresh" at bounding box center [605, 15] width 98 height 26
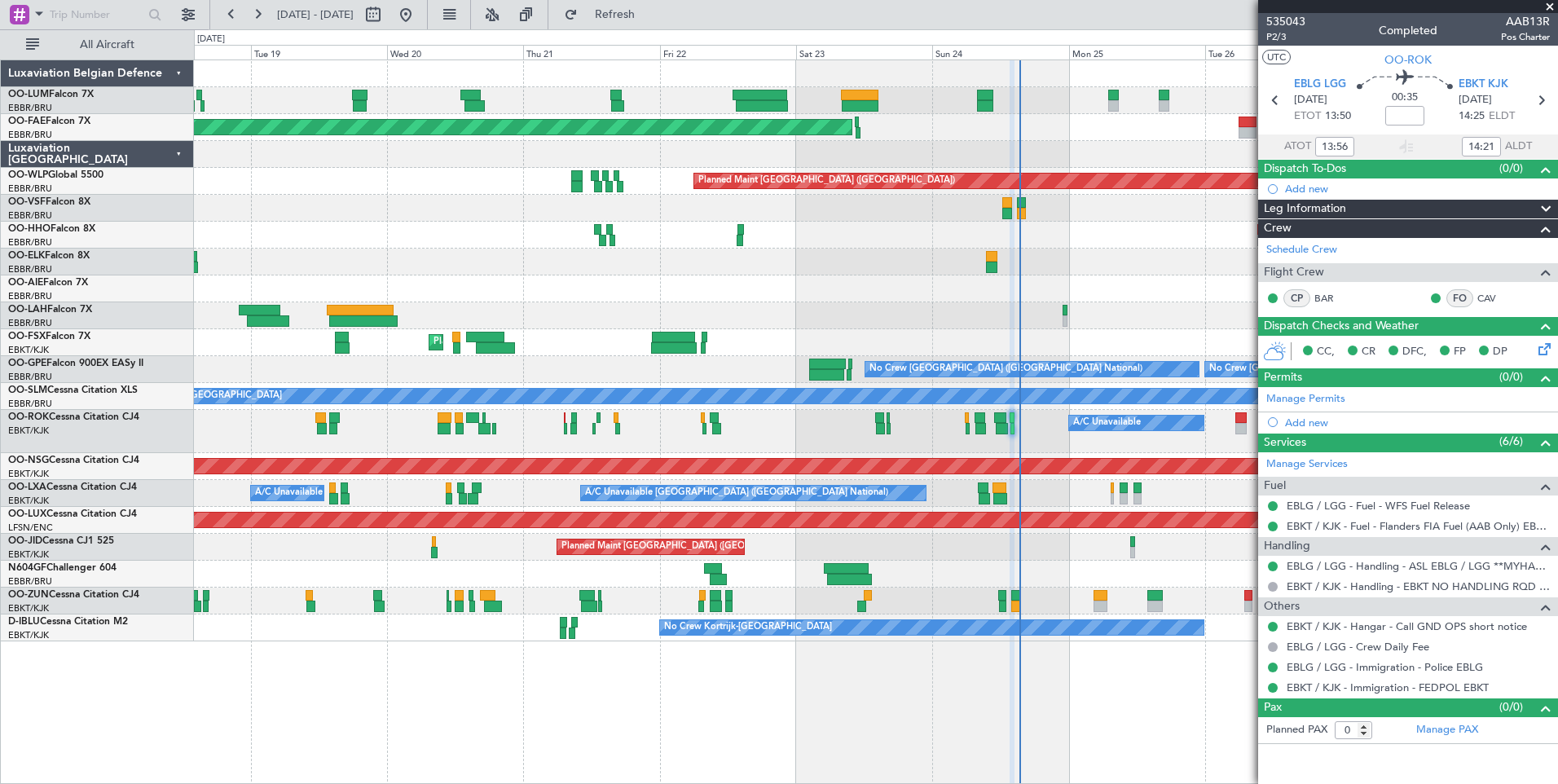
click at [746, 751] on div "Planned Maint Brussels (Brussels National) Planned Maint Brussels (Brussels Nat…" at bounding box center [876, 421] width 1364 height 724
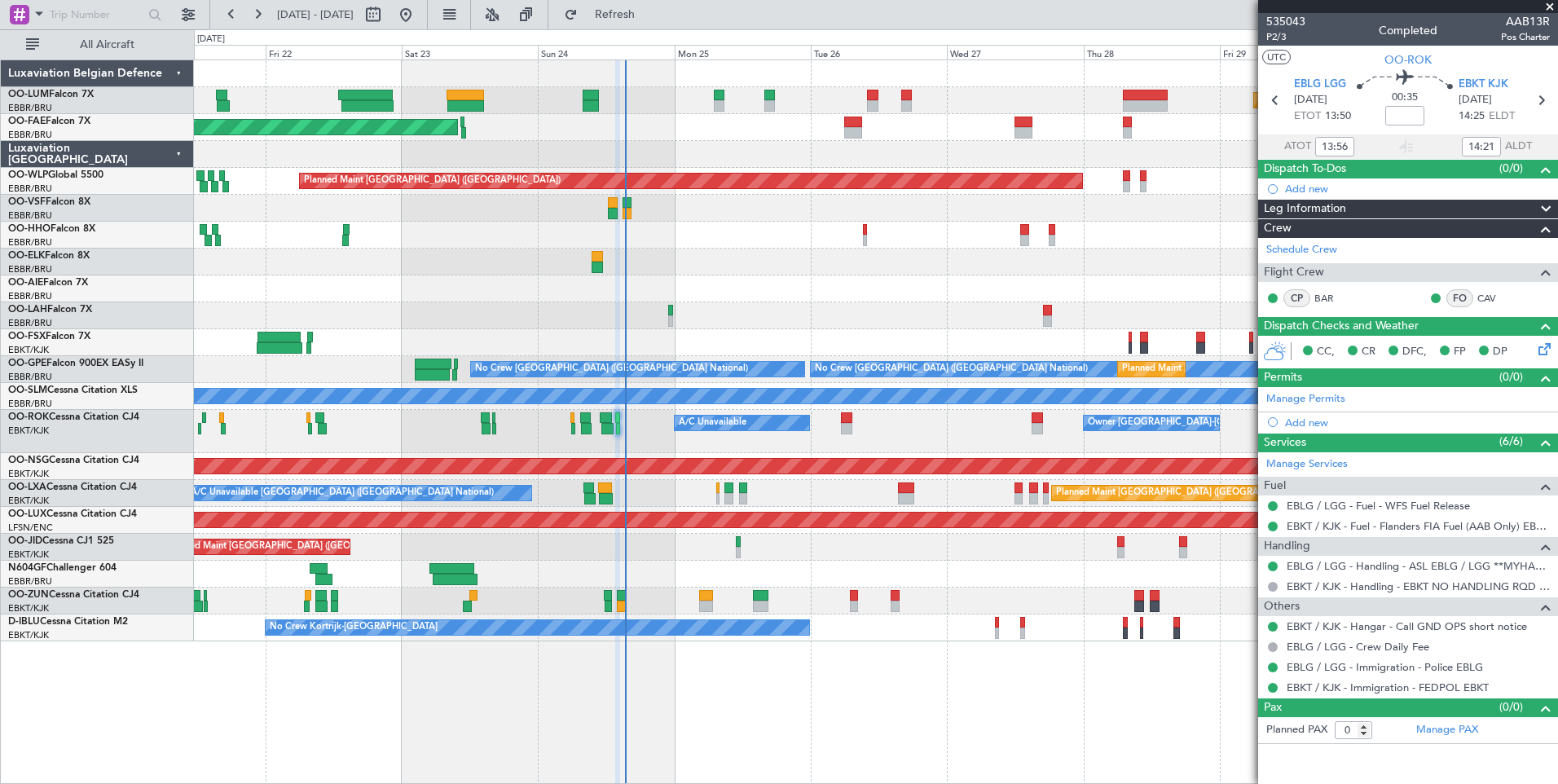
click at [769, 262] on div at bounding box center [875, 261] width 1363 height 27
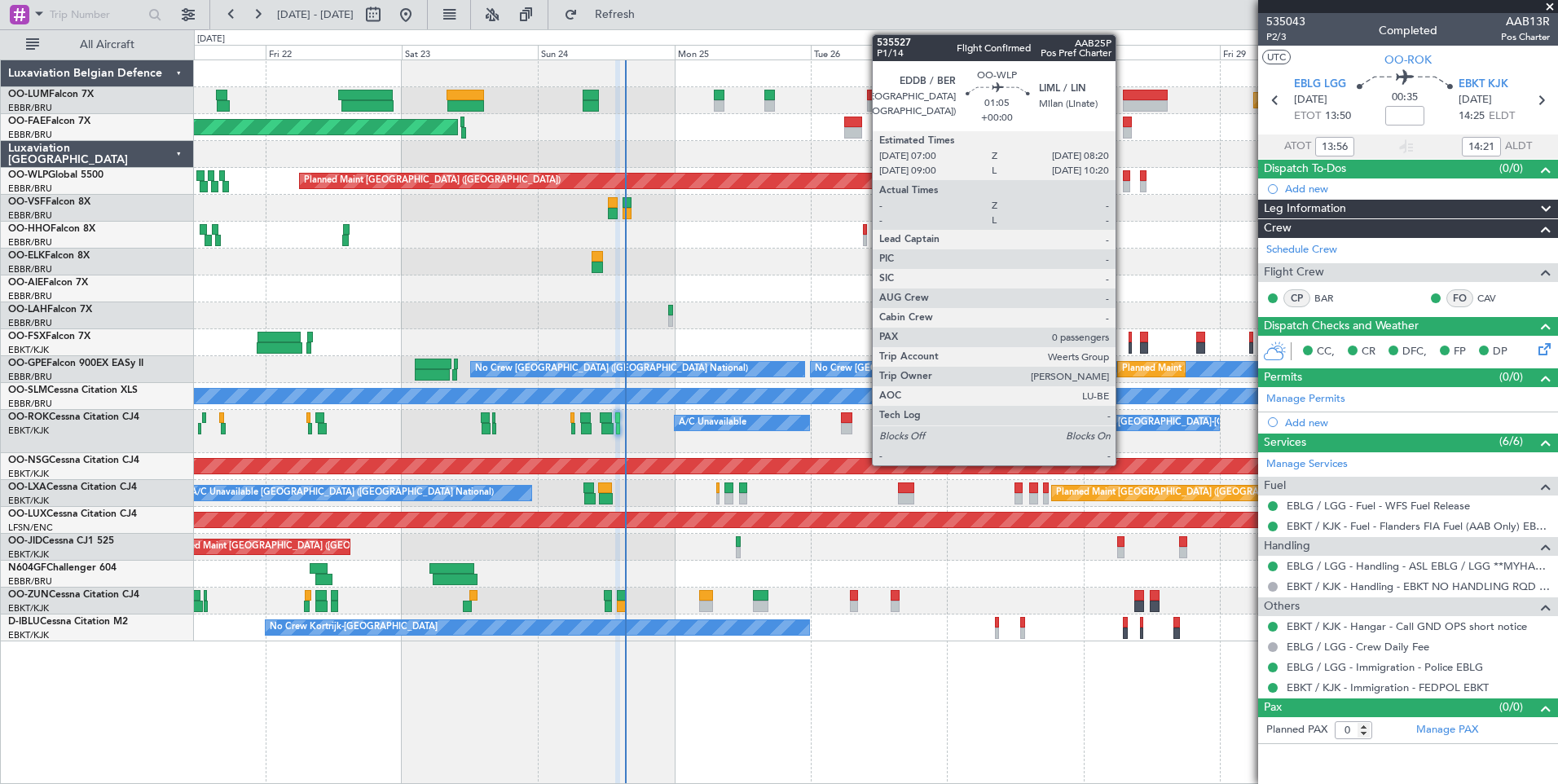
click at [1123, 184] on div at bounding box center [1126, 186] width 8 height 11
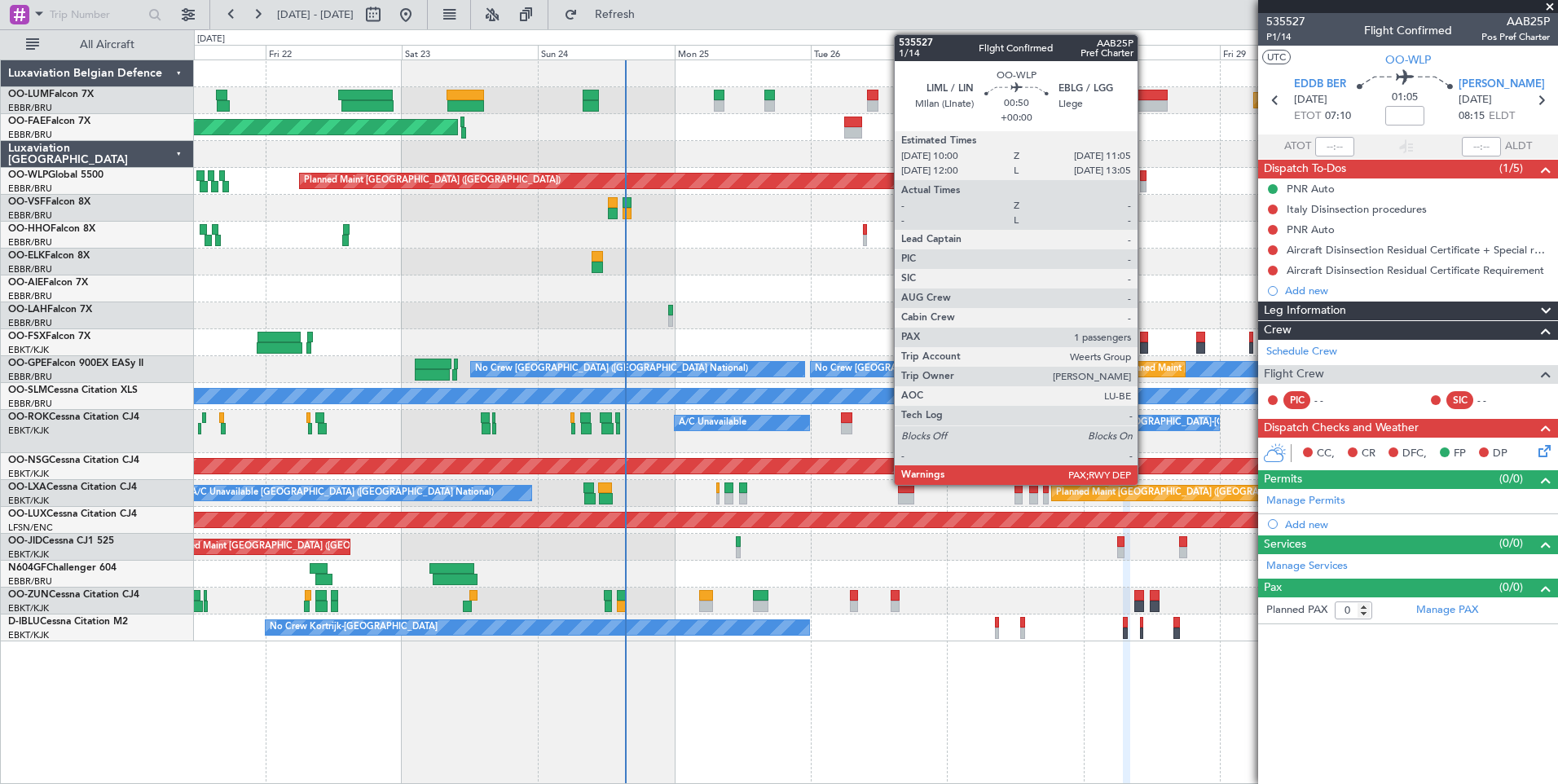
click at [1145, 176] on div at bounding box center [1143, 176] width 7 height 11
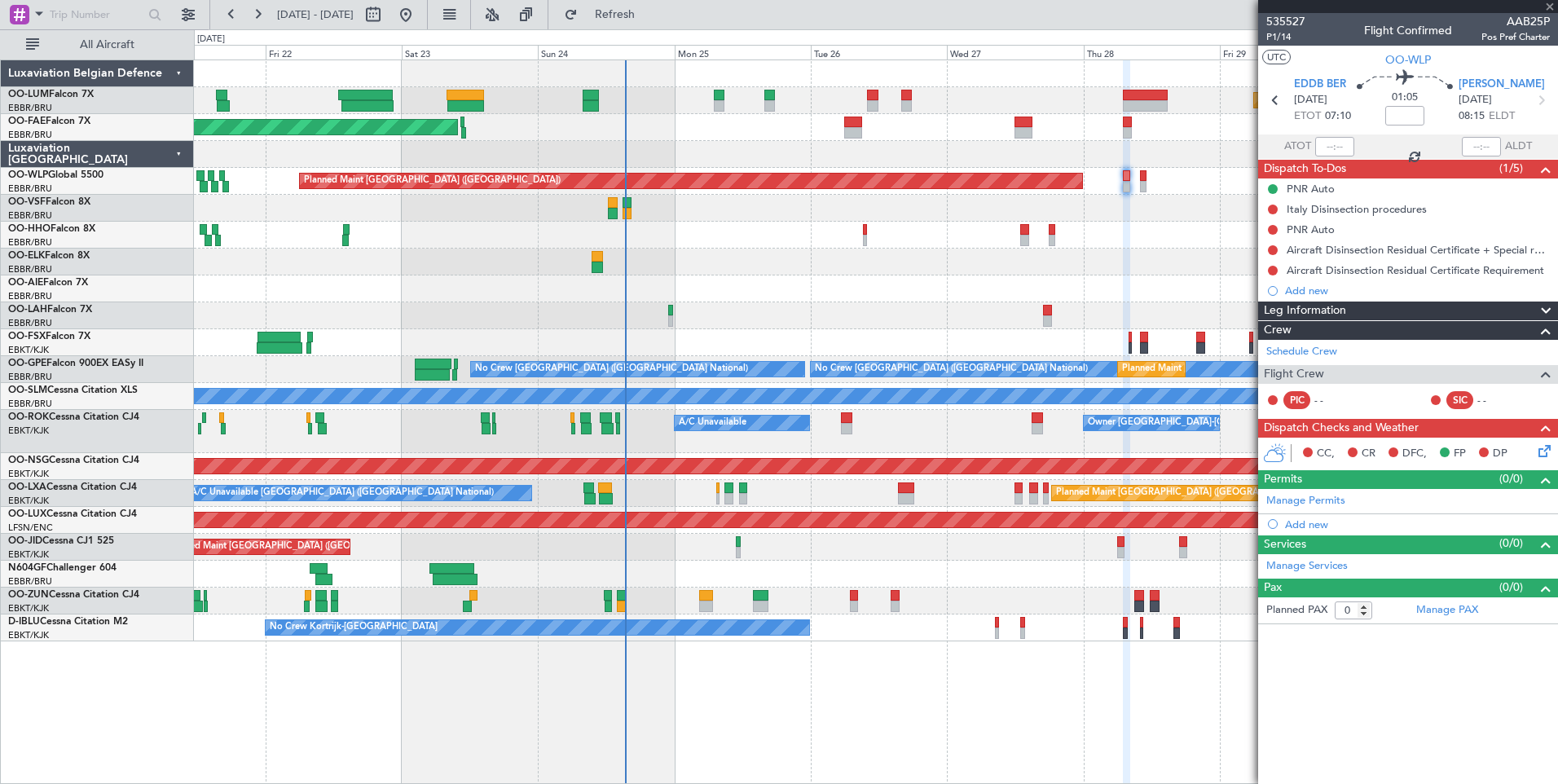
type input "1"
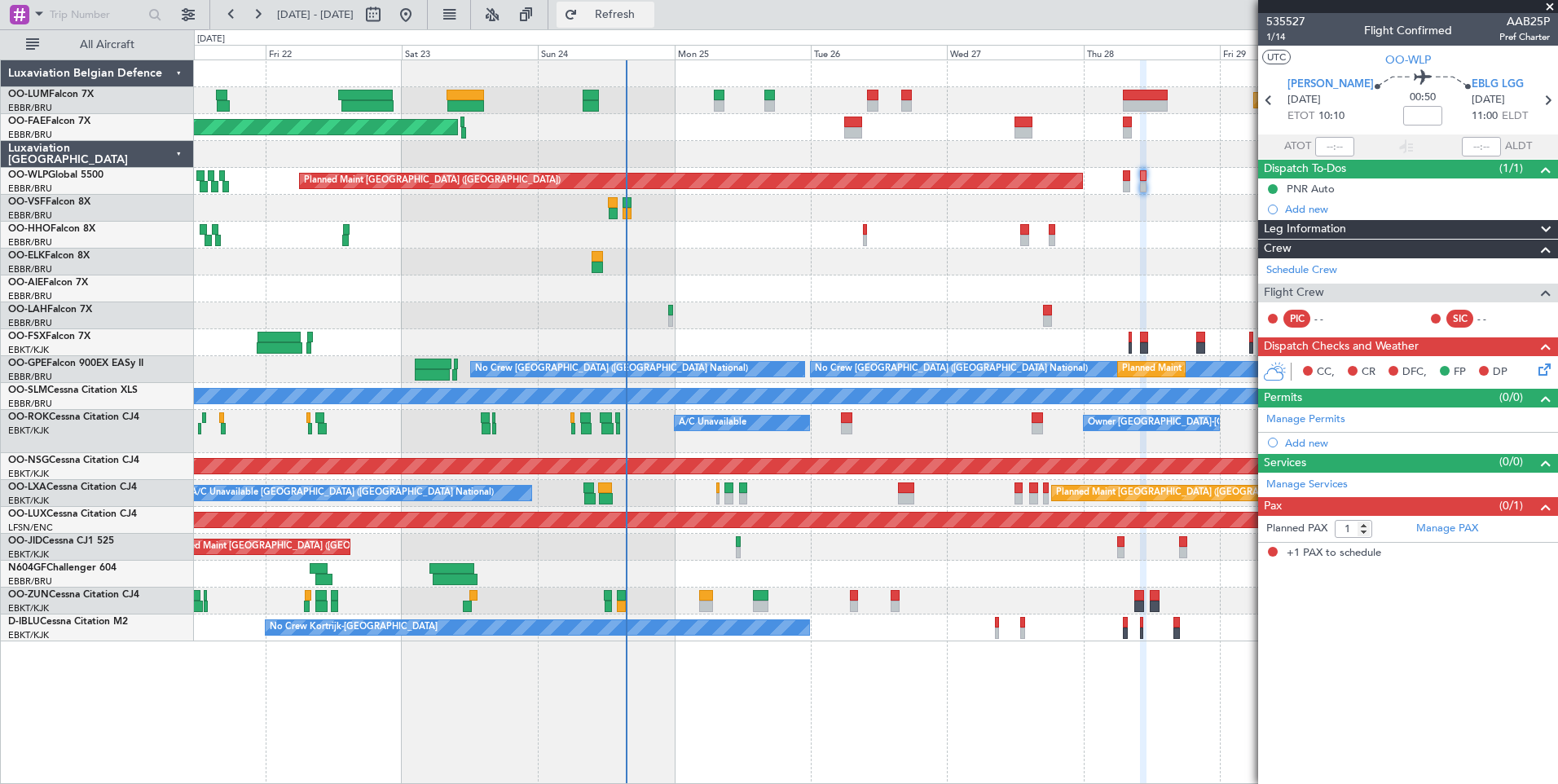
click at [639, 20] on span "Refresh" at bounding box center [615, 14] width 68 height 11
click at [630, 11] on button "Refresh" at bounding box center [605, 15] width 98 height 26
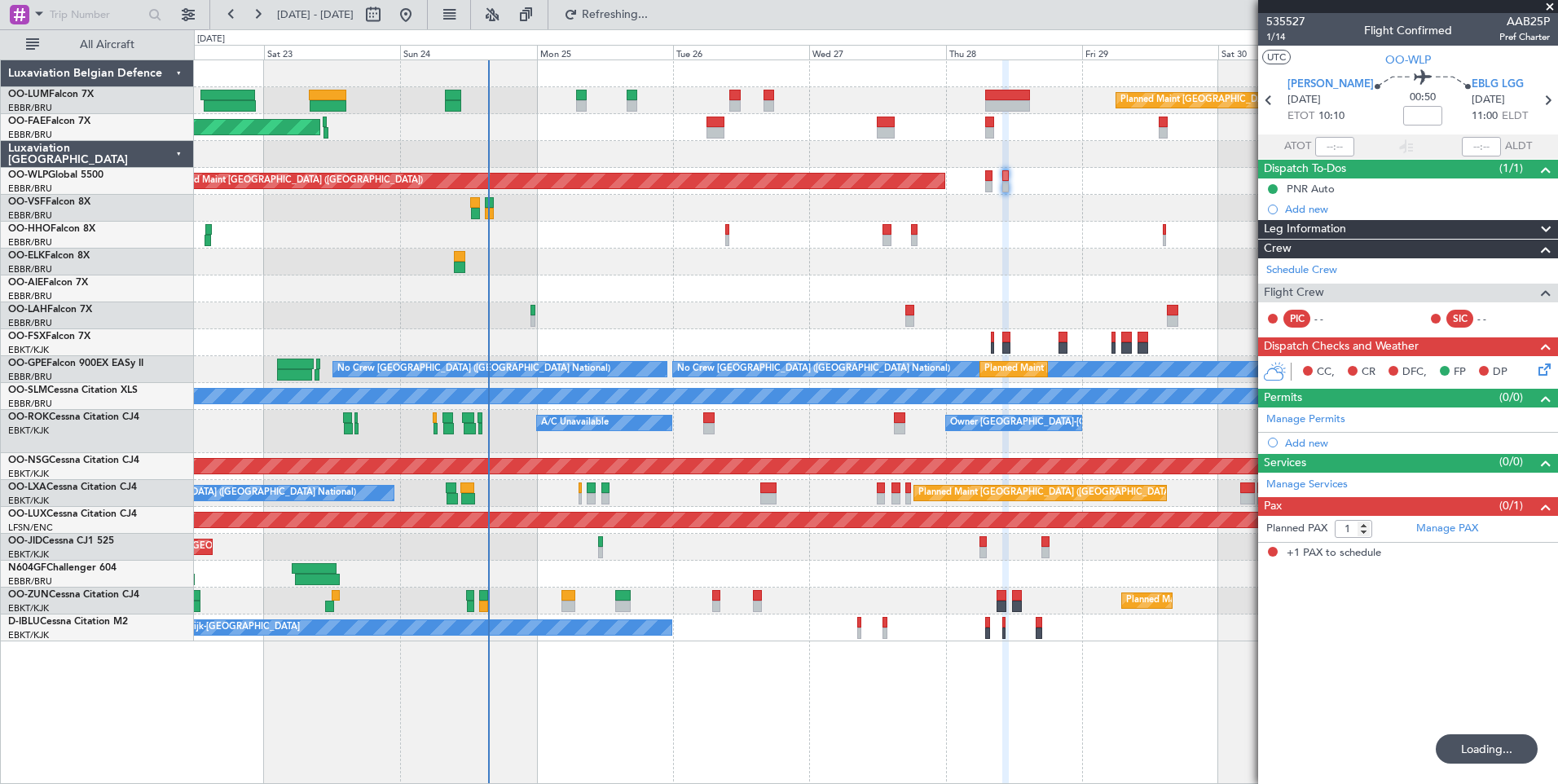
click at [465, 689] on div "Planned Maint Brussels (Brussels National) Planned Maint Kortrijk-Wevelgem Plan…" at bounding box center [876, 421] width 1364 height 724
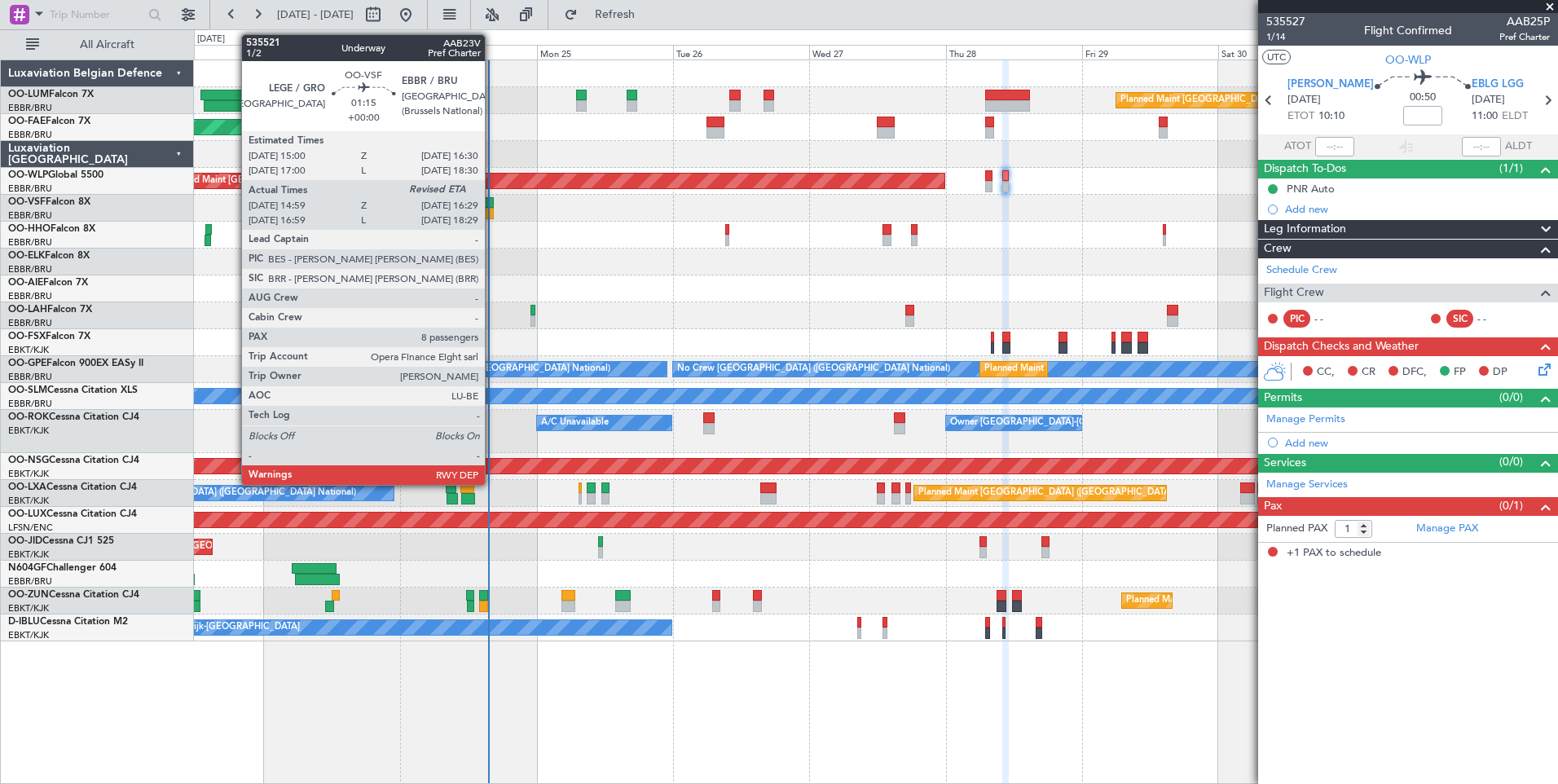
click at [493, 208] on div at bounding box center [489, 213] width 9 height 11
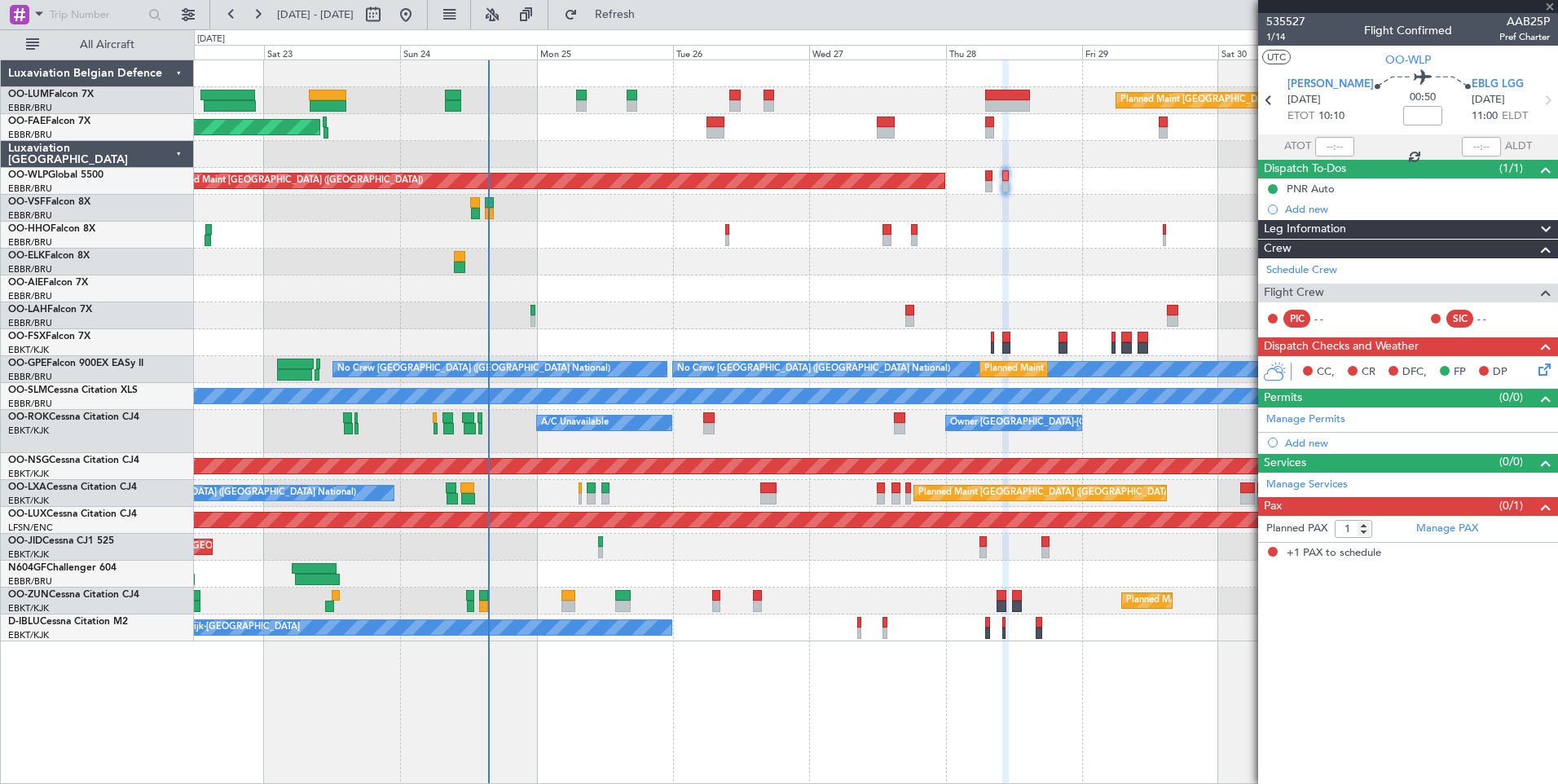
type input "15:09"
type input "8"
